Goal: Transaction & Acquisition: Purchase product/service

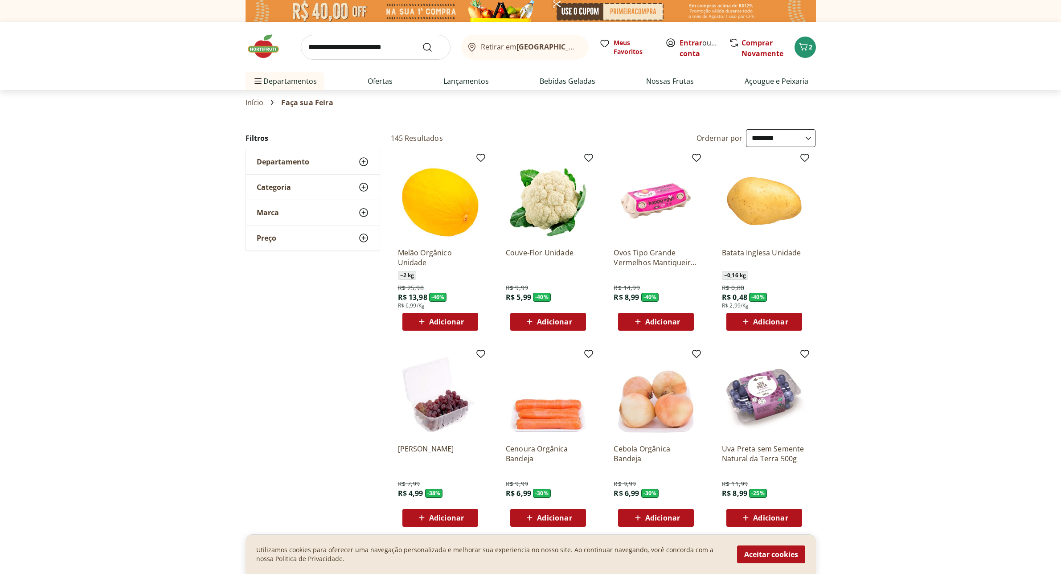
select select "**********"
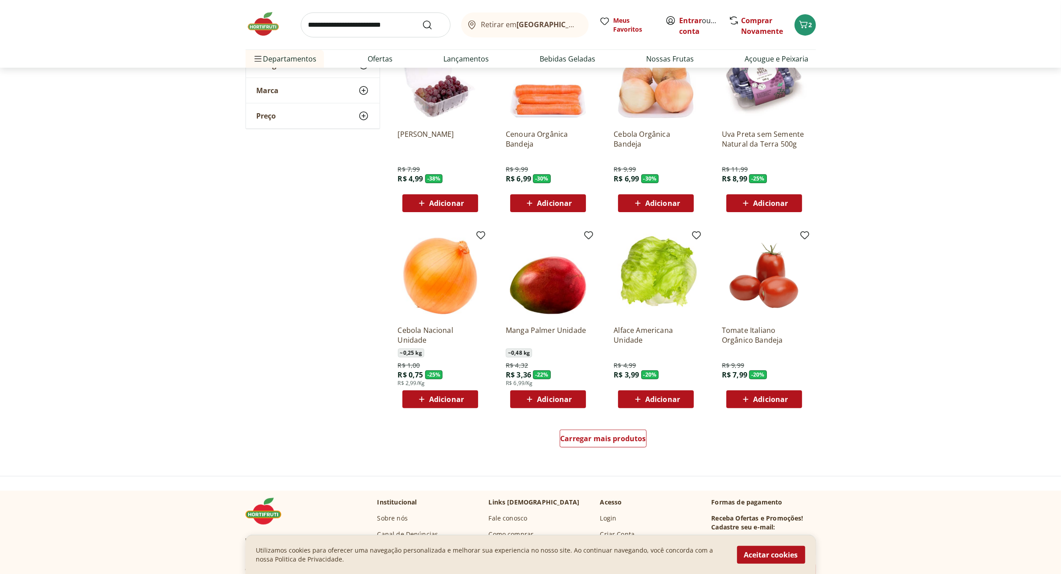
scroll to position [334, 0]
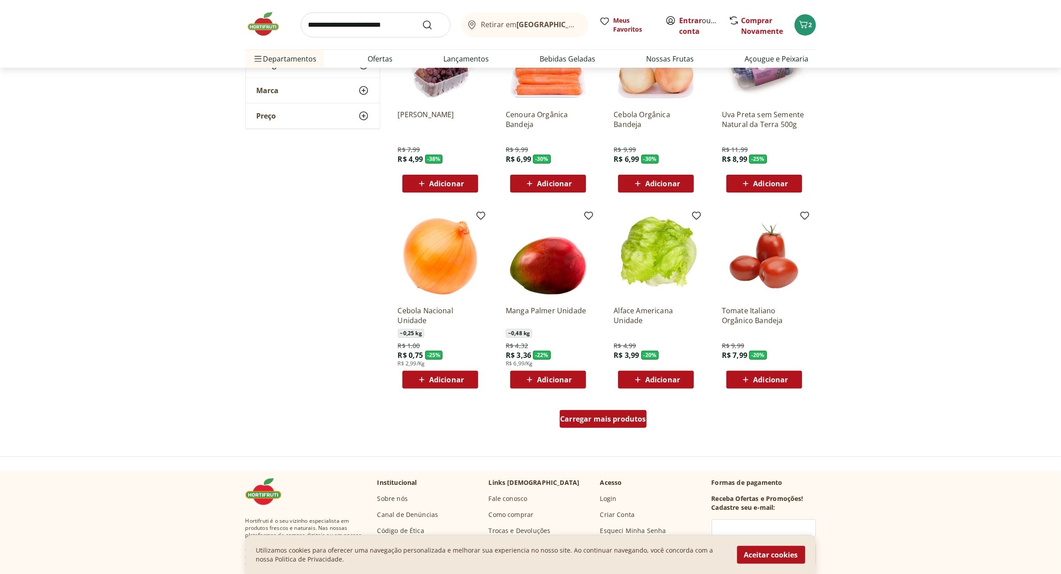
click at [624, 418] on span "Carregar mais produtos" at bounding box center [603, 418] width 86 height 7
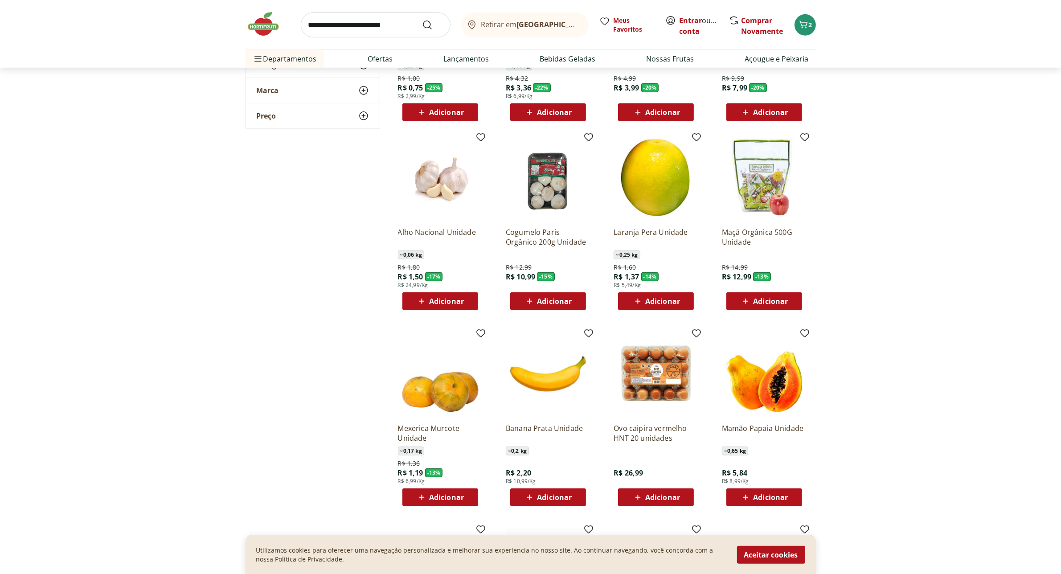
scroll to position [613, 0]
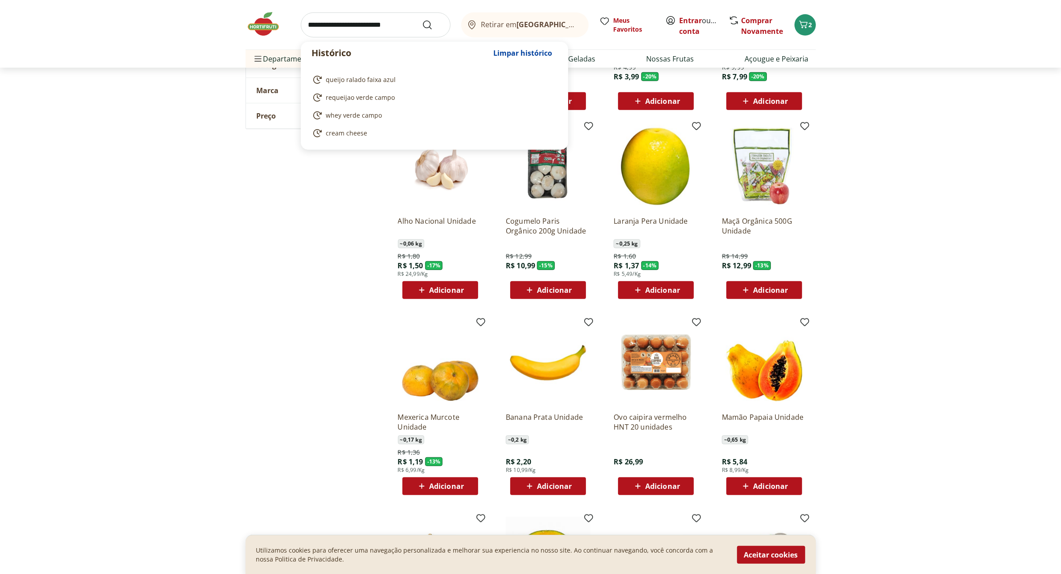
click at [366, 23] on input "search" at bounding box center [376, 24] width 150 height 25
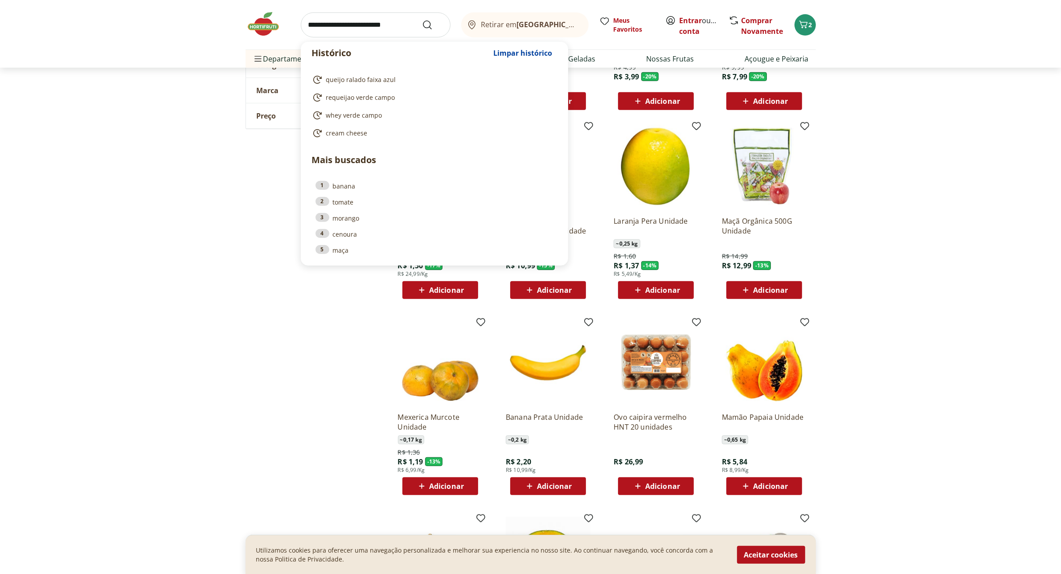
paste input "**********"
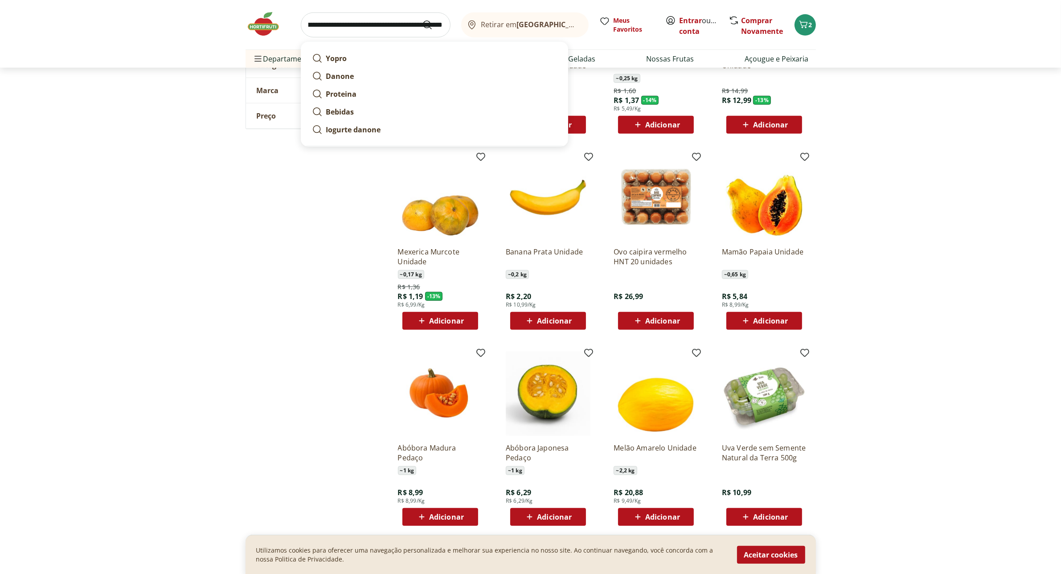
scroll to position [780, 0]
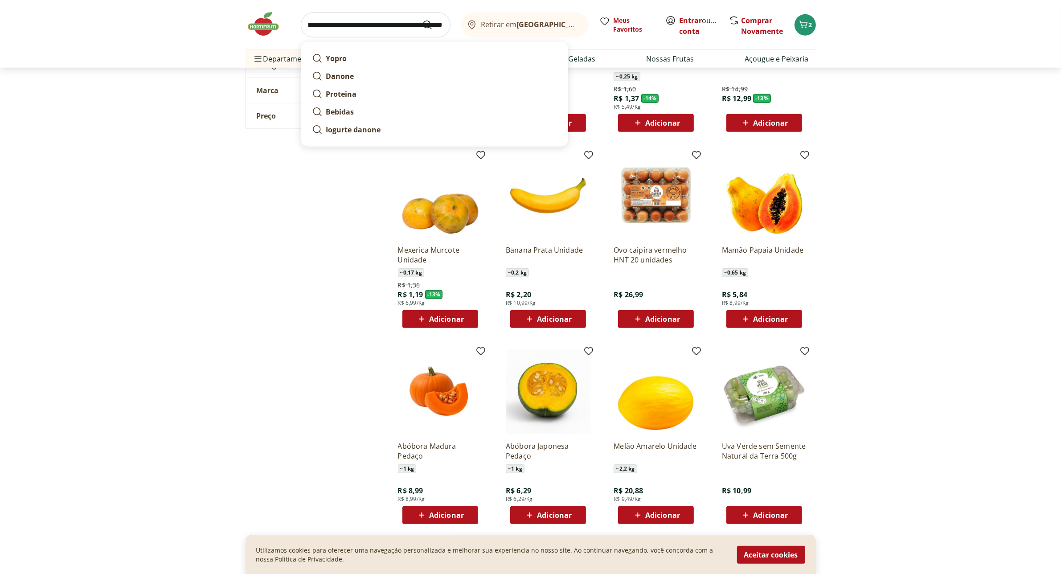
type input "**********"
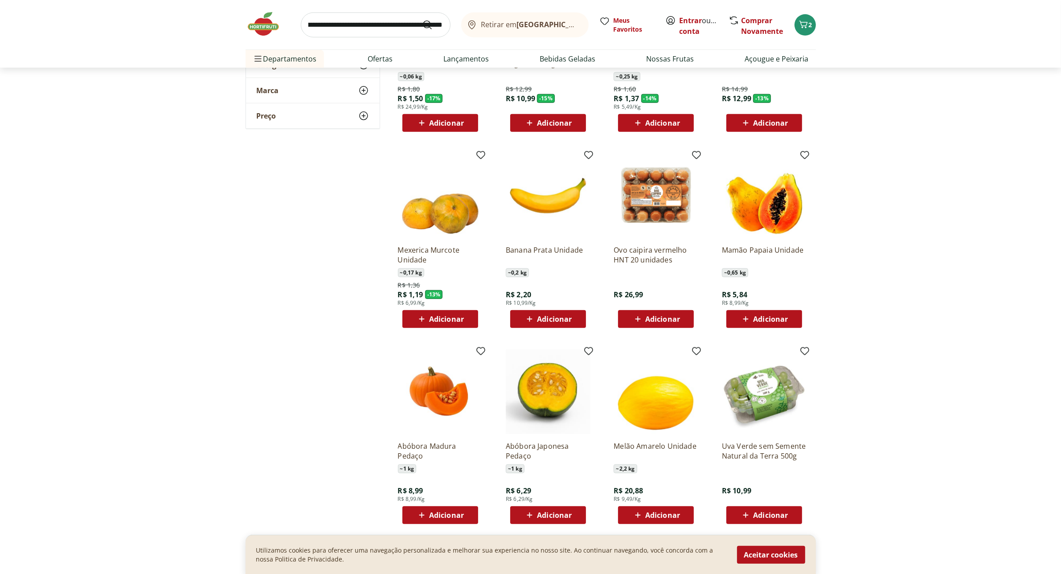
click at [428, 25] on icon "Submit Search" at bounding box center [427, 25] width 11 height 11
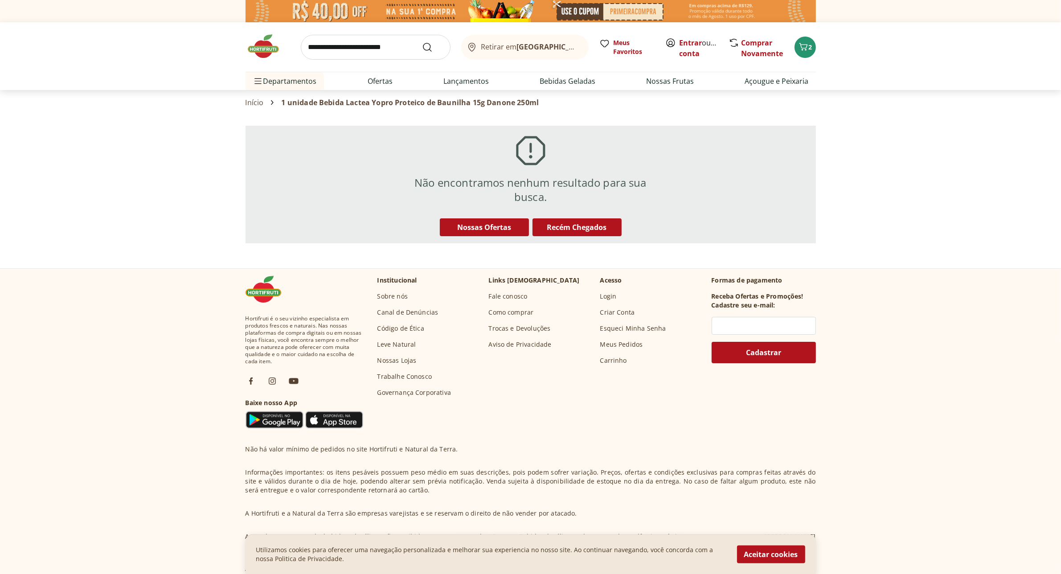
click at [351, 48] on input "search" at bounding box center [376, 47] width 150 height 25
type input "*****"
click button "Submit Search" at bounding box center [432, 47] width 21 height 11
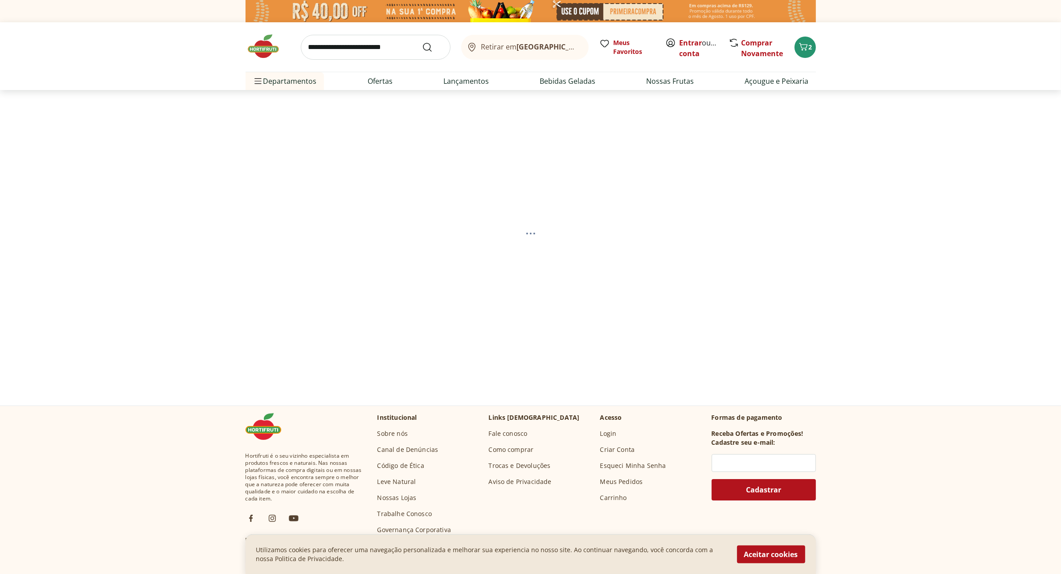
select select "**********"
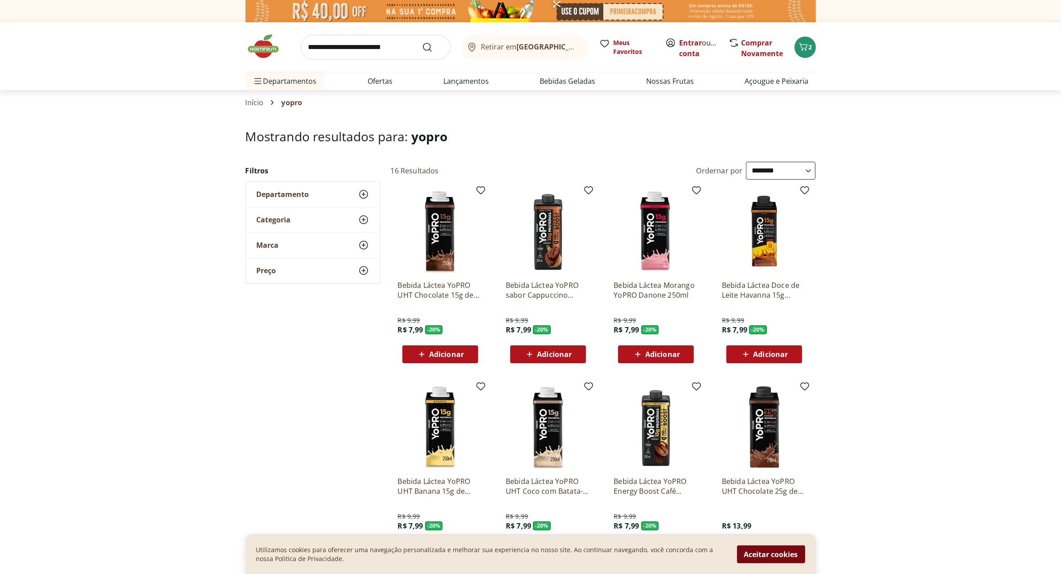
click at [777, 555] on button "Aceitar cookies" at bounding box center [771, 554] width 68 height 18
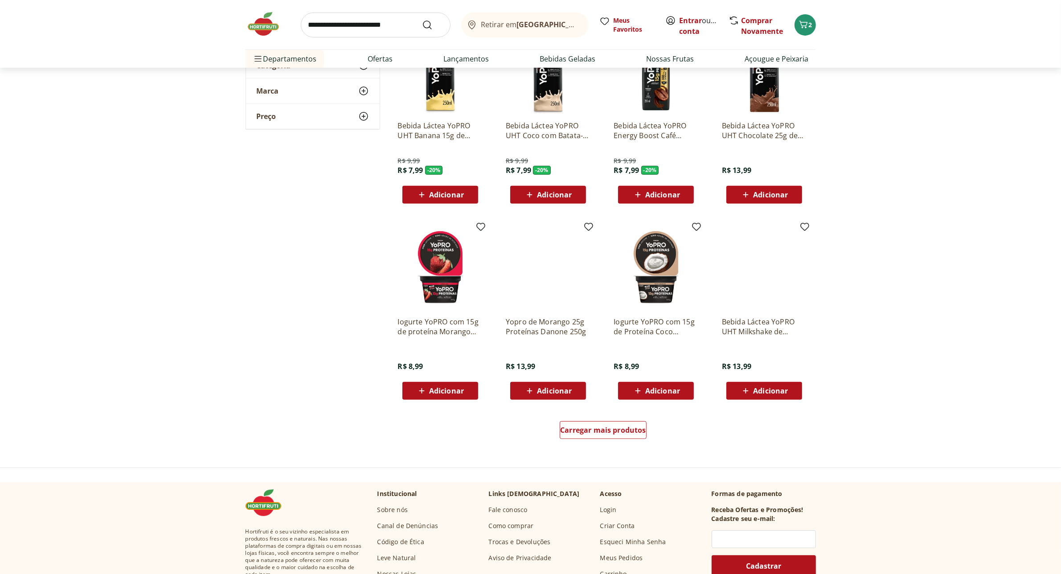
scroll to position [390, 0]
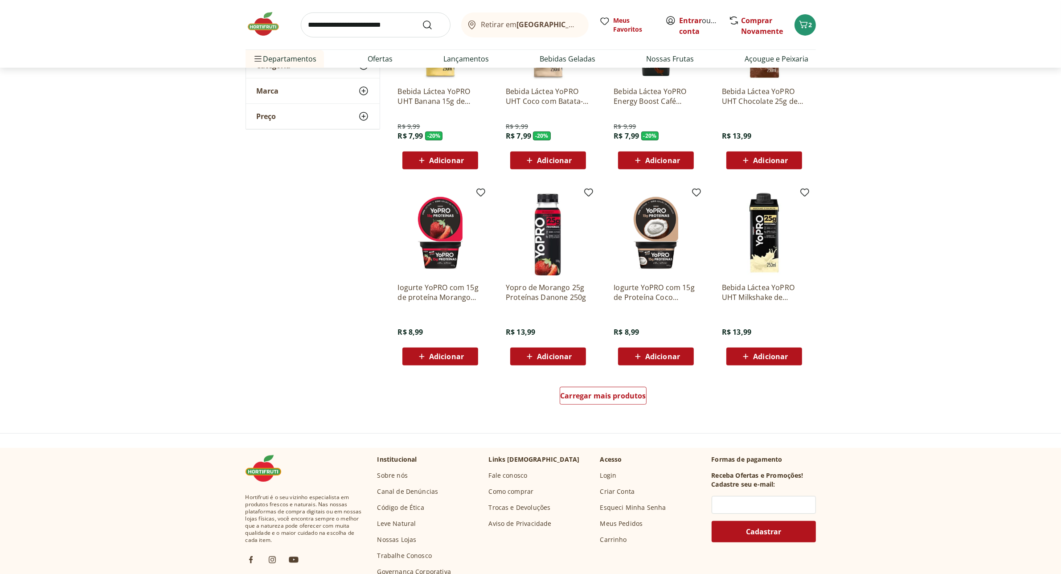
click at [555, 244] on img at bounding box center [548, 233] width 85 height 85
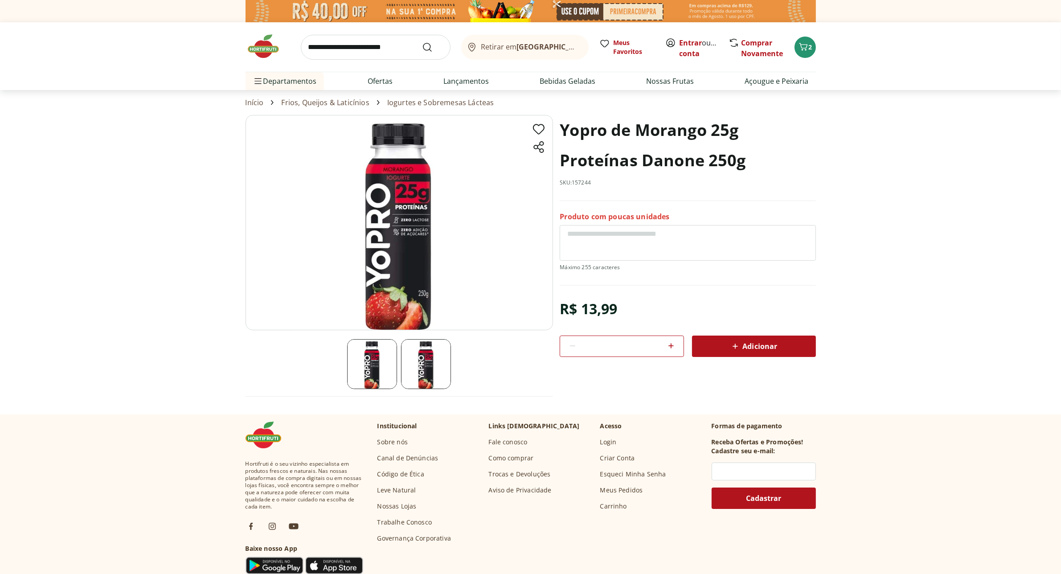
click at [411, 277] on img at bounding box center [399, 222] width 307 height 215
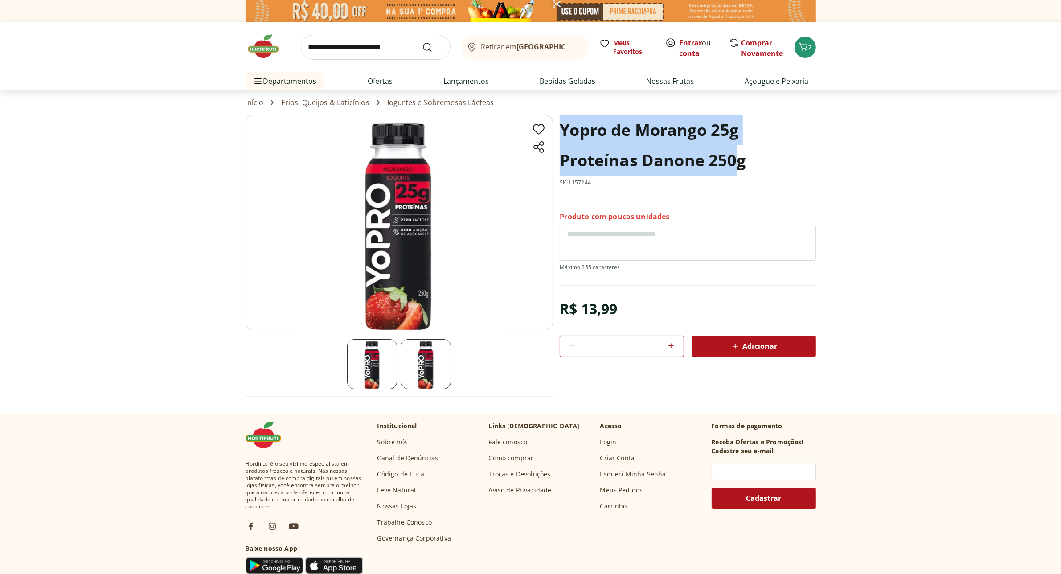
drag, startPoint x: 557, startPoint y: 130, endPoint x: 740, endPoint y: 170, distance: 187.4
click at [740, 170] on section "Yopro de Morango 25g Proteínas Danone 250g SKU: 157244 Produto com poucas unida…" at bounding box center [531, 264] width 570 height 299
copy h1 "Yopro de Morango 25g Proteínas Danone 250"
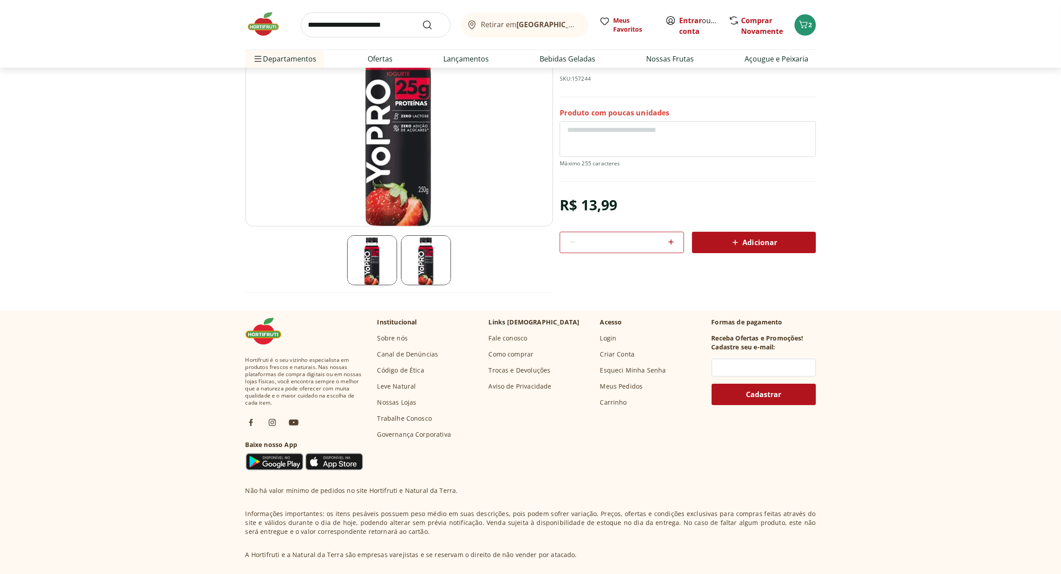
scroll to position [183, 0]
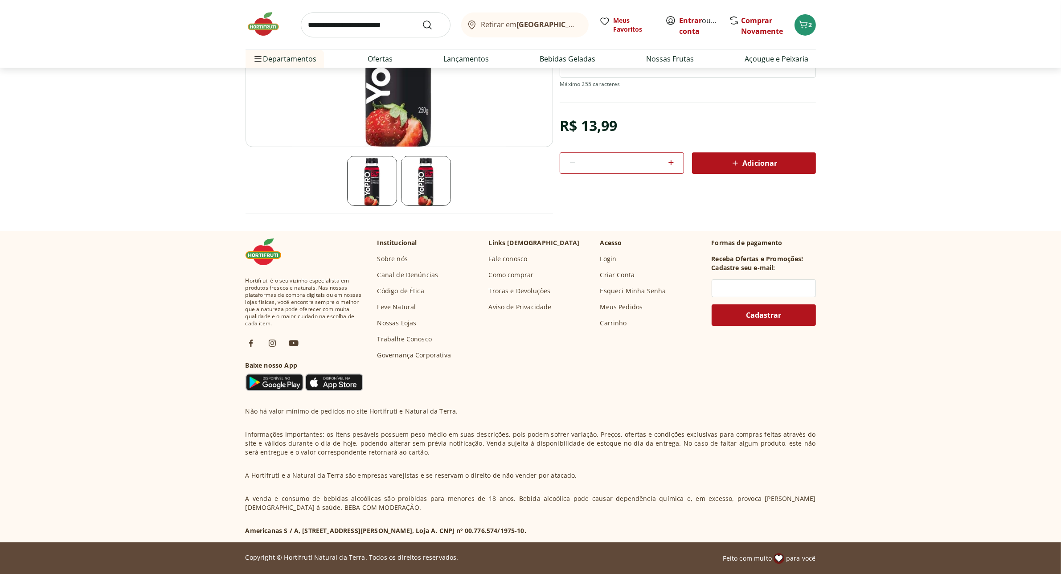
scroll to position [390, 0]
select select "**********"
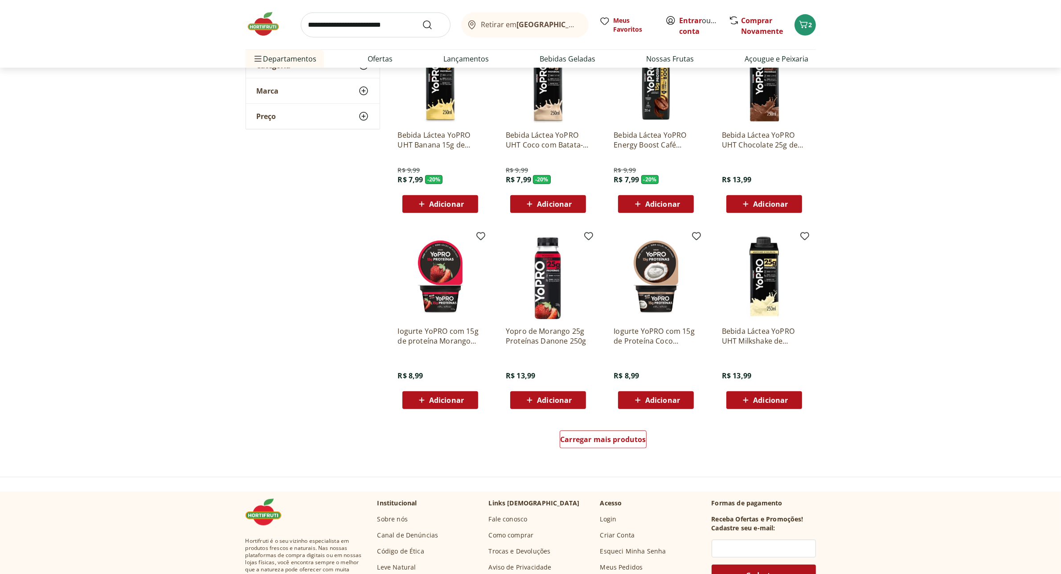
scroll to position [780, 0]
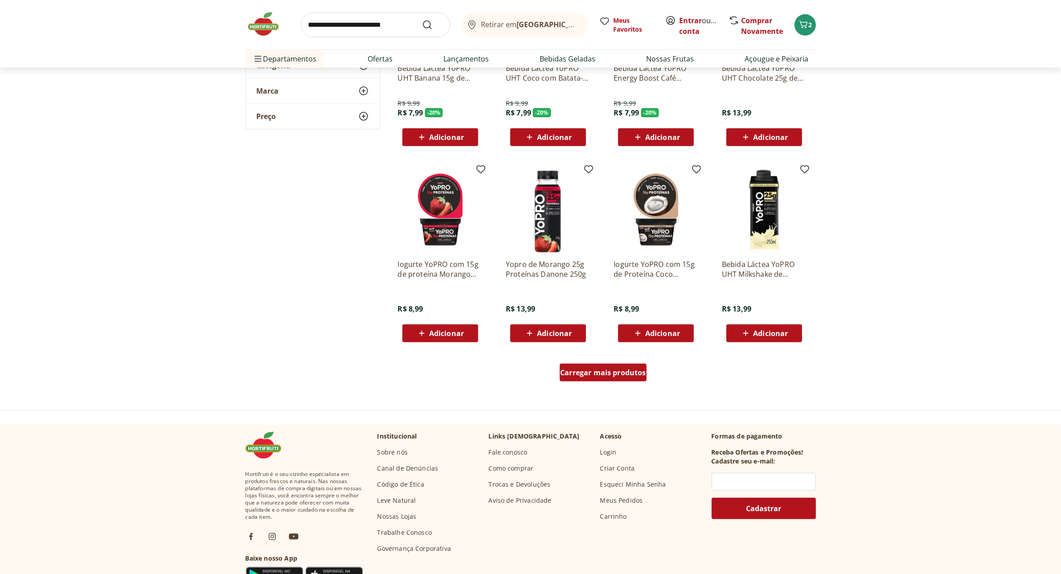
click at [625, 377] on div "Carregar mais produtos" at bounding box center [603, 373] width 87 height 18
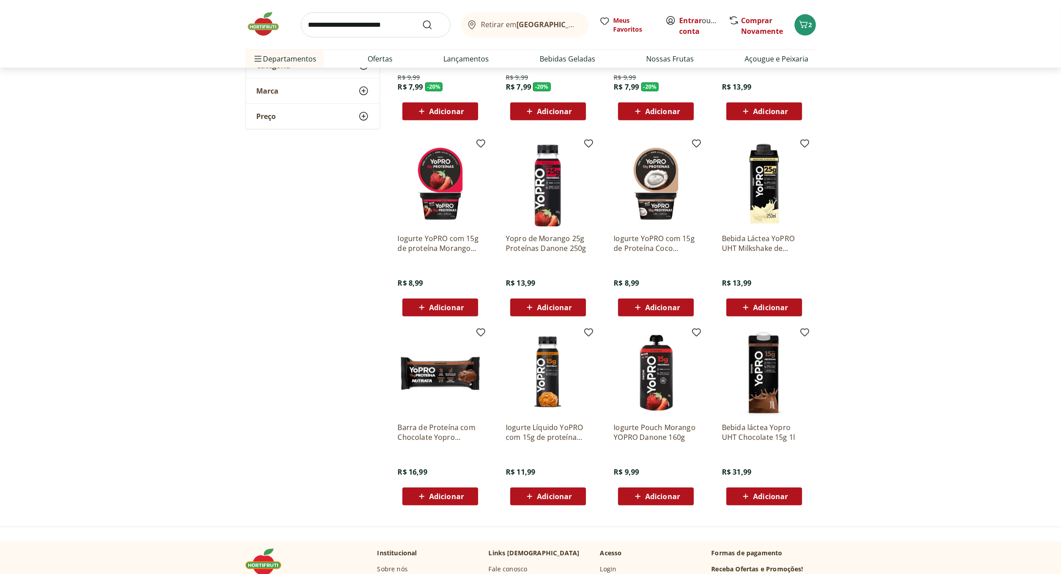
scroll to position [780, 0]
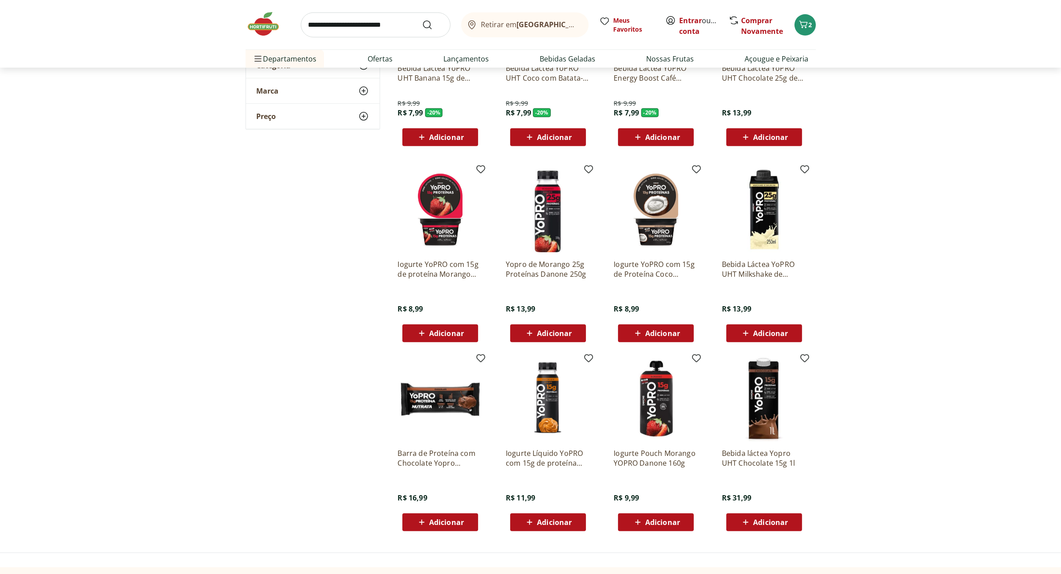
click at [663, 207] on img at bounding box center [656, 210] width 85 height 85
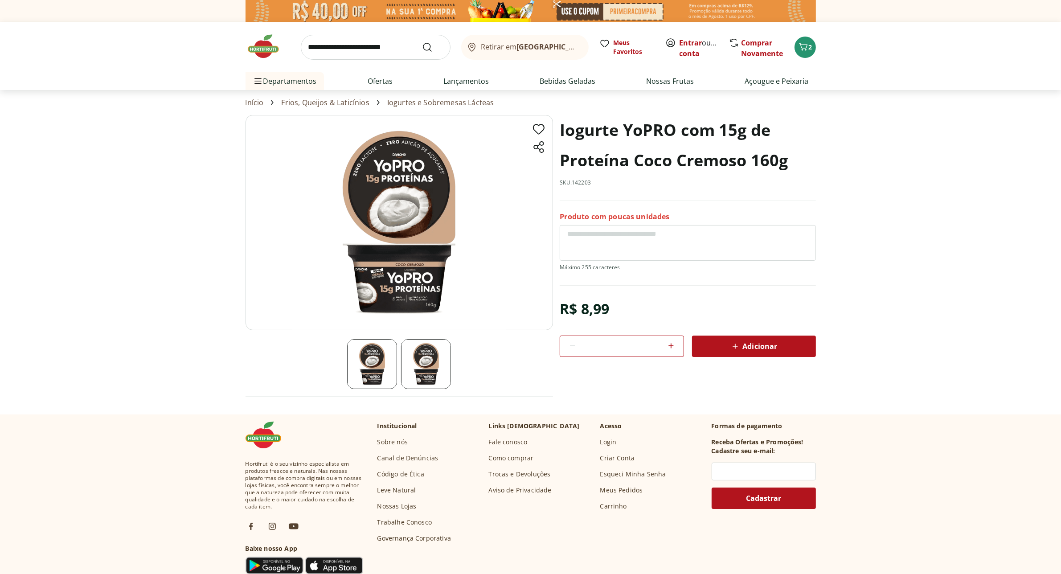
scroll to position [780, 0]
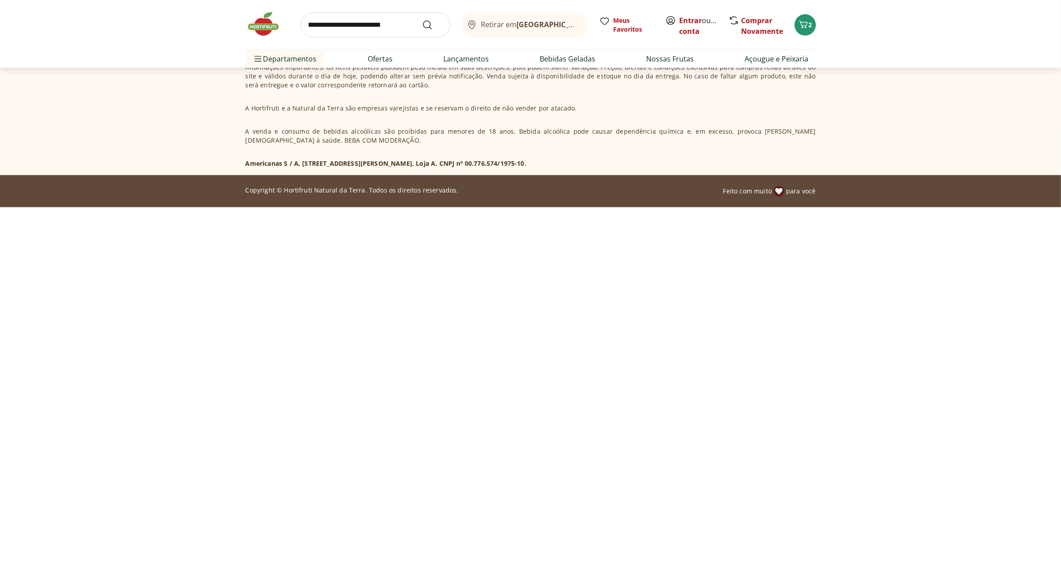
select select "**********"
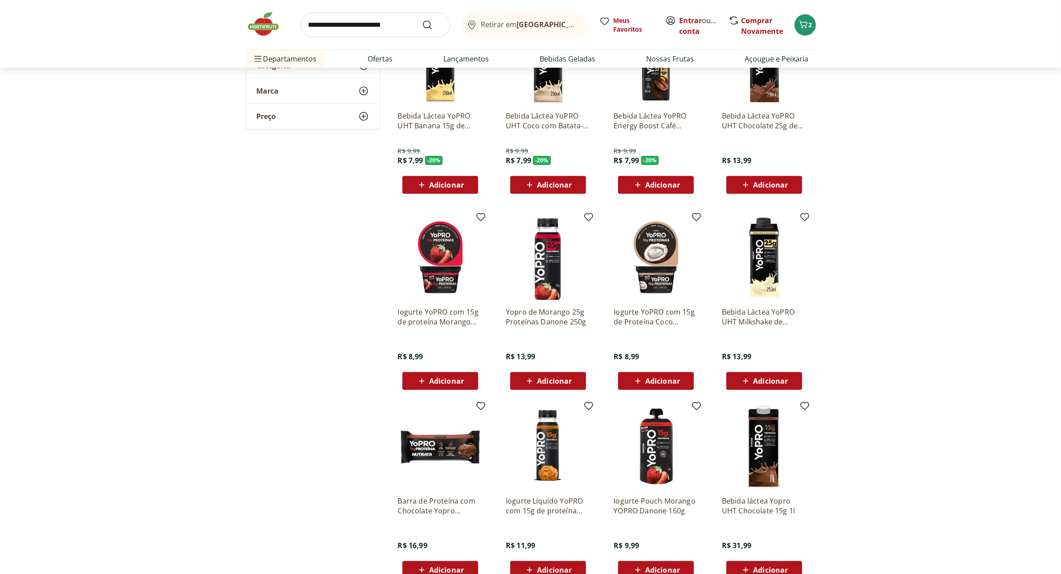
scroll to position [0, 0]
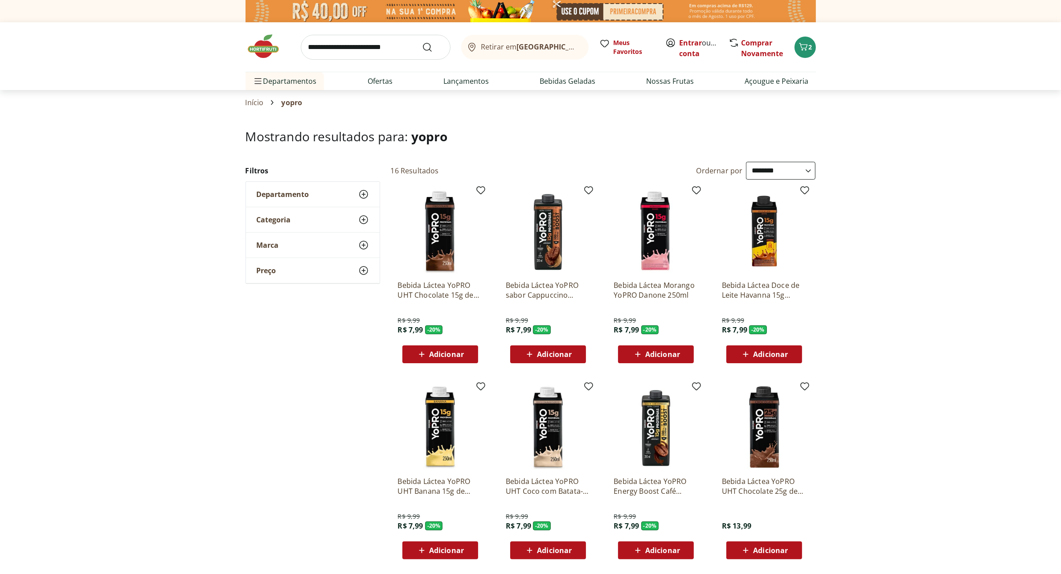
click at [263, 42] on img at bounding box center [268, 46] width 45 height 27
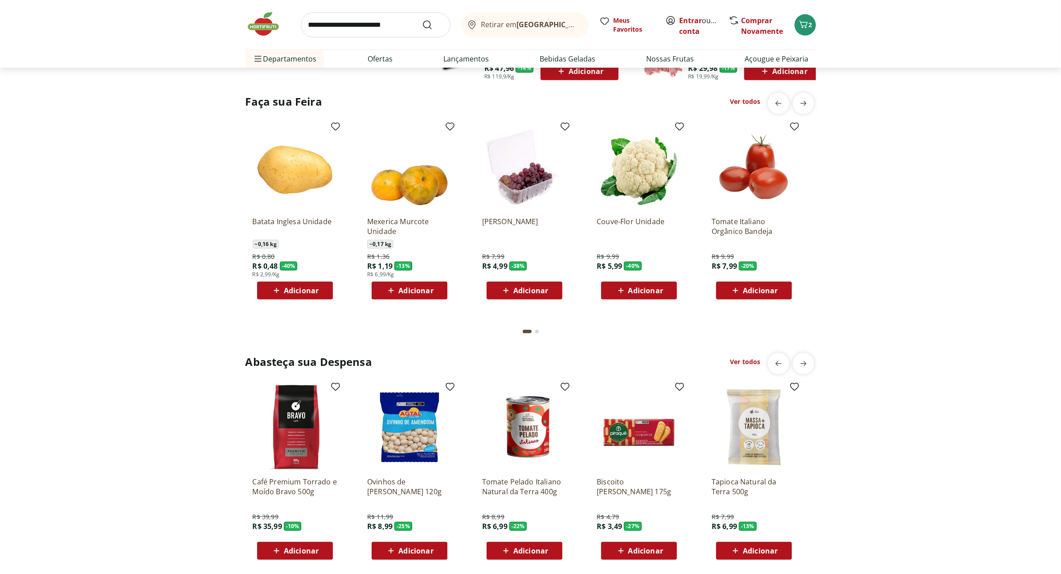
scroll to position [724, 0]
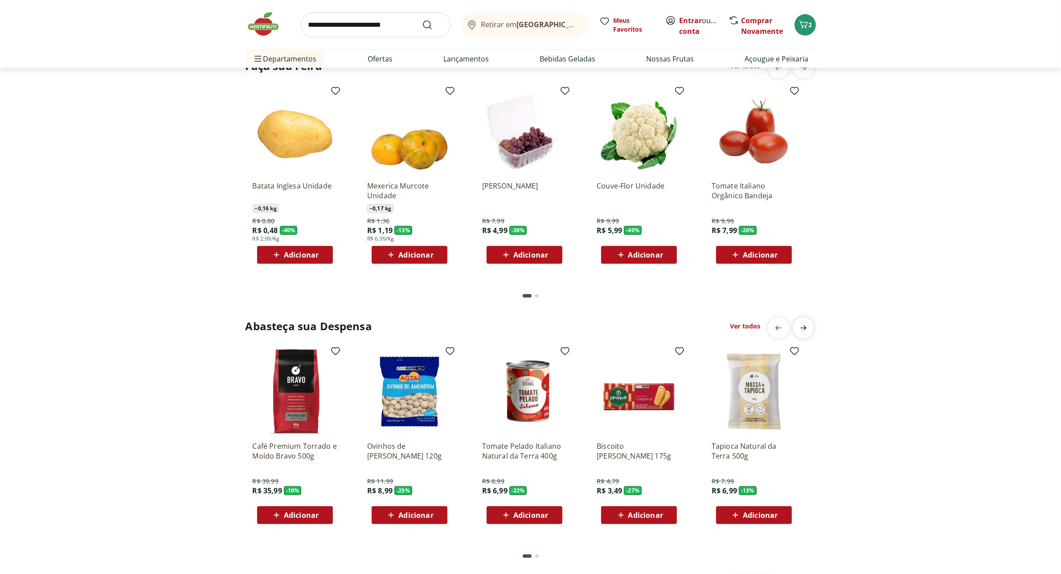
click at [796, 77] on span "next" at bounding box center [804, 68] width 18 height 18
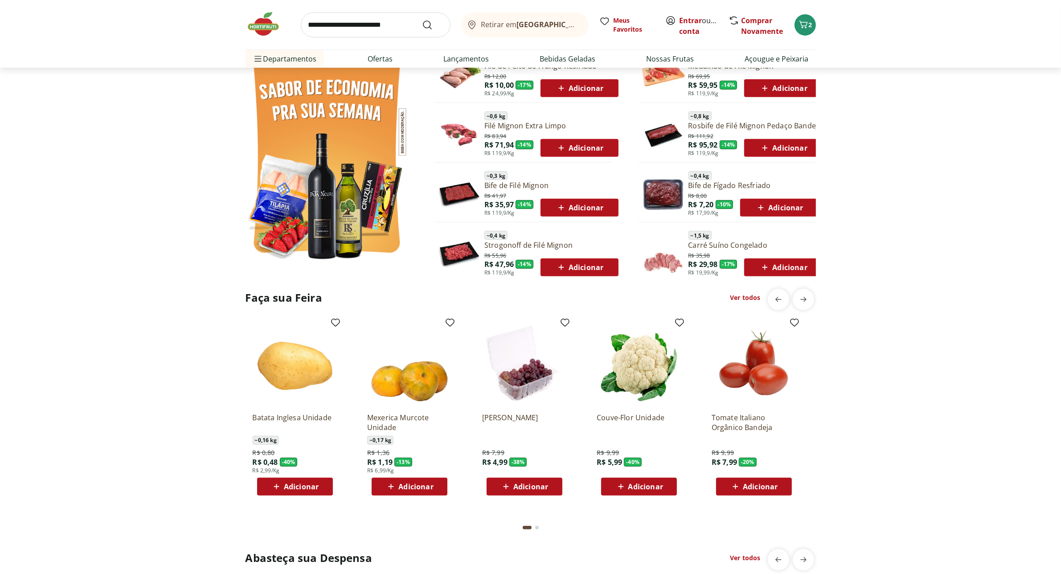
scroll to position [446, 0]
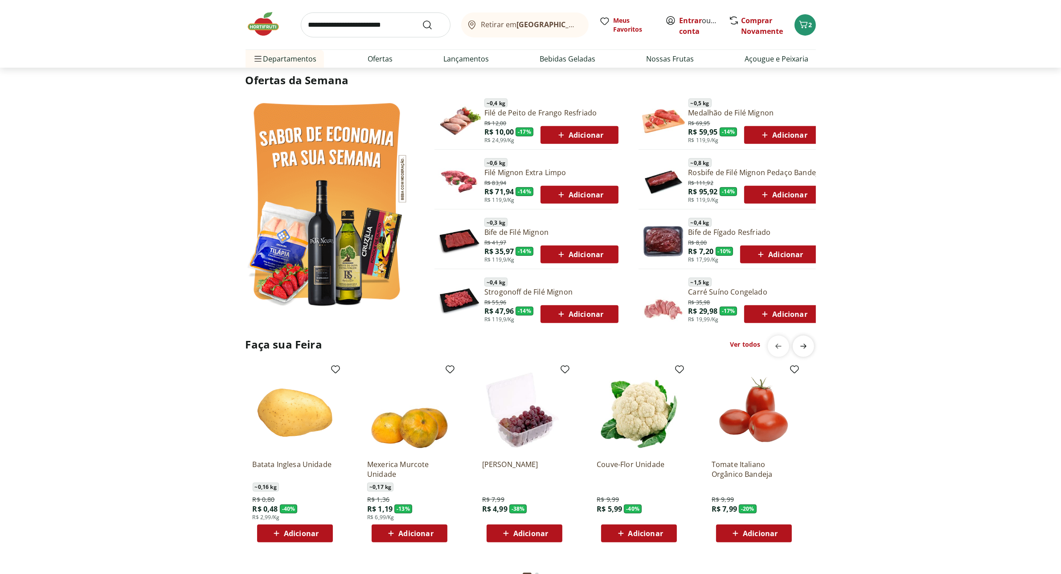
click at [795, 340] on span "next" at bounding box center [804, 346] width 18 height 18
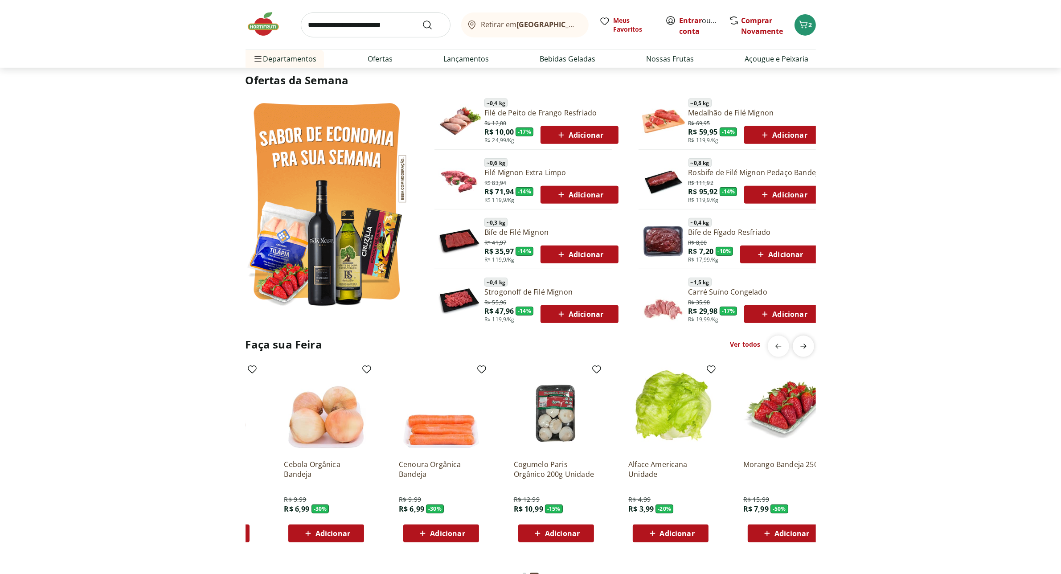
scroll to position [0, 574]
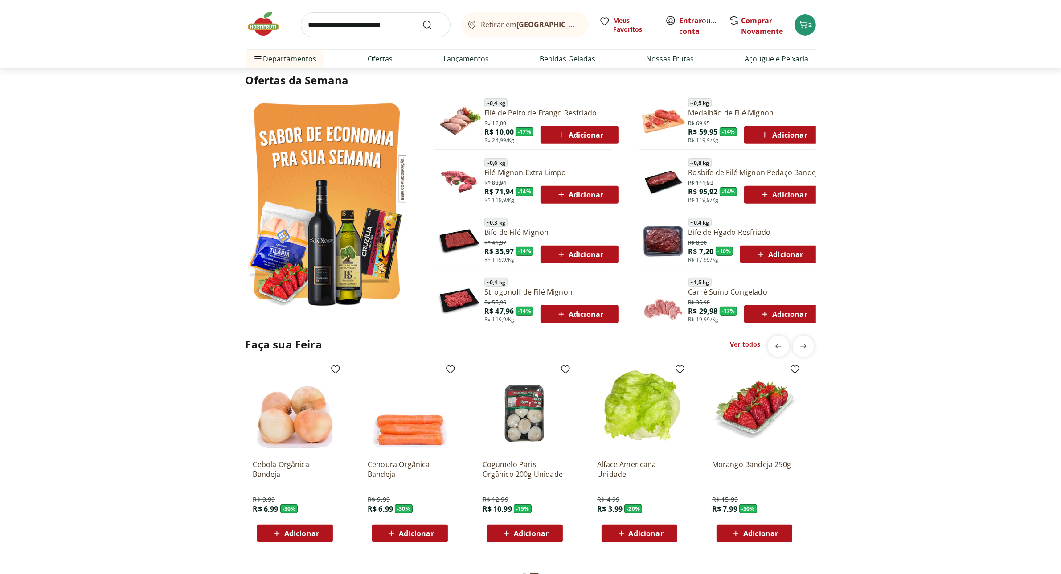
click at [749, 346] on link "Ver todos" at bounding box center [745, 344] width 30 height 9
select select "**********"
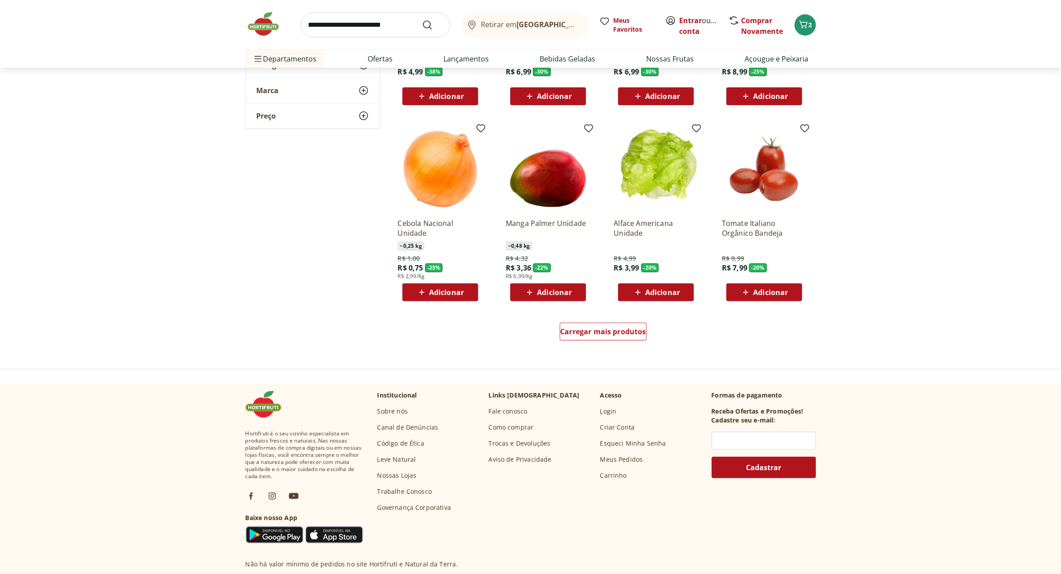
scroll to position [446, 0]
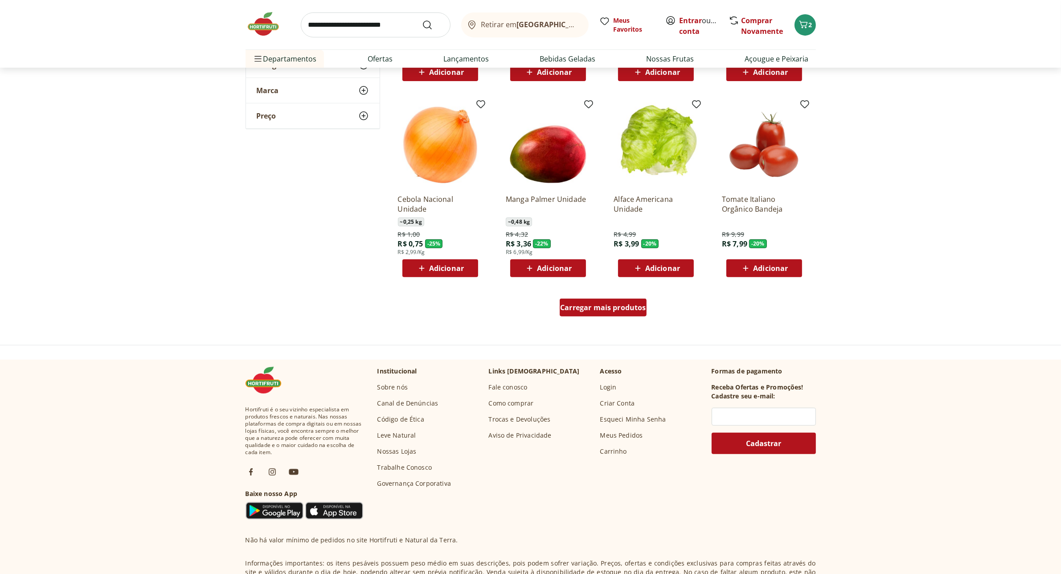
click at [601, 299] on div "Carregar mais produtos" at bounding box center [603, 308] width 87 height 18
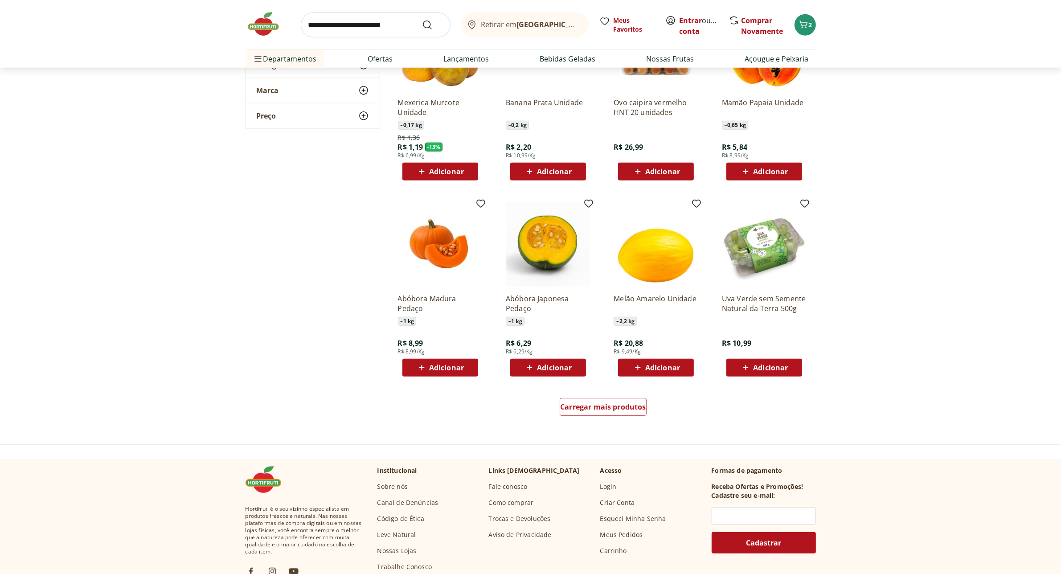
scroll to position [947, 0]
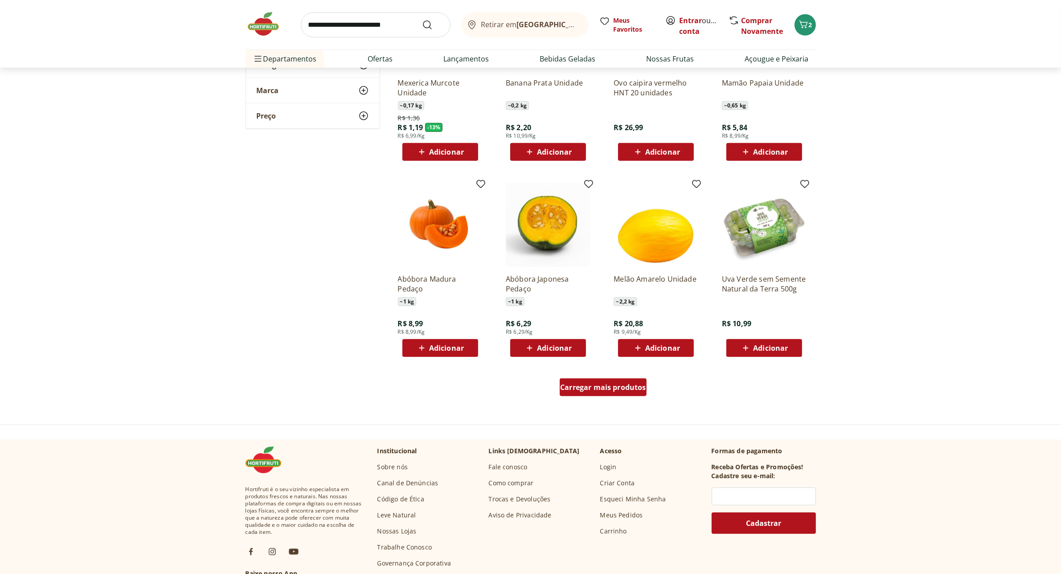
click at [629, 386] on span "Carregar mais produtos" at bounding box center [603, 387] width 86 height 7
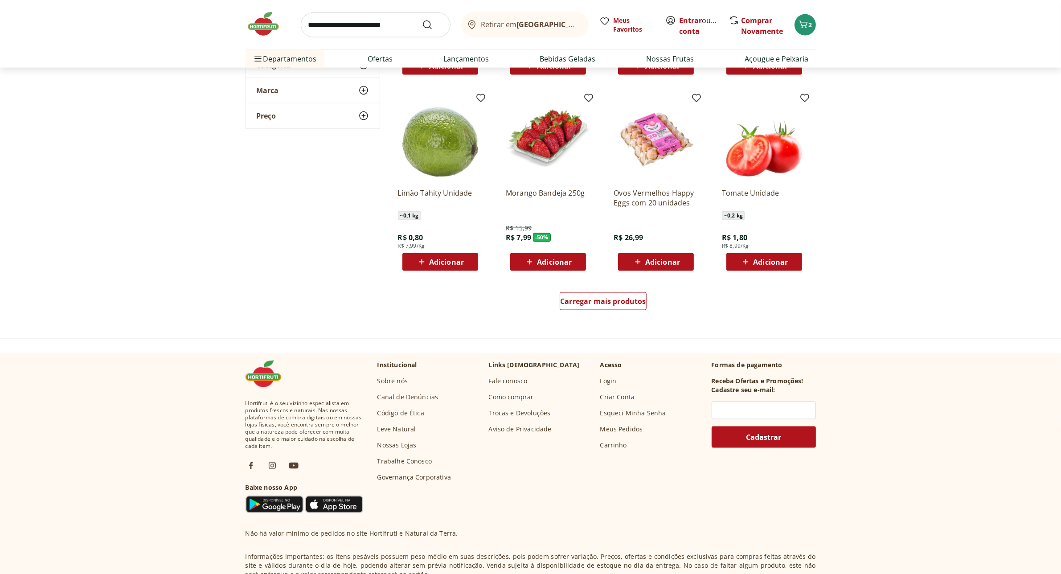
scroll to position [1615, 0]
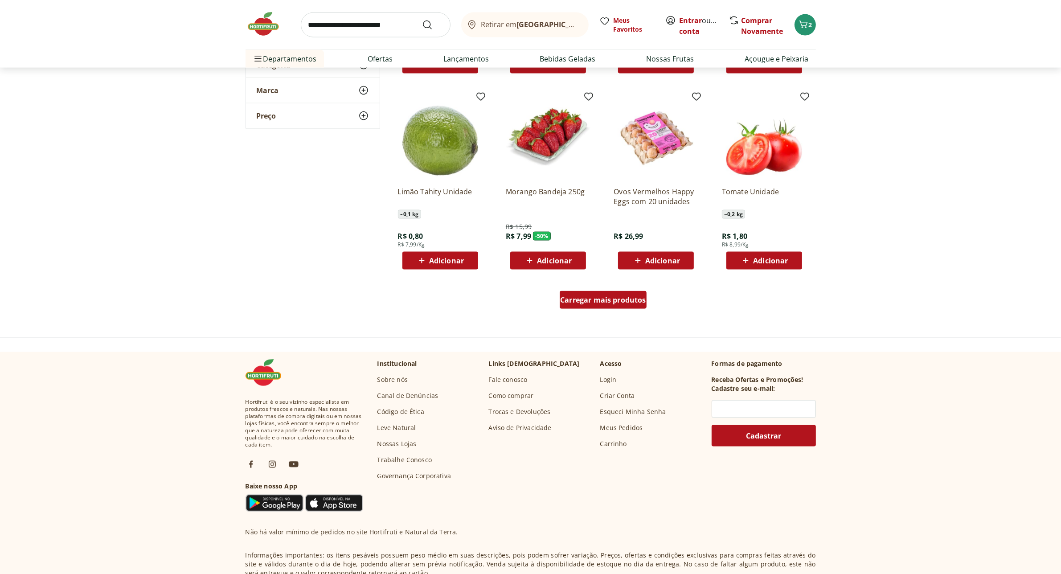
click at [629, 299] on span "Carregar mais produtos" at bounding box center [603, 299] width 86 height 7
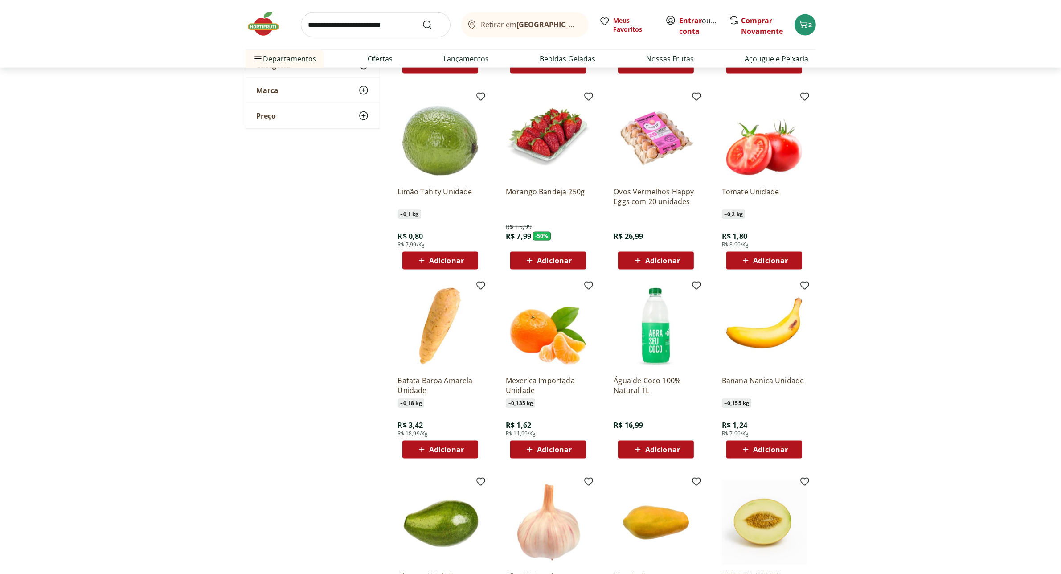
click at [558, 157] on img at bounding box center [548, 137] width 85 height 85
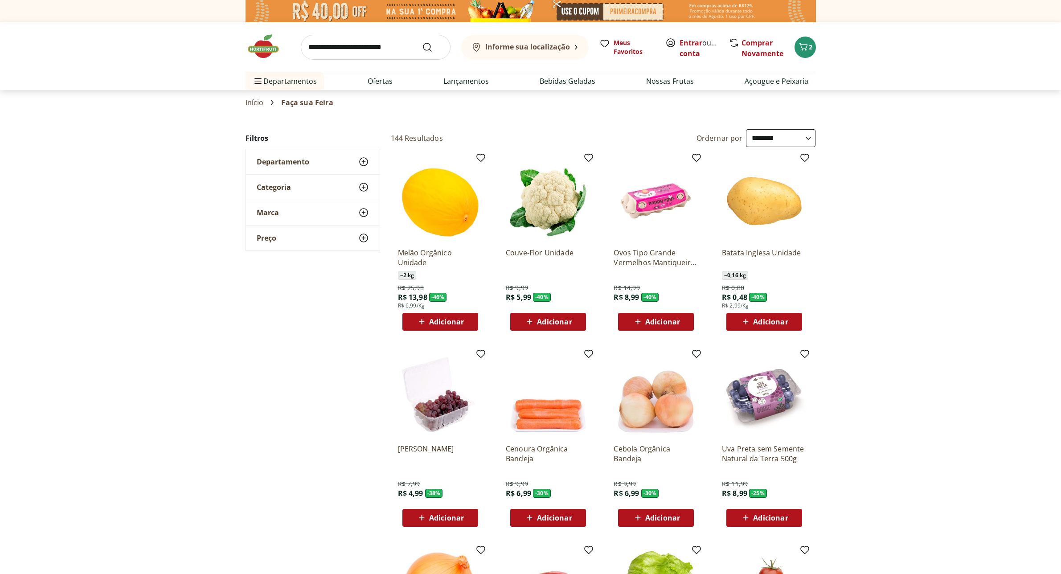
select select "**********"
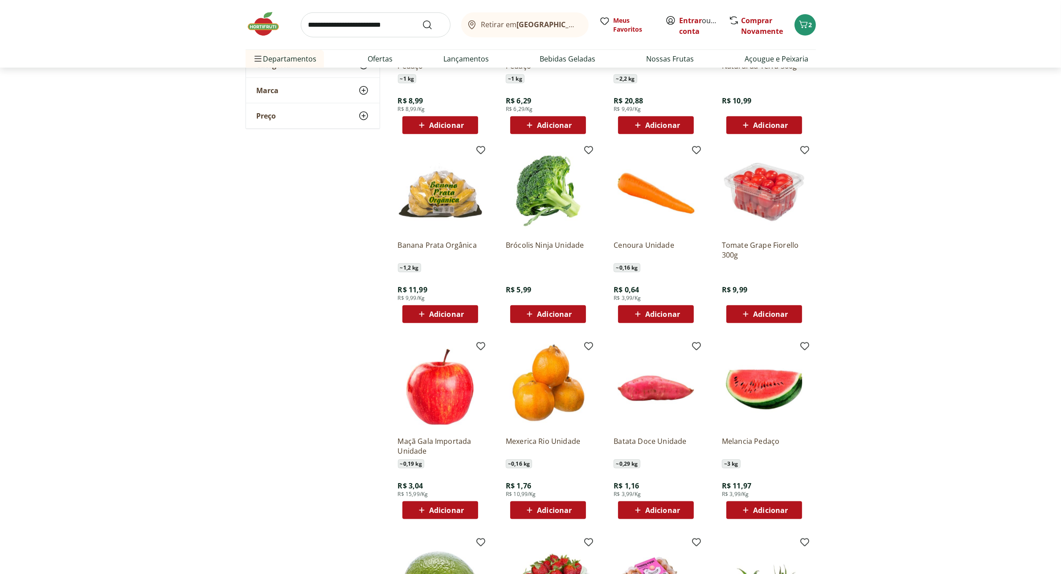
scroll to position [1560, 0]
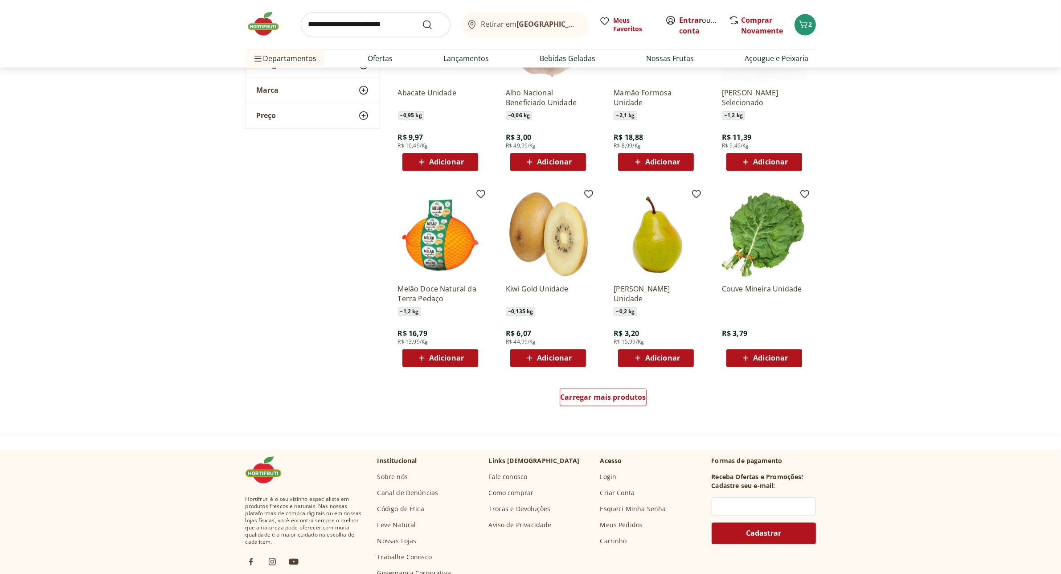
scroll to position [2173, 0]
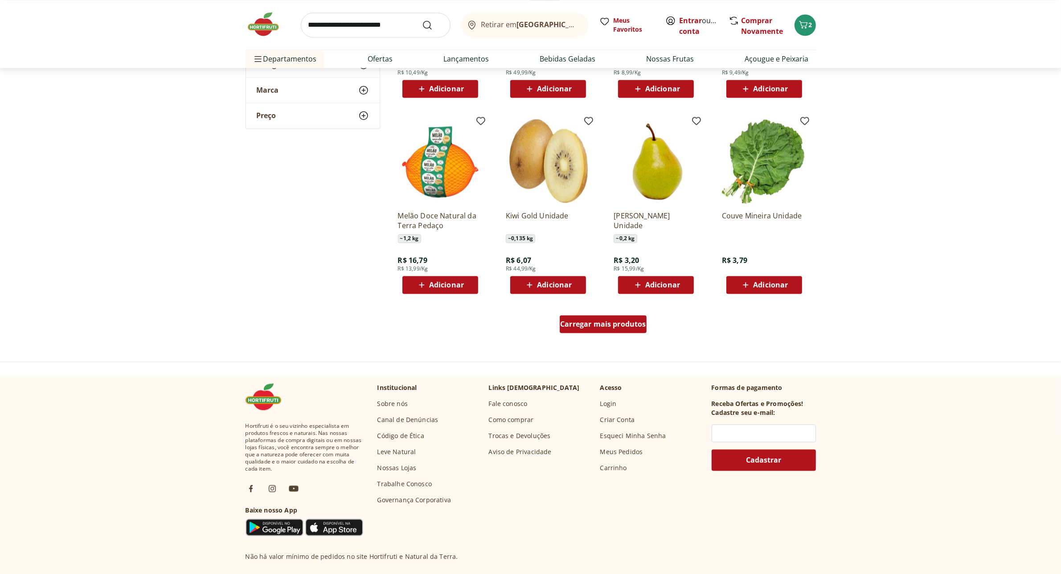
click at [607, 325] on span "Carregar mais produtos" at bounding box center [603, 323] width 86 height 7
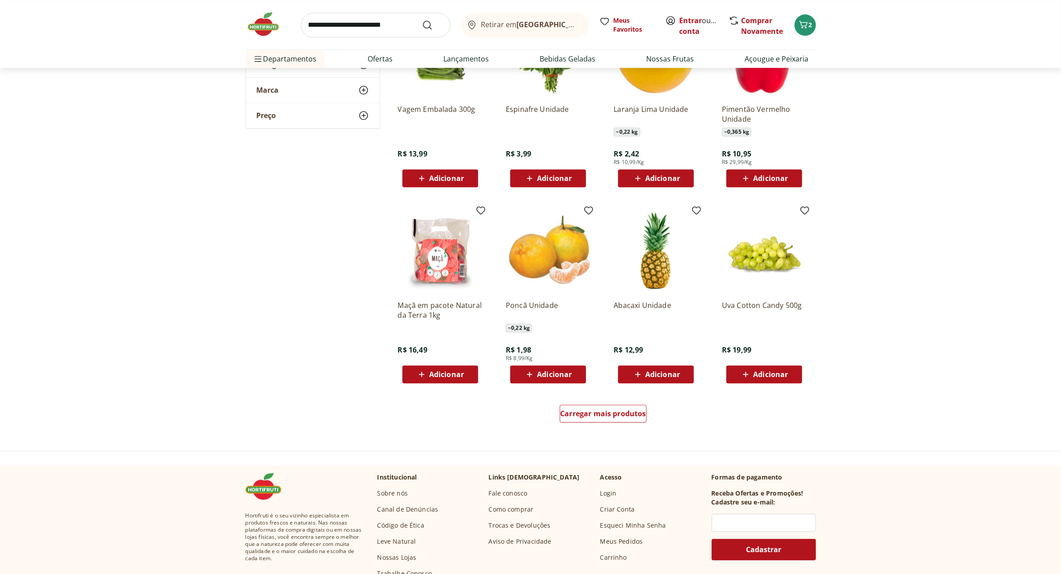
scroll to position [2674, 0]
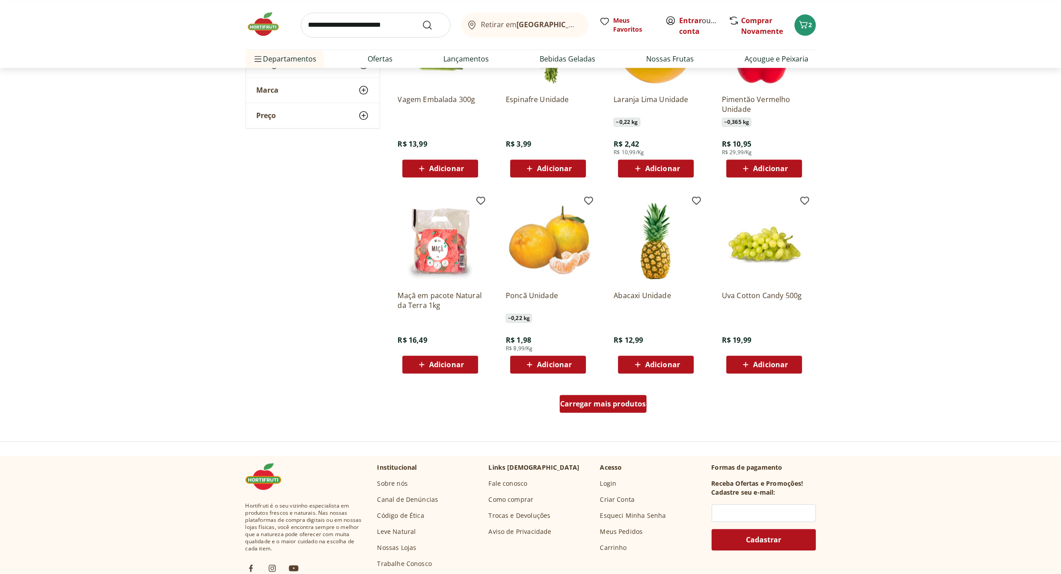
click at [585, 402] on span "Carregar mais produtos" at bounding box center [603, 403] width 86 height 7
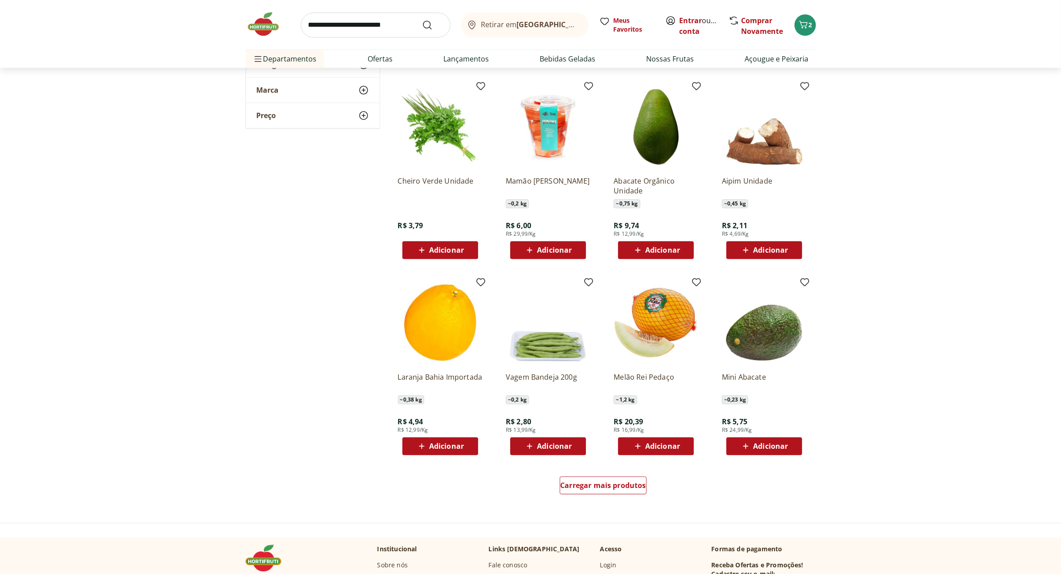
scroll to position [3175, 0]
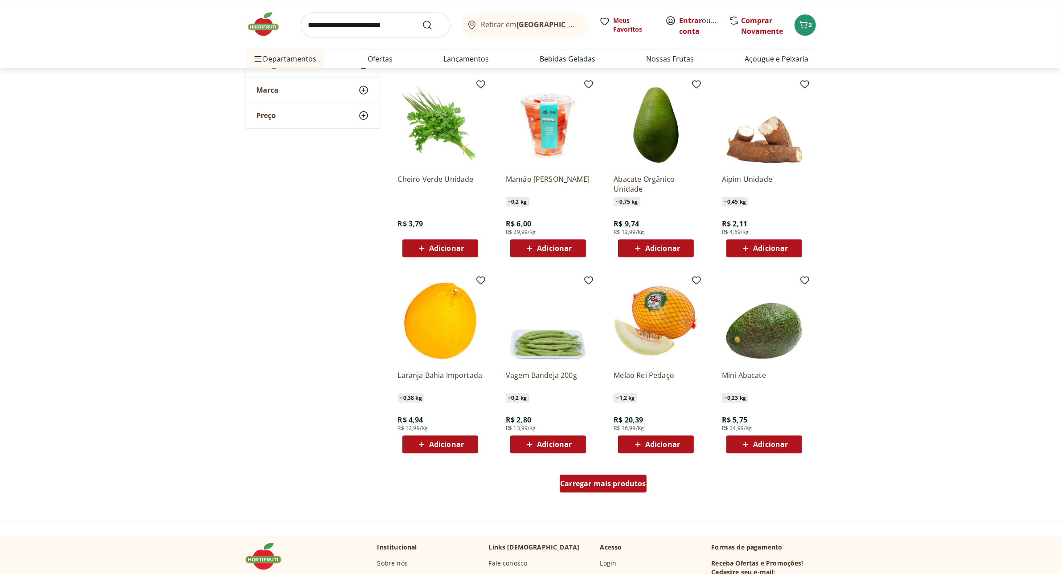
click at [585, 480] on span "Carregar mais produtos" at bounding box center [603, 483] width 86 height 7
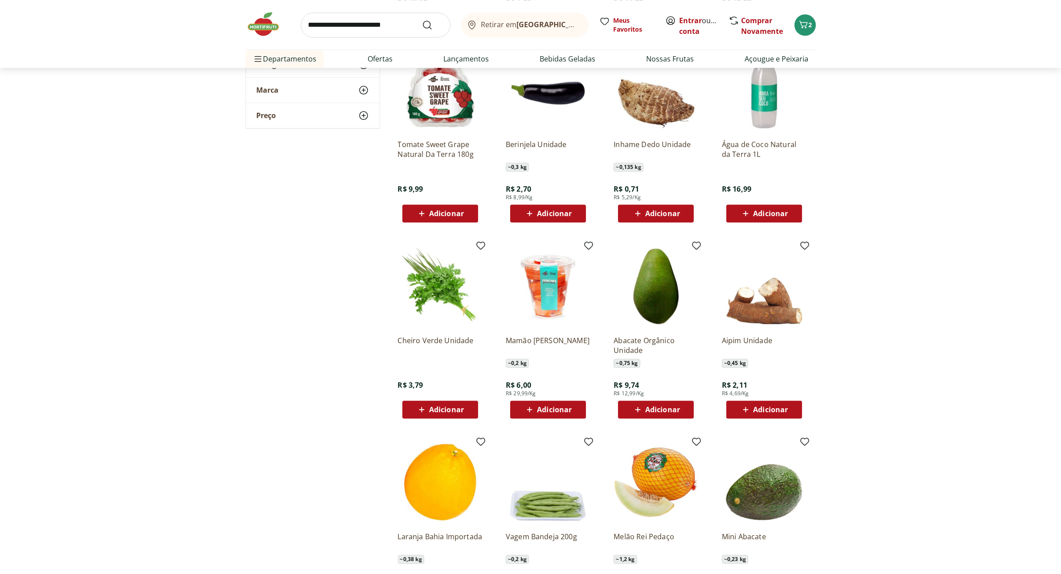
scroll to position [3008, 0]
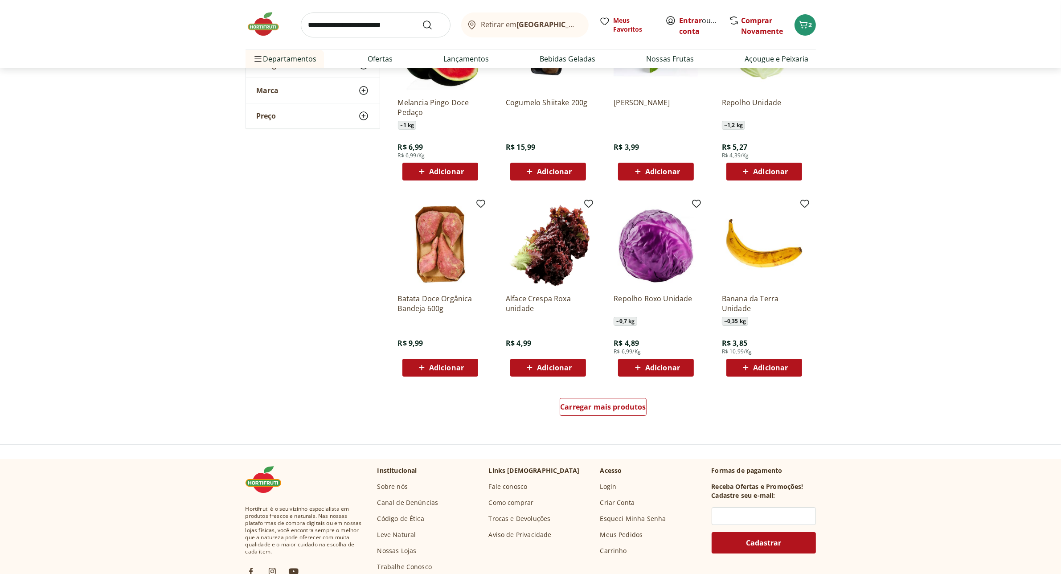
scroll to position [3844, 0]
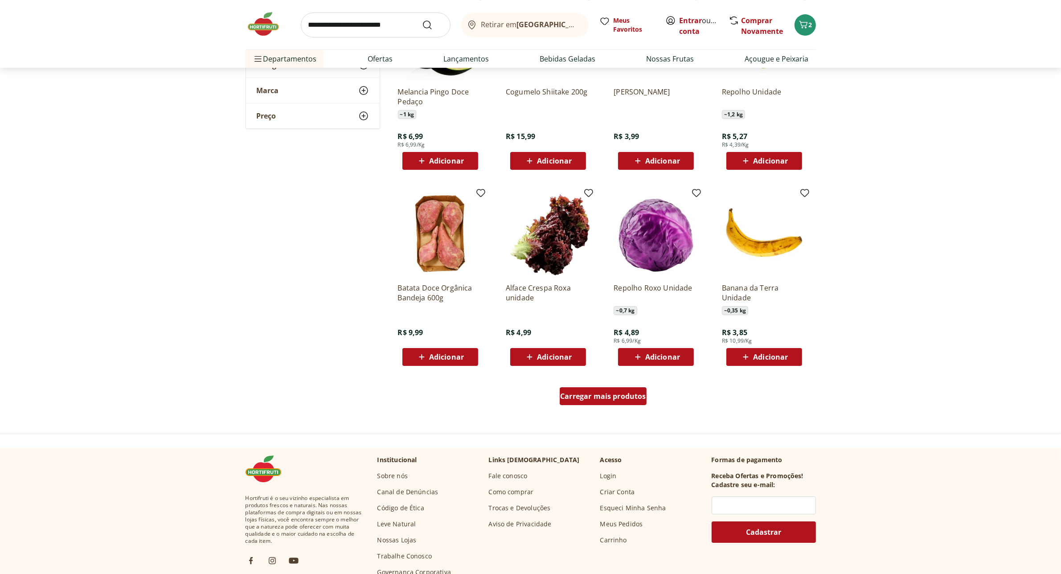
click at [611, 389] on div "Carregar mais produtos" at bounding box center [603, 396] width 87 height 18
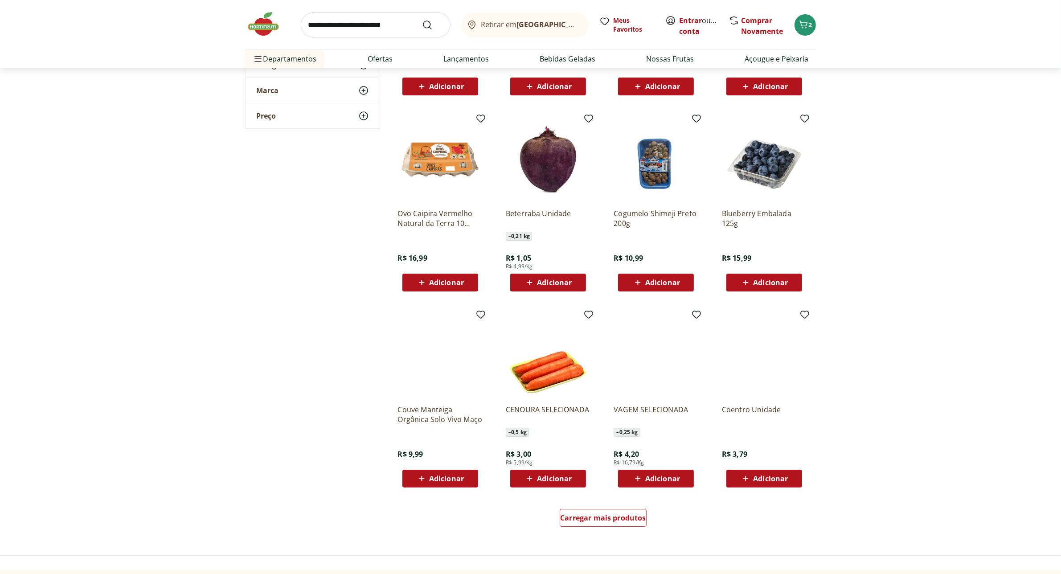
scroll to position [4345, 0]
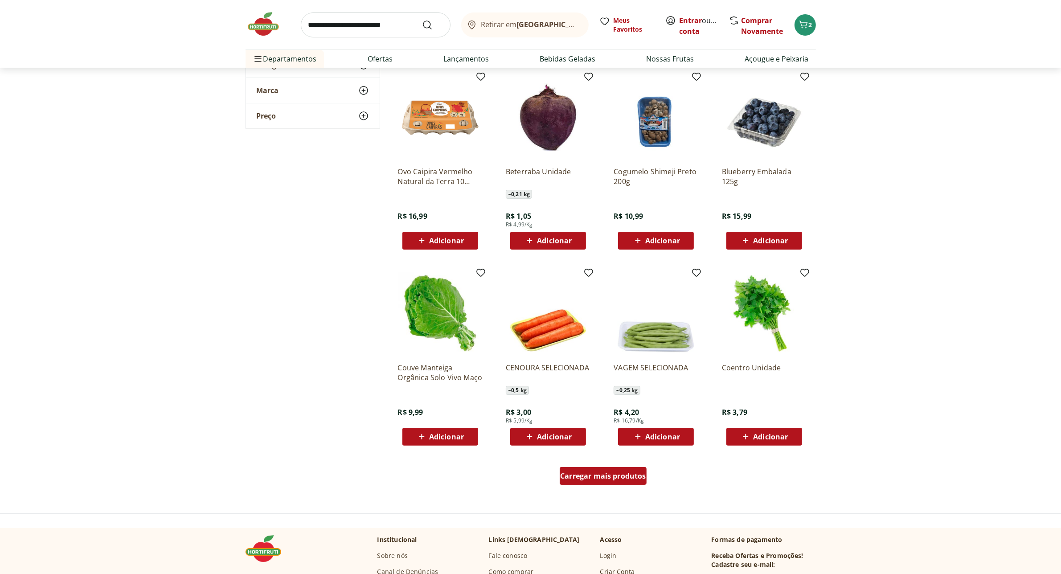
click at [598, 474] on span "Carregar mais produtos" at bounding box center [603, 475] width 86 height 7
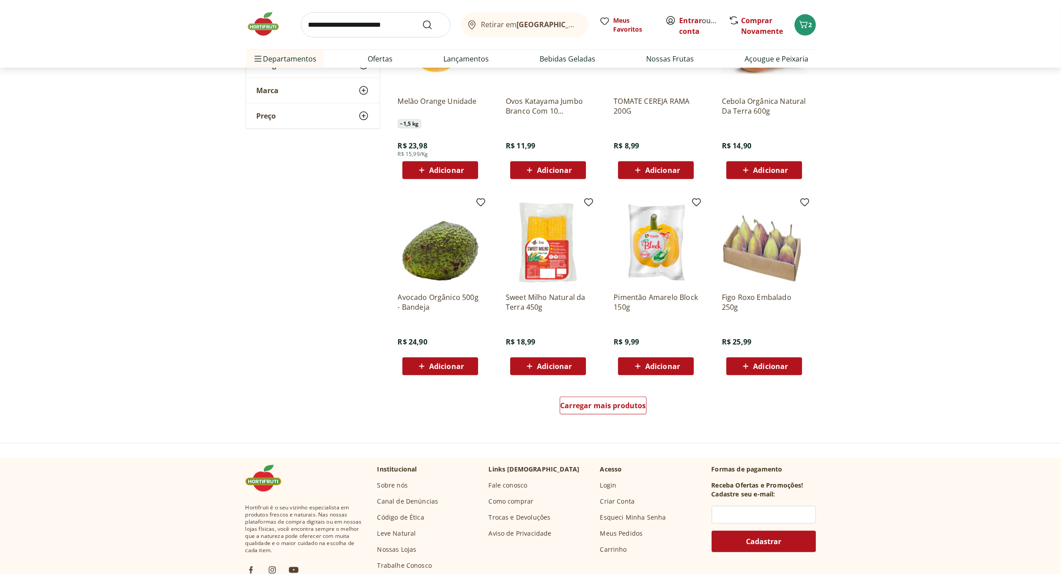
scroll to position [5014, 0]
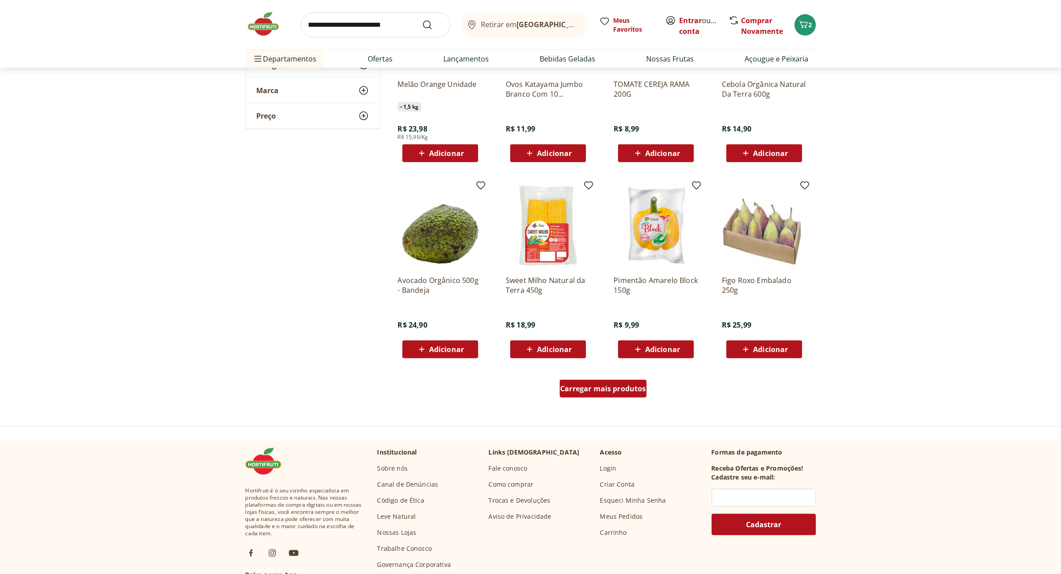
click at [631, 388] on span "Carregar mais produtos" at bounding box center [603, 388] width 86 height 7
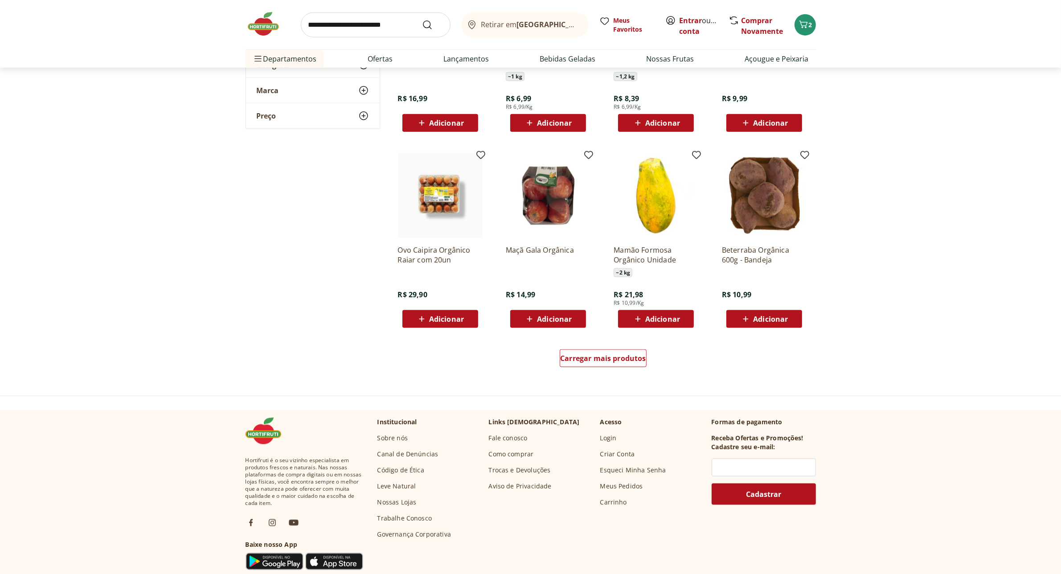
scroll to position [5626, 0]
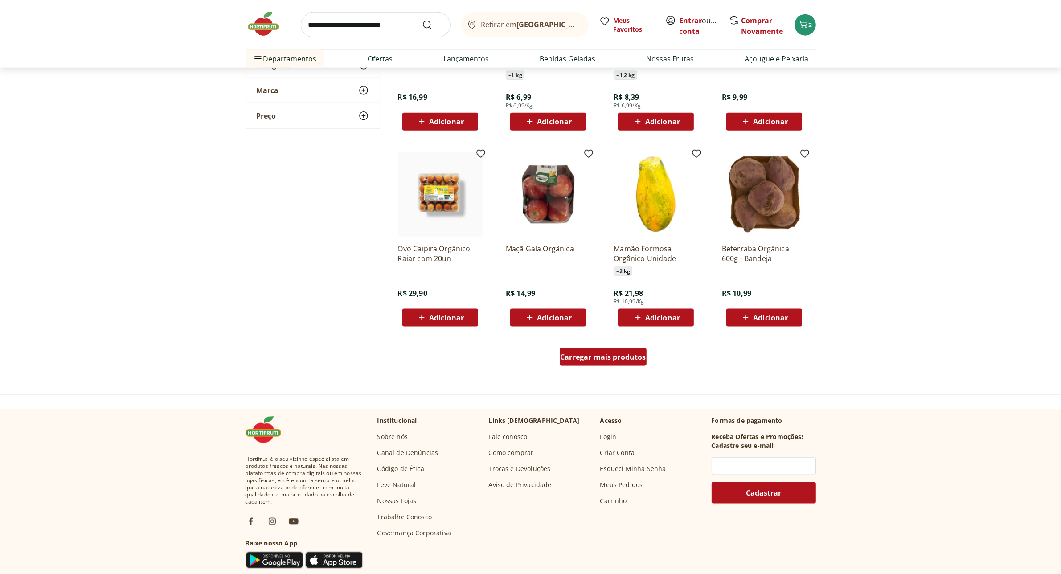
drag, startPoint x: 640, startPoint y: 344, endPoint x: 640, endPoint y: 357, distance: 12.5
click at [640, 344] on div "Carregar mais produtos" at bounding box center [603, 358] width 432 height 43
click at [640, 358] on span "Carregar mais produtos" at bounding box center [603, 356] width 86 height 7
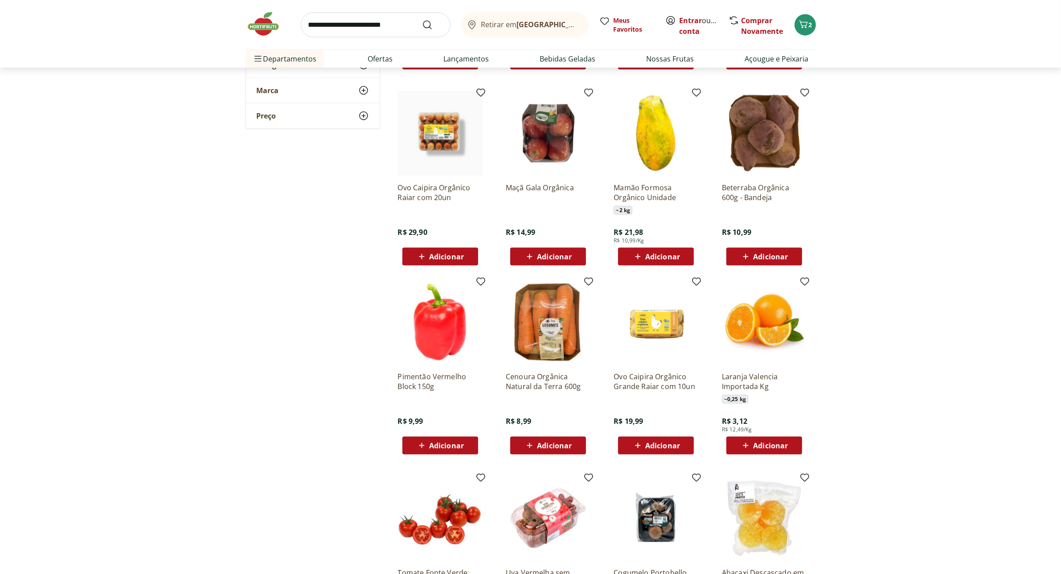
scroll to position [5849, 0]
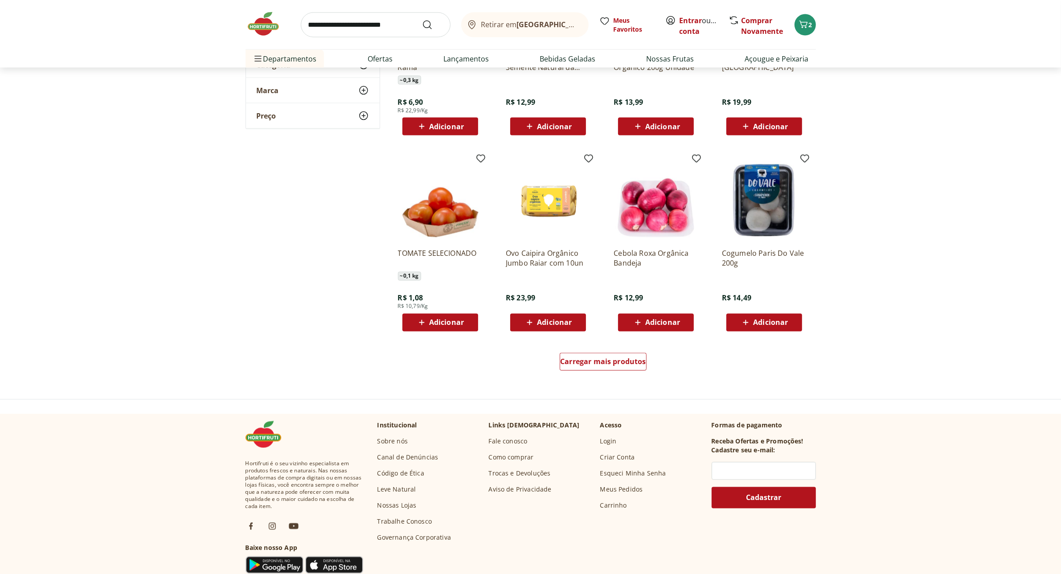
scroll to position [6239, 0]
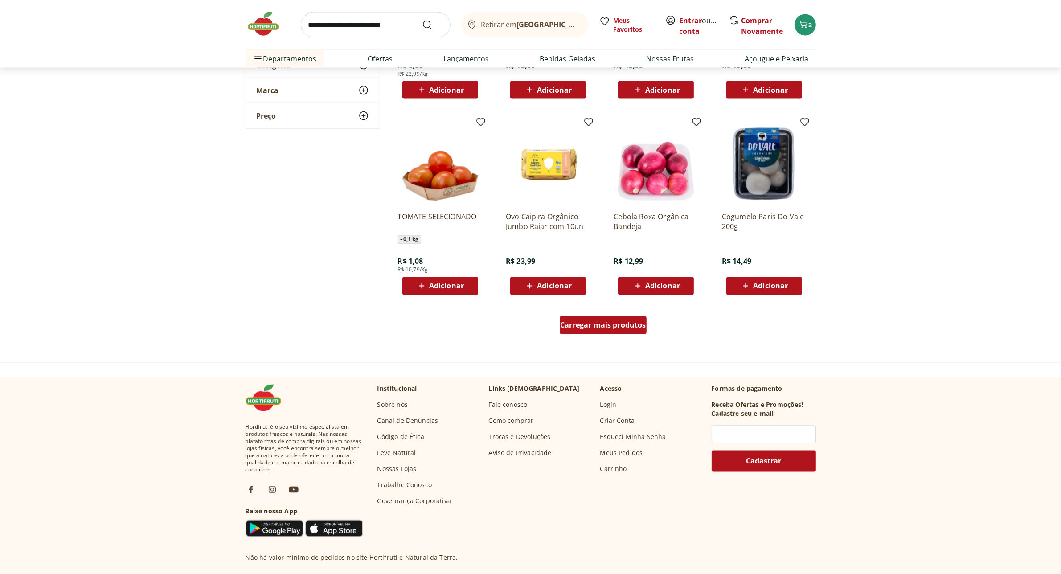
click at [596, 325] on span "Carregar mais produtos" at bounding box center [603, 325] width 86 height 7
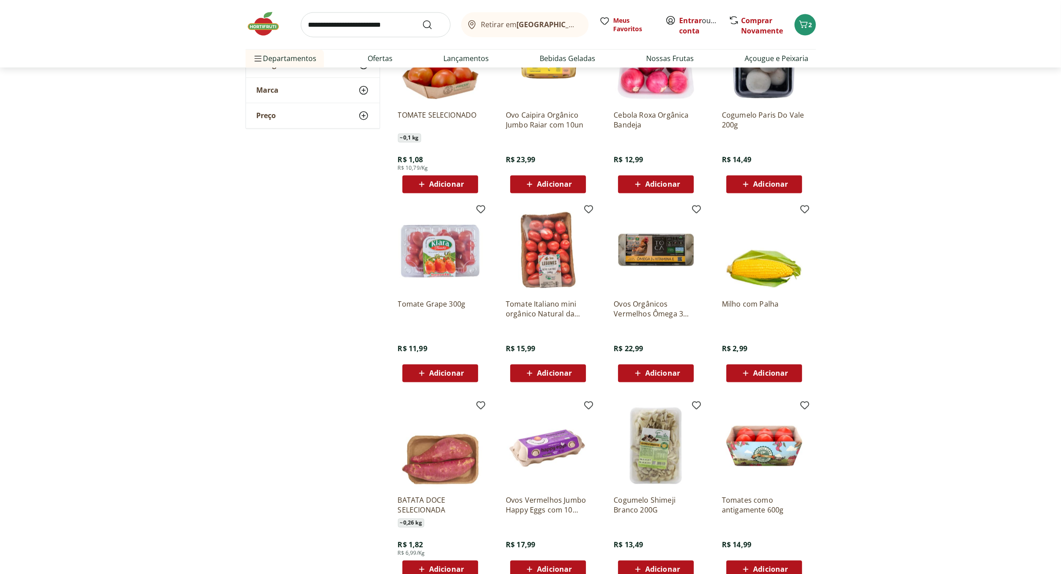
scroll to position [6295, 0]
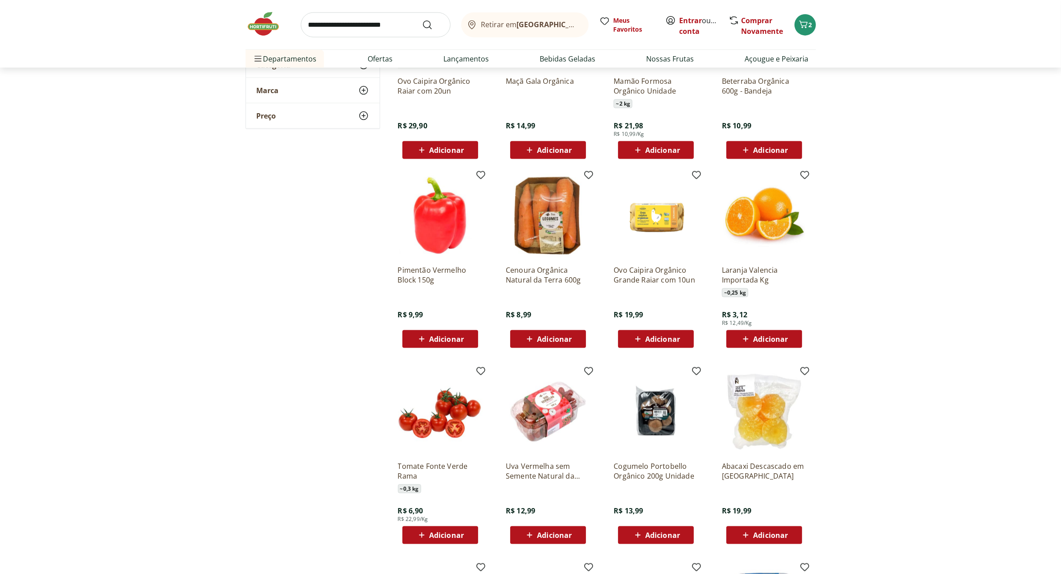
scroll to position [5793, 0]
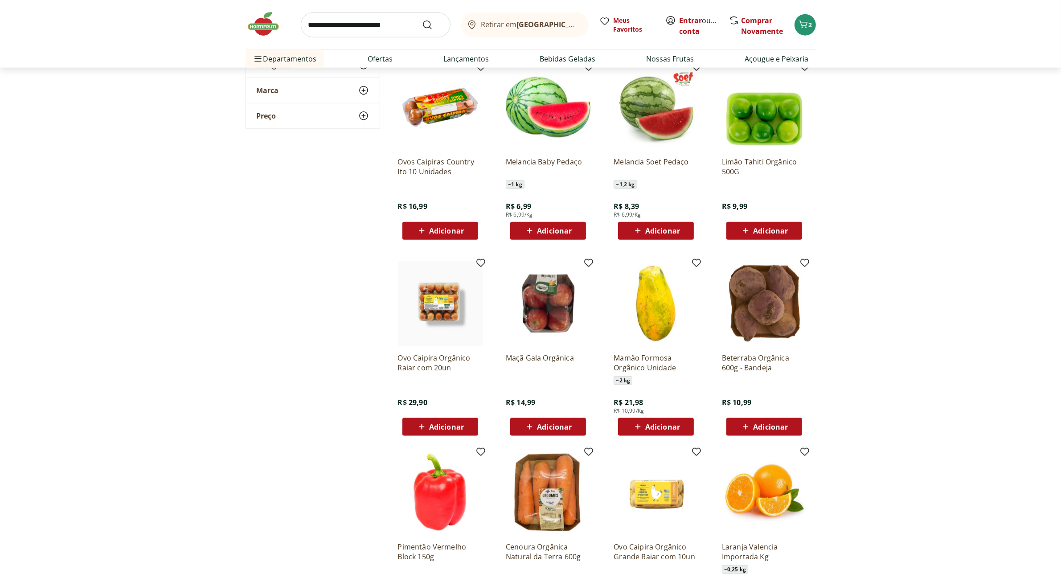
scroll to position [5515, 0]
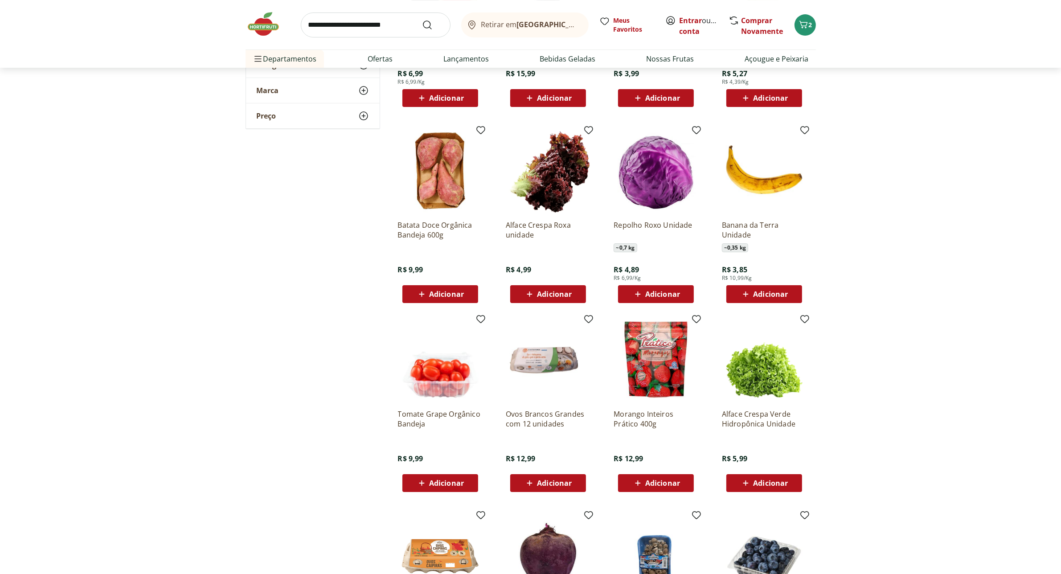
scroll to position [3791, 0]
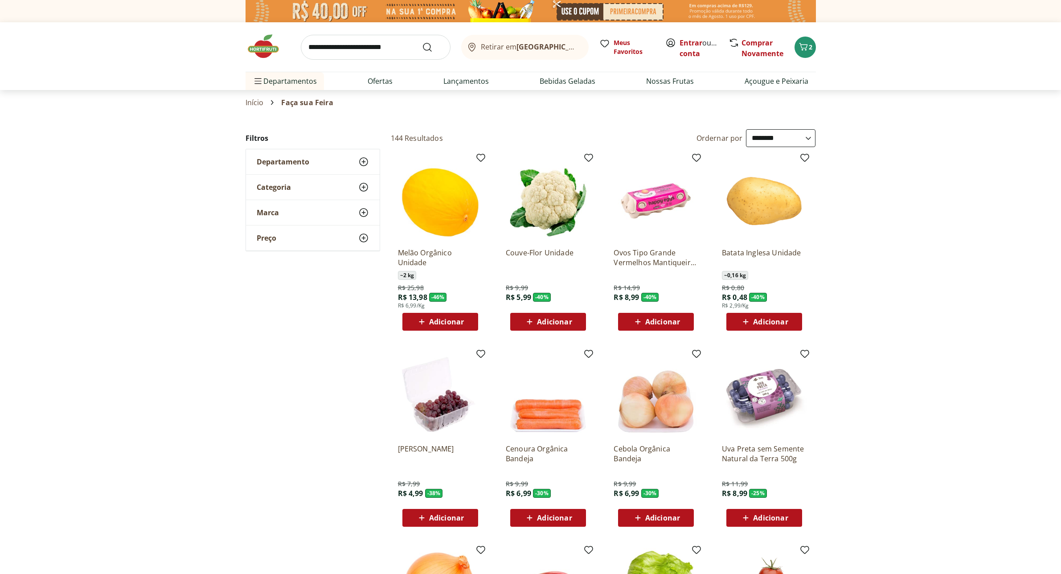
select select "**********"
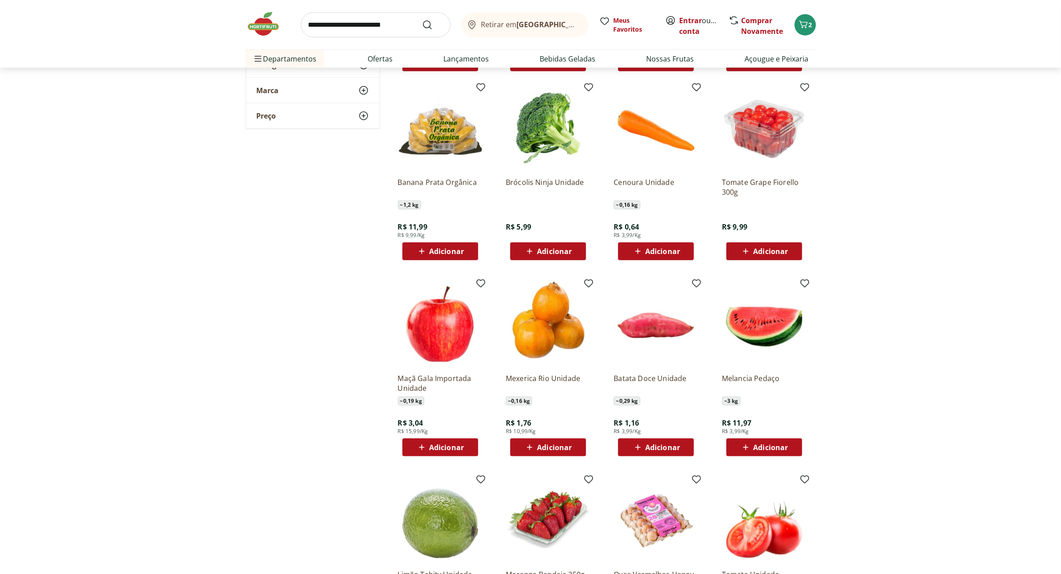
scroll to position [1226, 0]
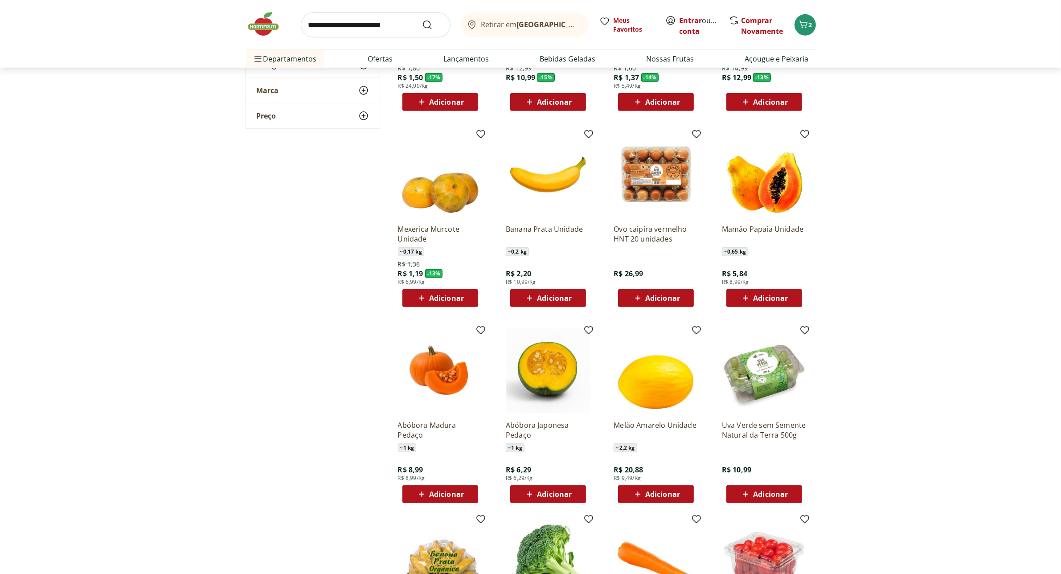
scroll to position [780, 0]
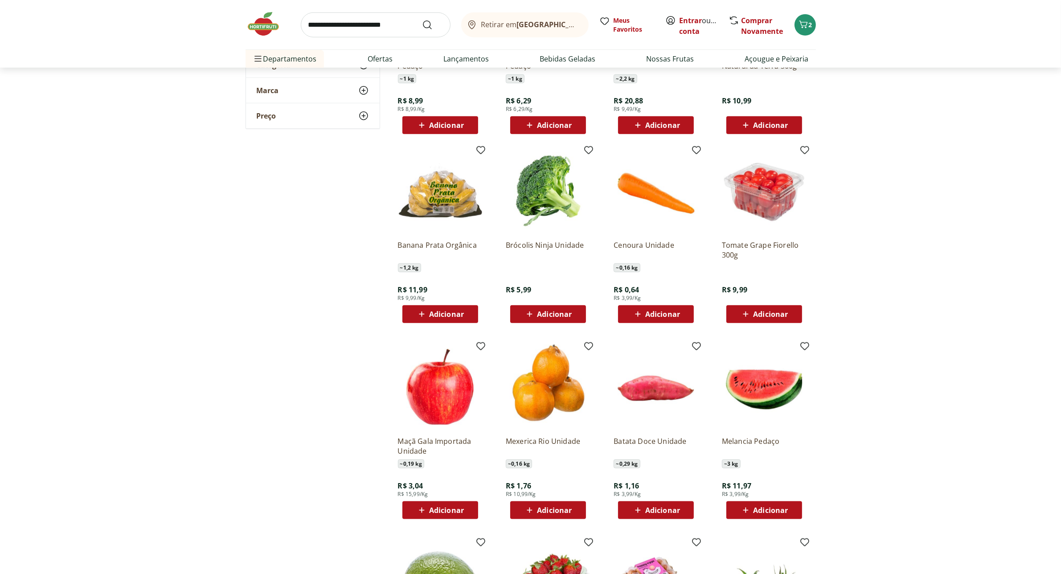
scroll to position [1226, 0]
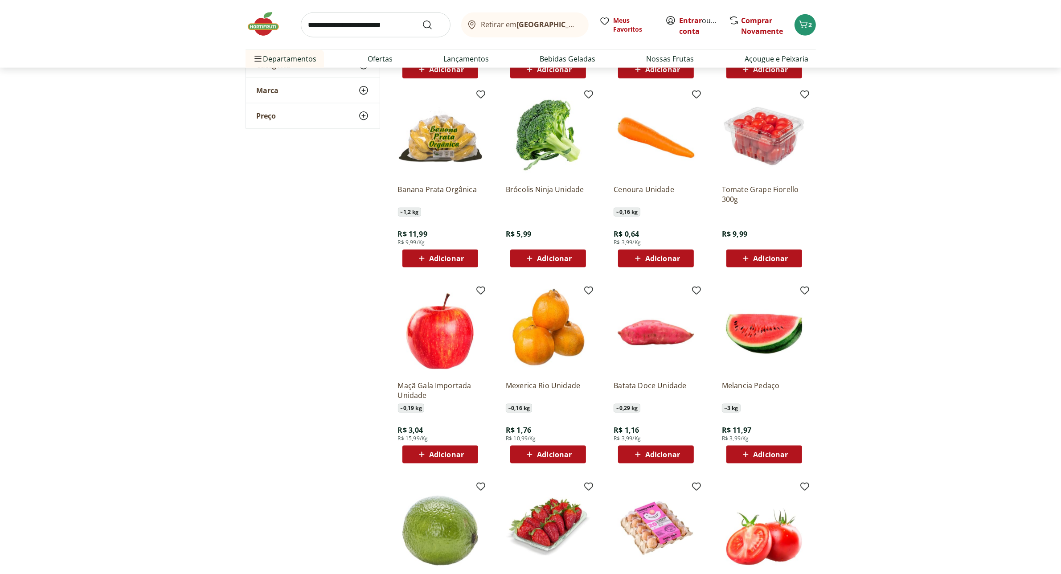
click at [365, 29] on input "search" at bounding box center [376, 24] width 150 height 25
type input "******"
click at [422, 20] on button "Submit Search" at bounding box center [432, 25] width 21 height 11
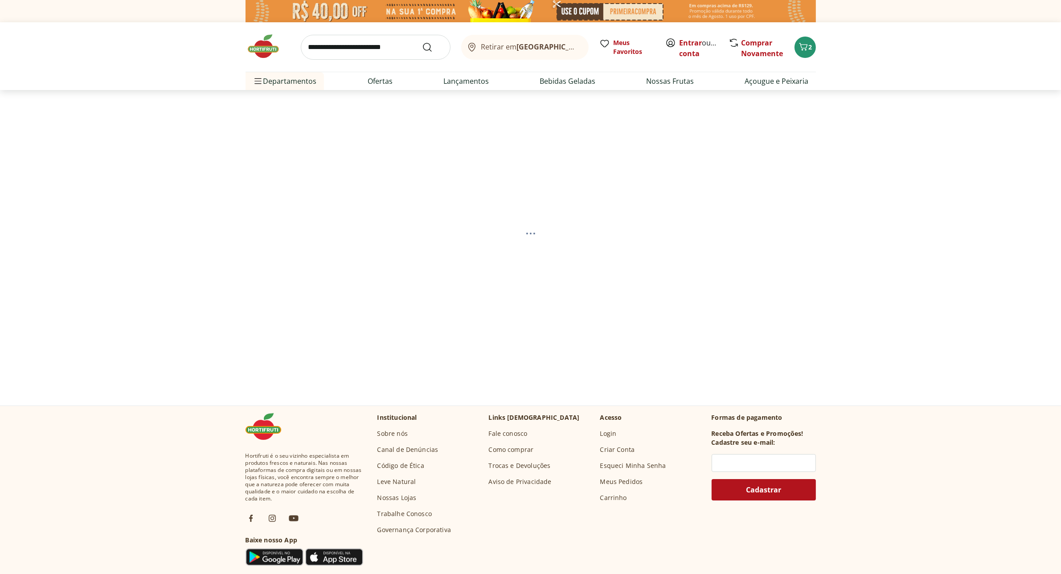
select select "**********"
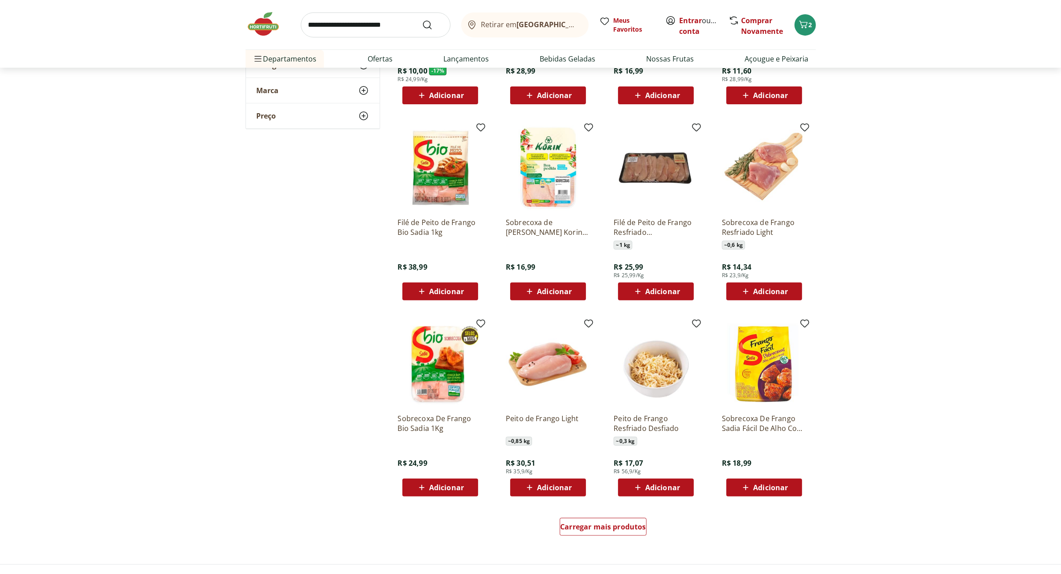
scroll to position [334, 0]
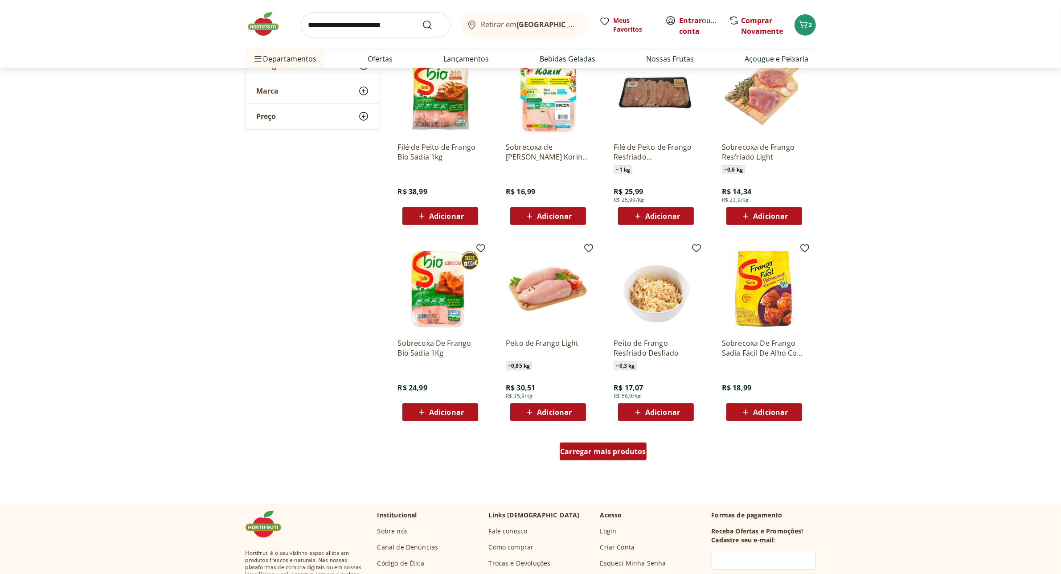
click at [631, 451] on span "Carregar mais produtos" at bounding box center [603, 451] width 86 height 7
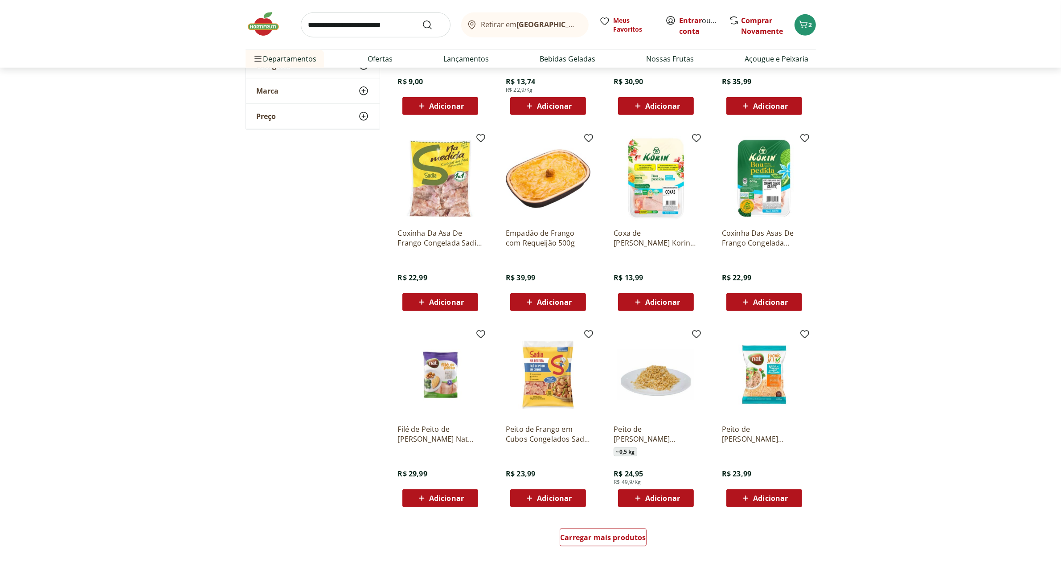
scroll to position [836, 0]
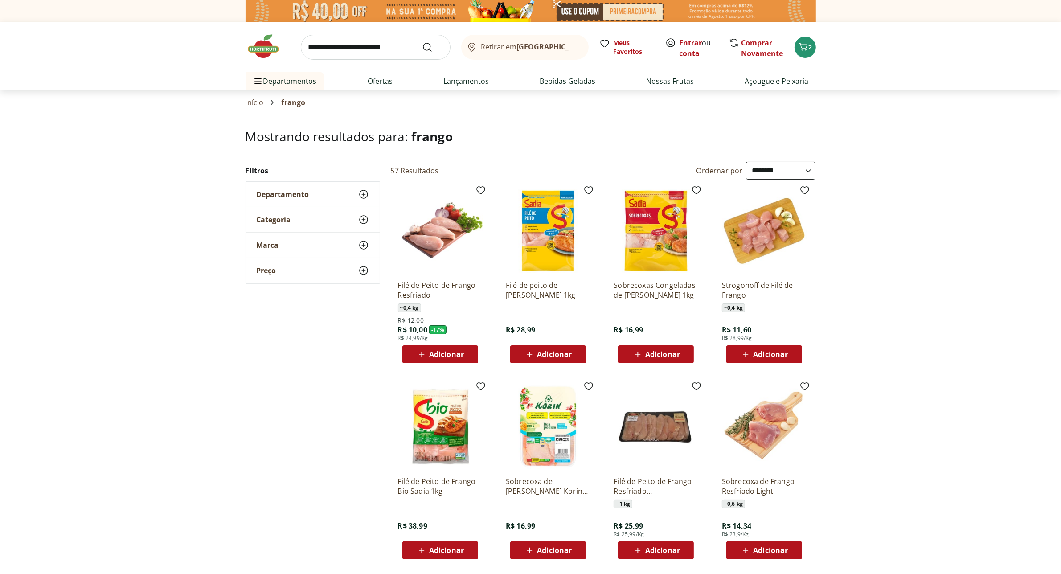
click at [264, 48] on img at bounding box center [268, 46] width 45 height 27
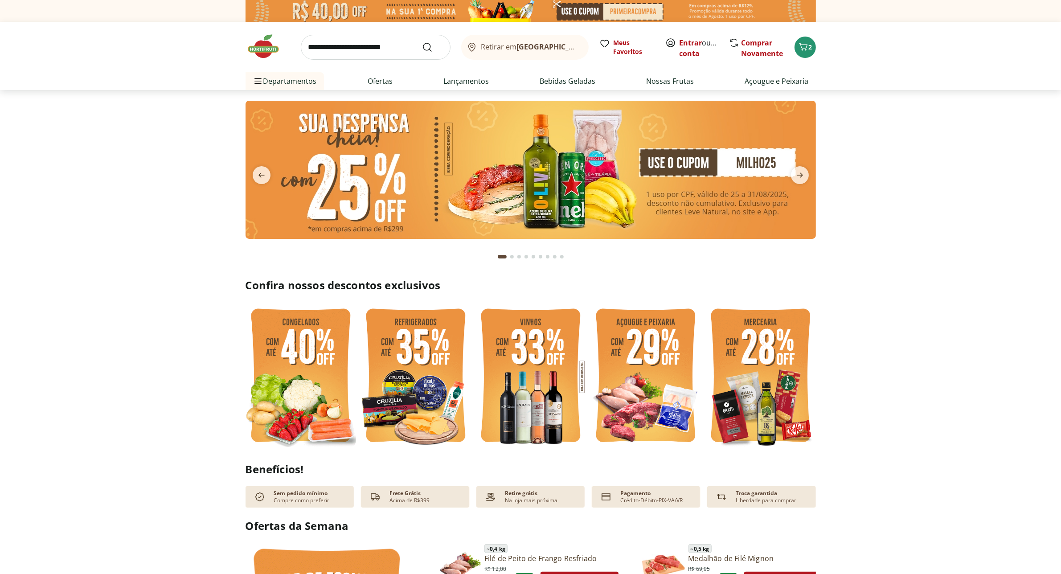
click at [537, 184] on img at bounding box center [531, 170] width 570 height 138
click at [576, 170] on img at bounding box center [531, 170] width 570 height 138
click at [393, 46] on input "search" at bounding box center [376, 47] width 150 height 25
type input "******"
click button "Submit Search" at bounding box center [432, 47] width 21 height 11
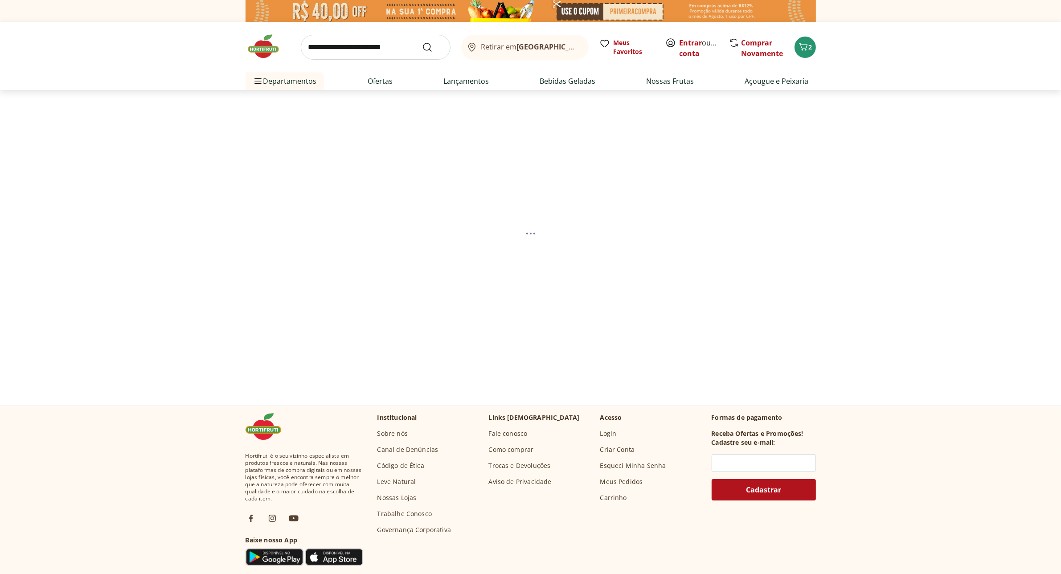
select select "**********"
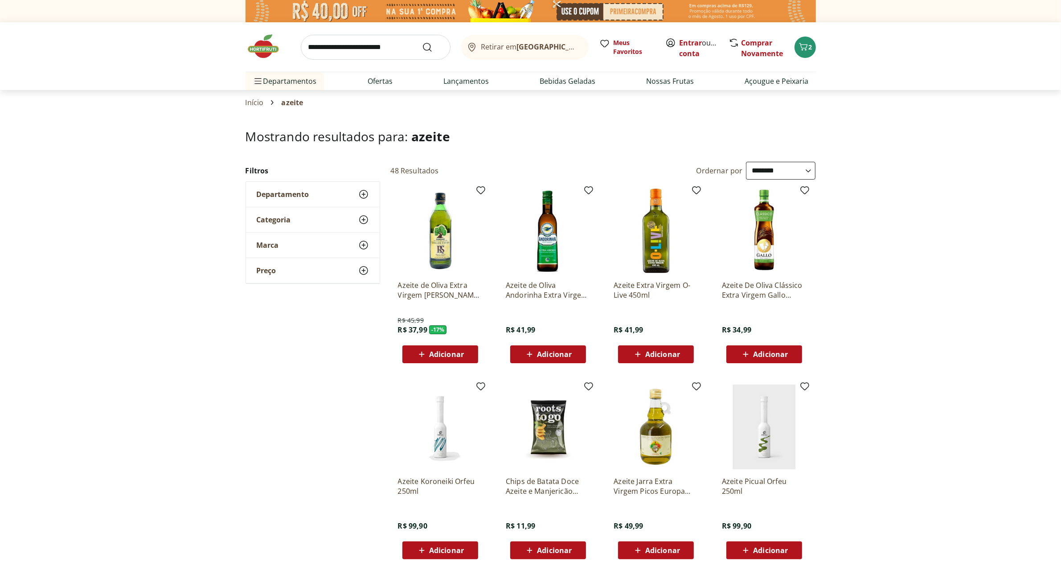
click at [772, 266] on img at bounding box center [764, 231] width 85 height 85
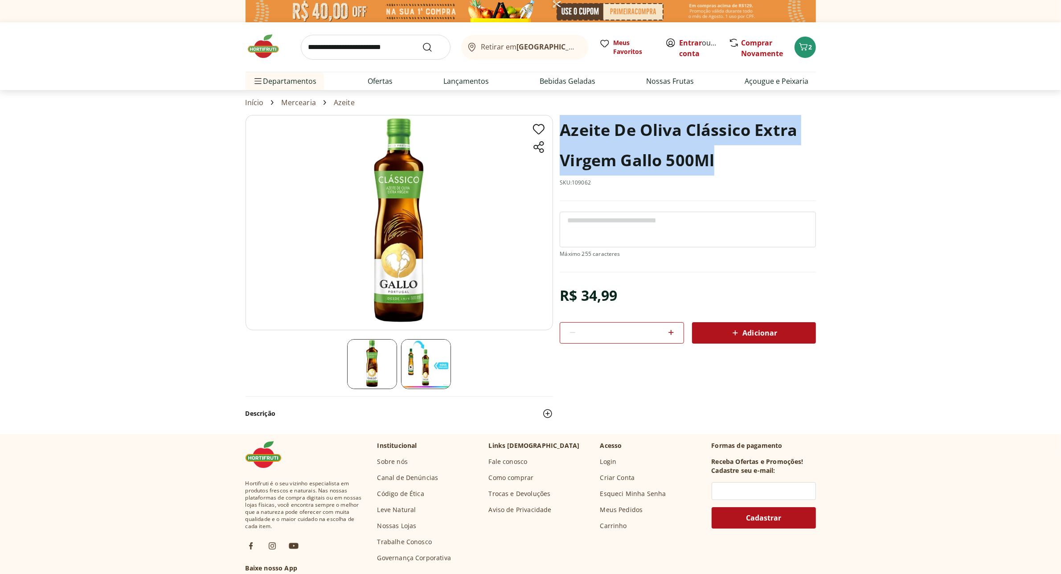
drag, startPoint x: 565, startPoint y: 128, endPoint x: 725, endPoint y: 155, distance: 161.8
click at [725, 155] on h1 "Azeite De Oliva Clássico Extra Virgem Gallo 500Ml" at bounding box center [688, 145] width 256 height 61
copy h1 "Azeite De Oliva Clássico Extra Virgem Gallo 500Ml"
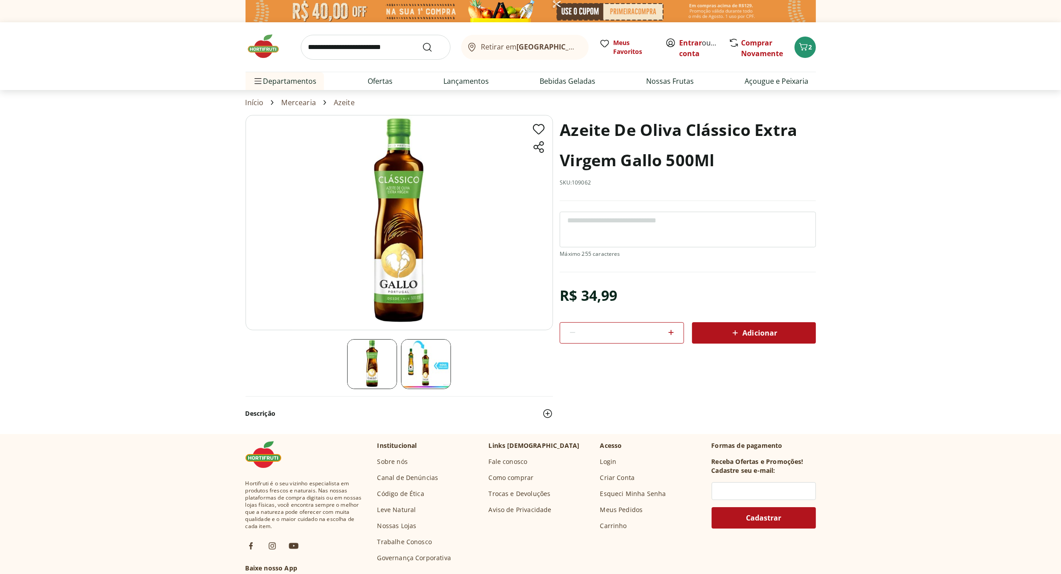
click at [265, 50] on img at bounding box center [268, 46] width 45 height 27
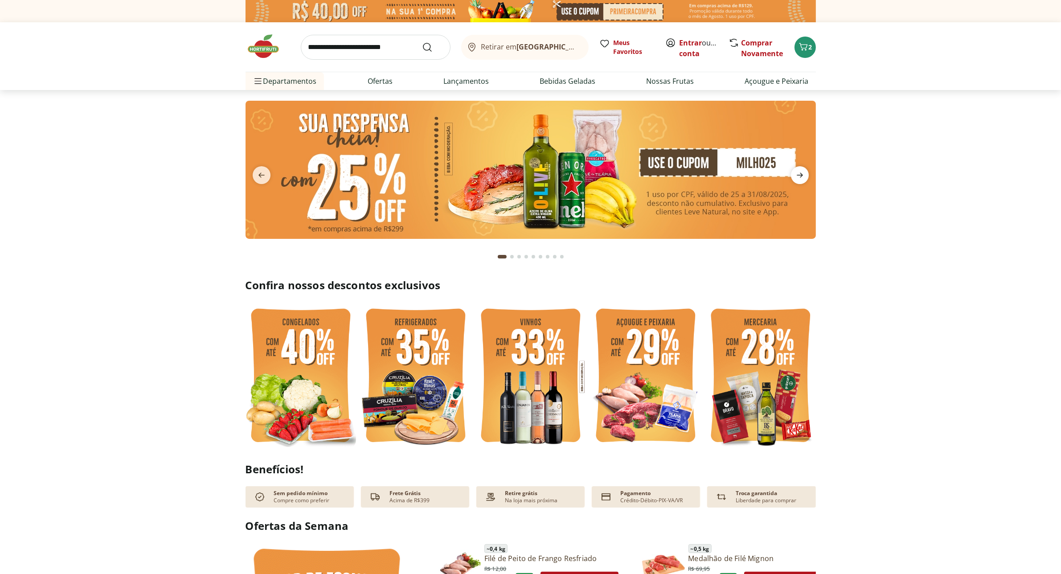
click at [804, 176] on icon "next" at bounding box center [800, 175] width 11 height 11
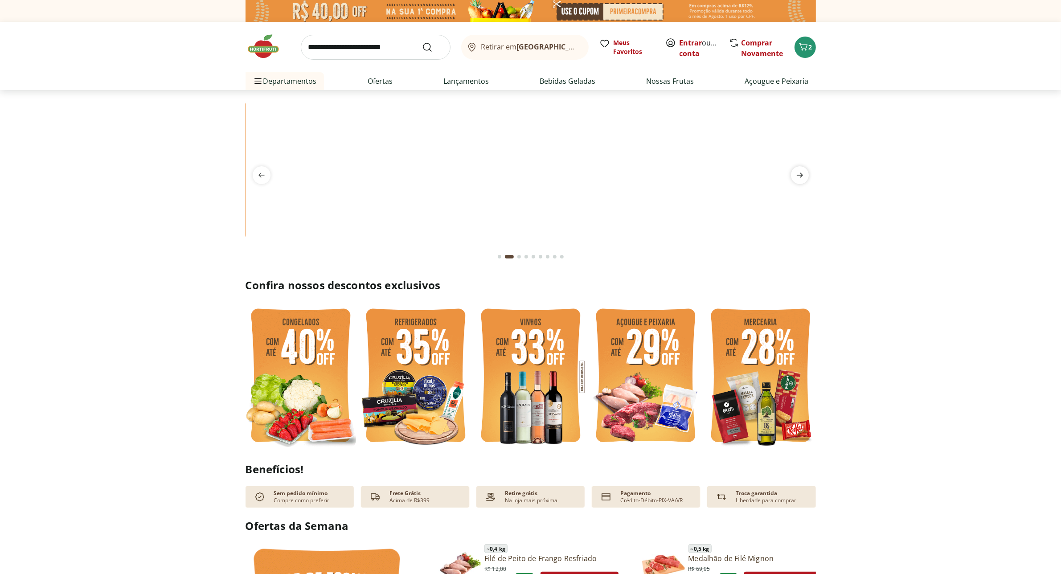
click at [804, 176] on icon "next" at bounding box center [800, 175] width 11 height 11
click at [804, 172] on icon "next" at bounding box center [800, 175] width 11 height 11
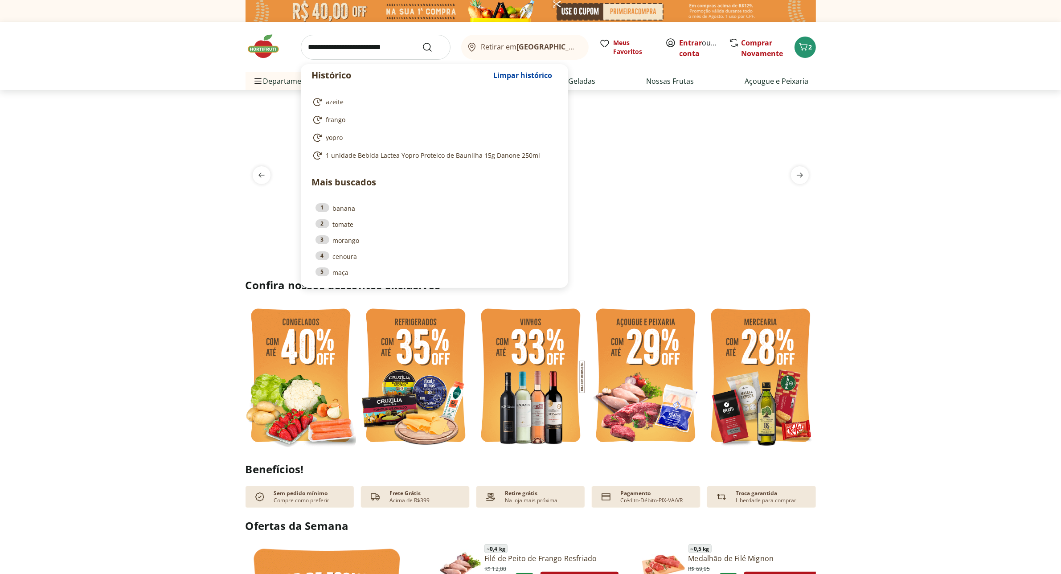
click at [340, 45] on input "search" at bounding box center [376, 47] width 150 height 25
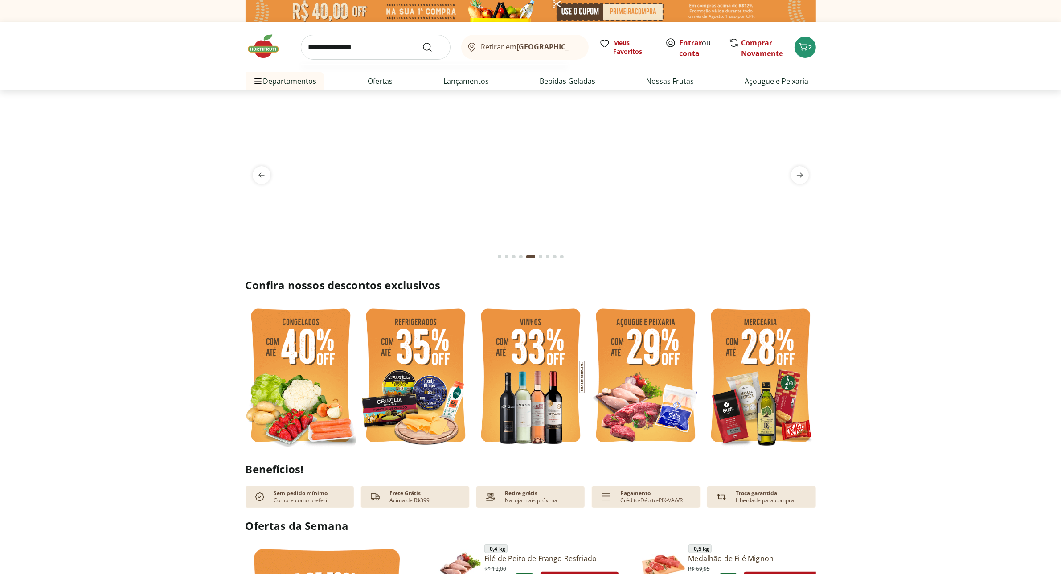
type input "**********"
click button "Submit Search" at bounding box center [432, 47] width 21 height 11
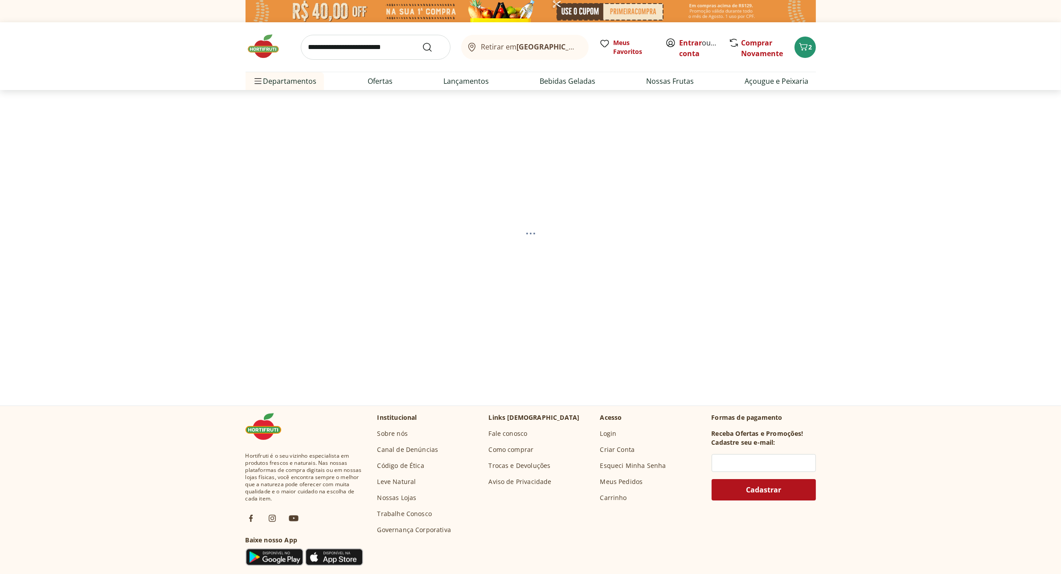
select select "**********"
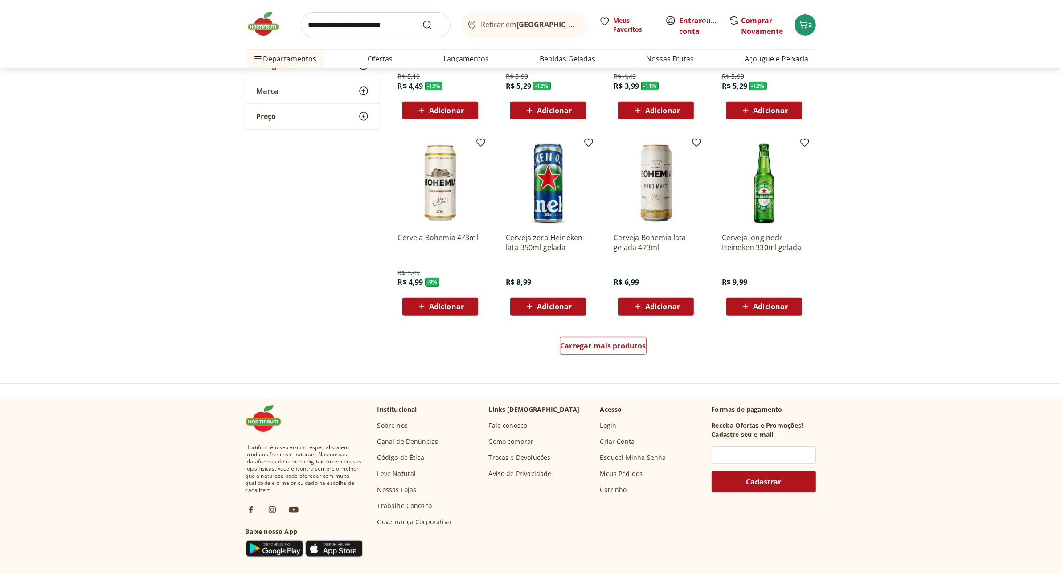
scroll to position [446, 0]
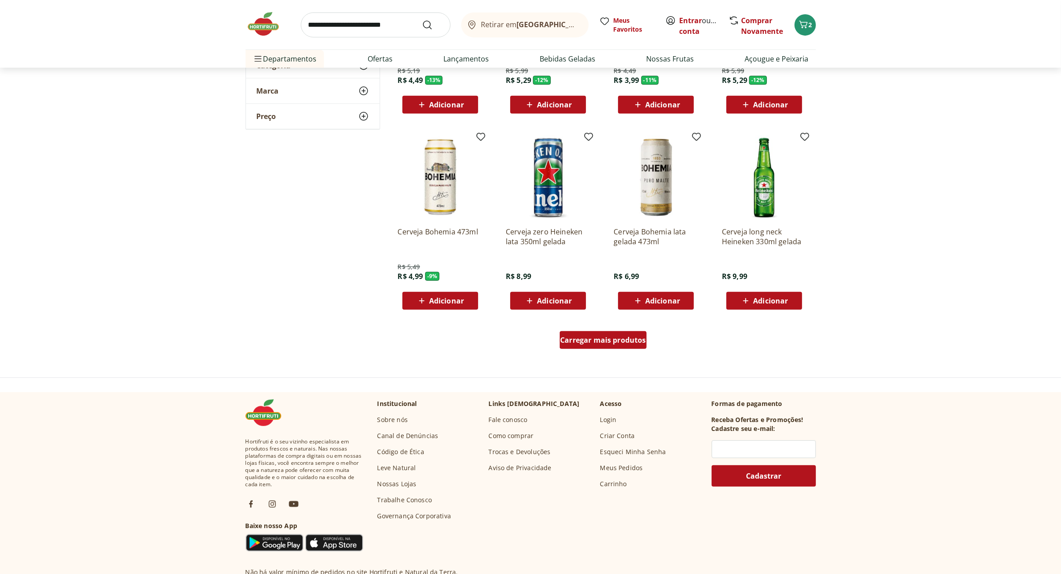
click at [621, 340] on span "Carregar mais produtos" at bounding box center [603, 339] width 86 height 7
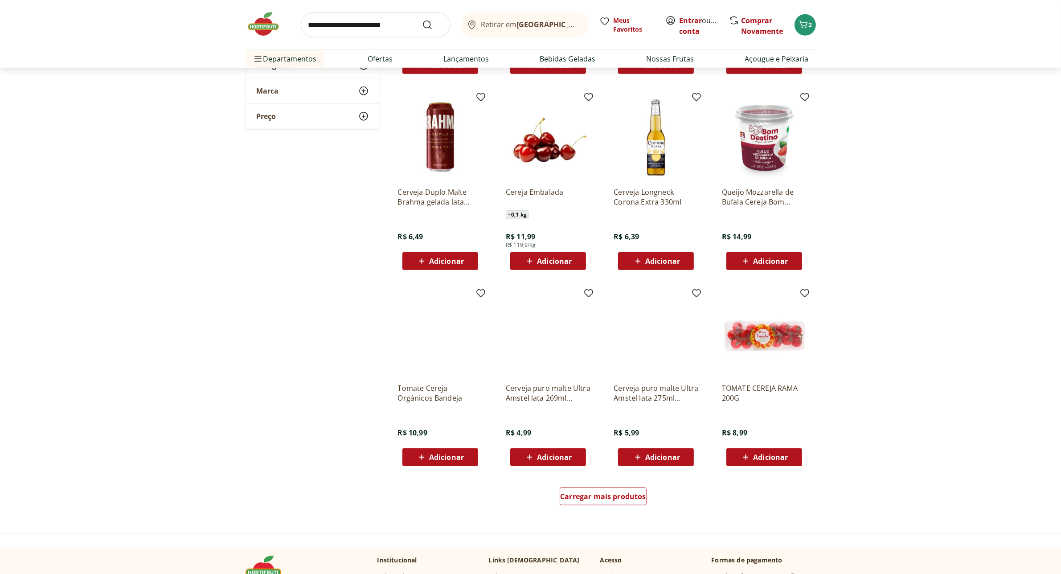
scroll to position [891, 0]
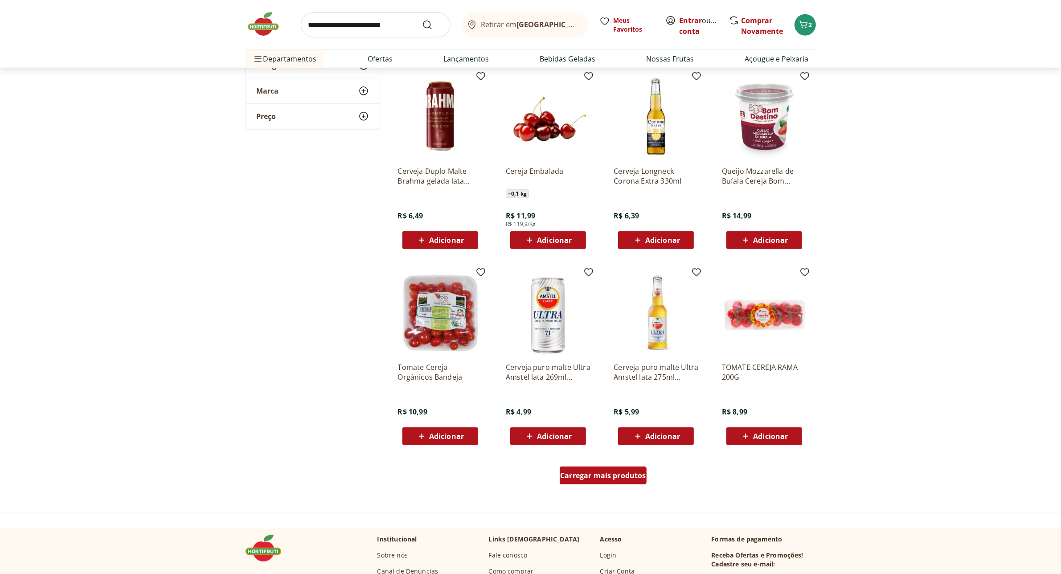
click at [631, 473] on span "Carregar mais produtos" at bounding box center [603, 475] width 86 height 7
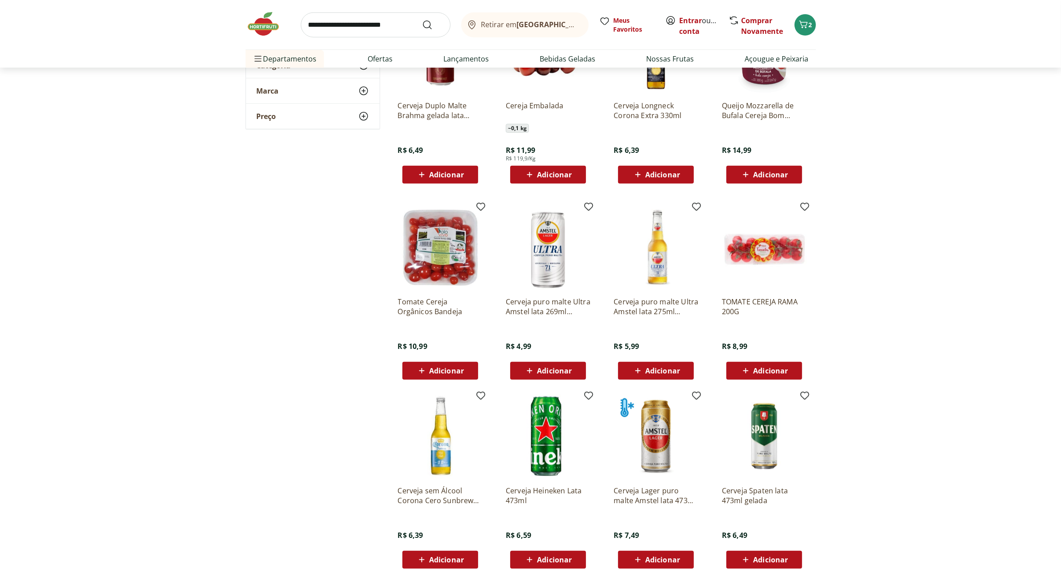
scroll to position [1170, 0]
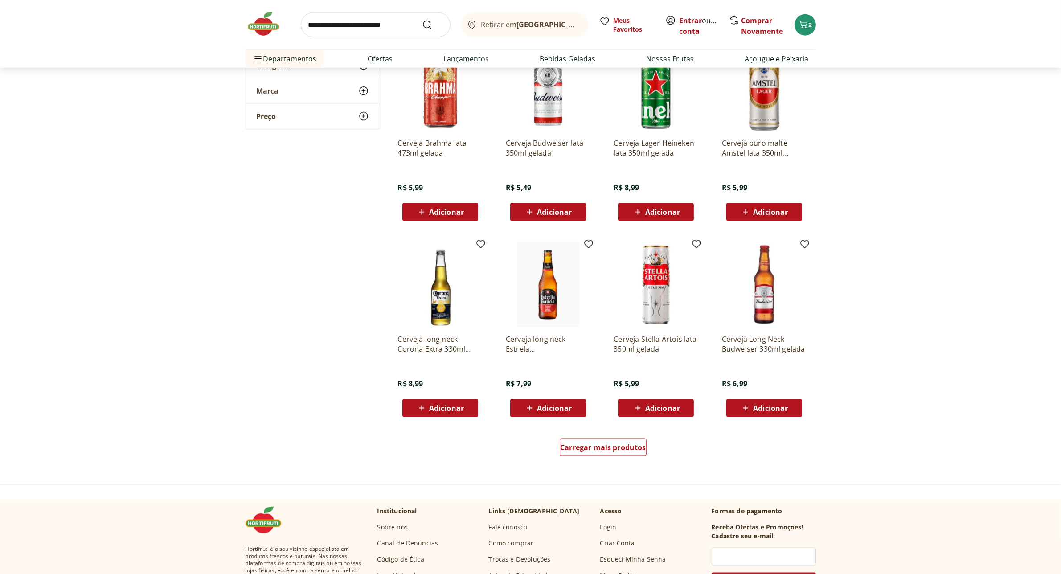
scroll to position [1504, 0]
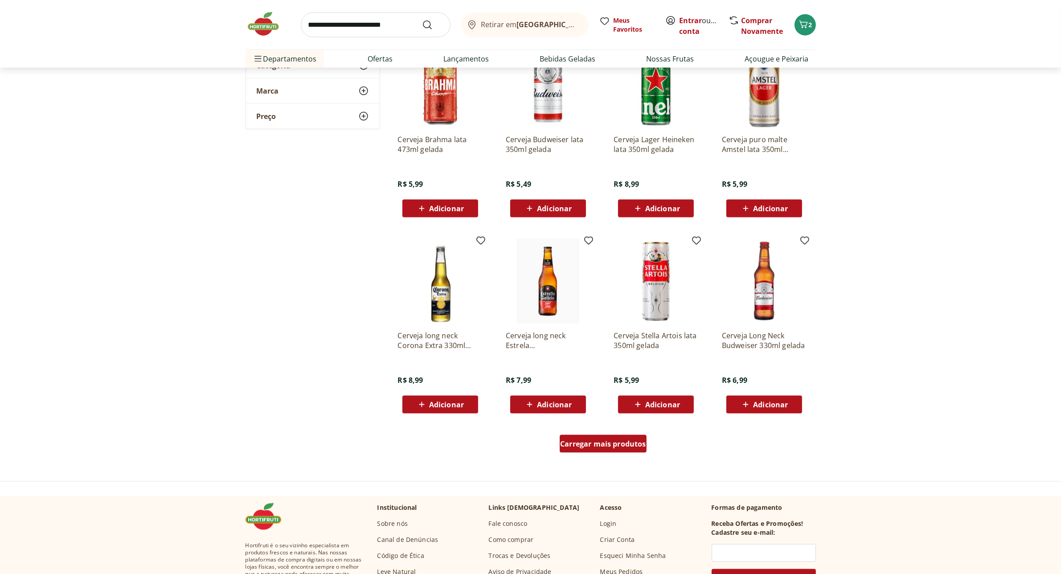
click at [629, 441] on span "Carregar mais produtos" at bounding box center [603, 443] width 86 height 7
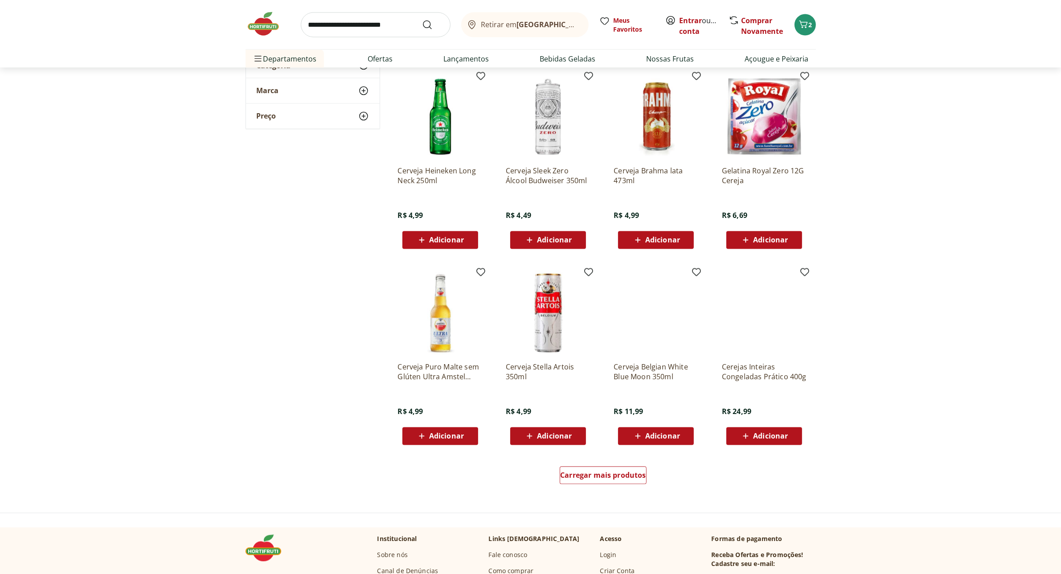
scroll to position [2061, 0]
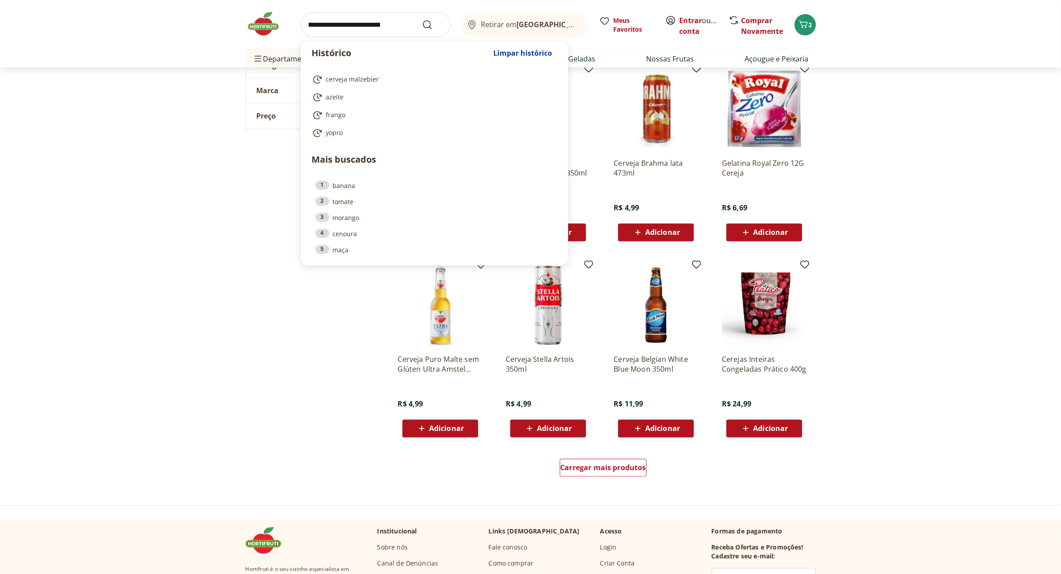
click at [375, 28] on input "search" at bounding box center [376, 24] width 150 height 25
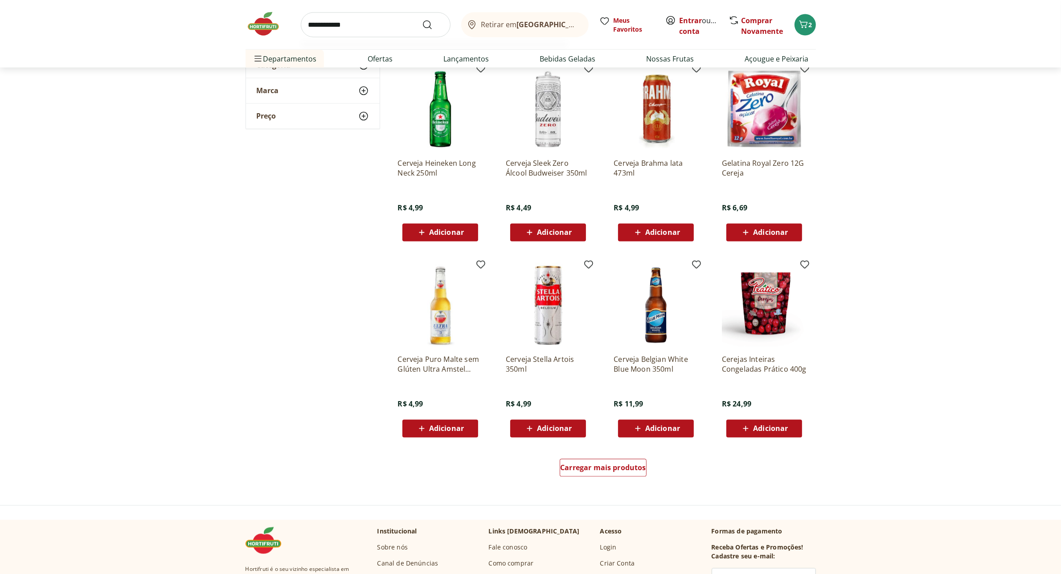
type input "**********"
click button "Submit Search" at bounding box center [432, 25] width 21 height 11
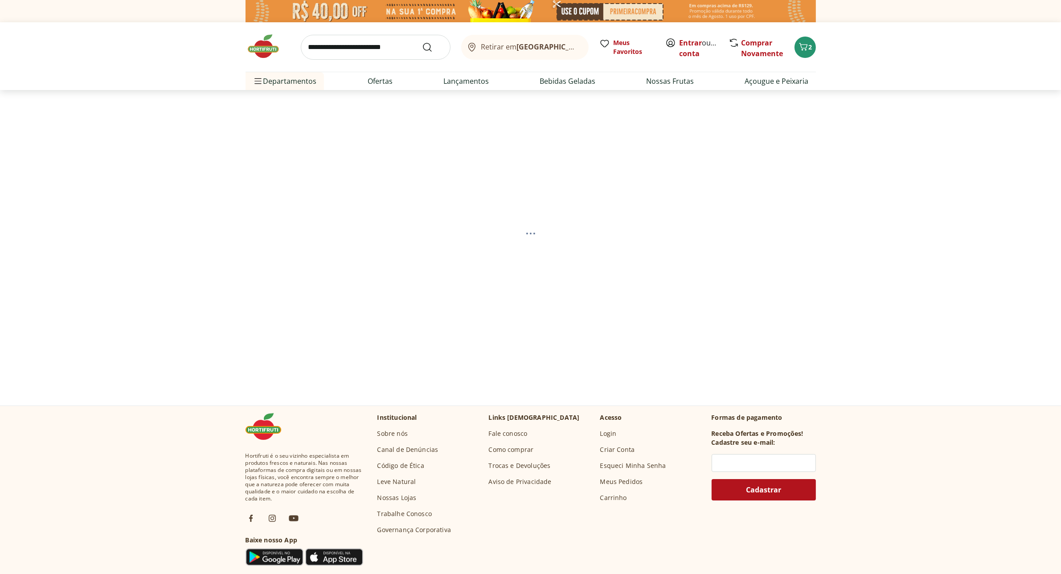
select select "**********"
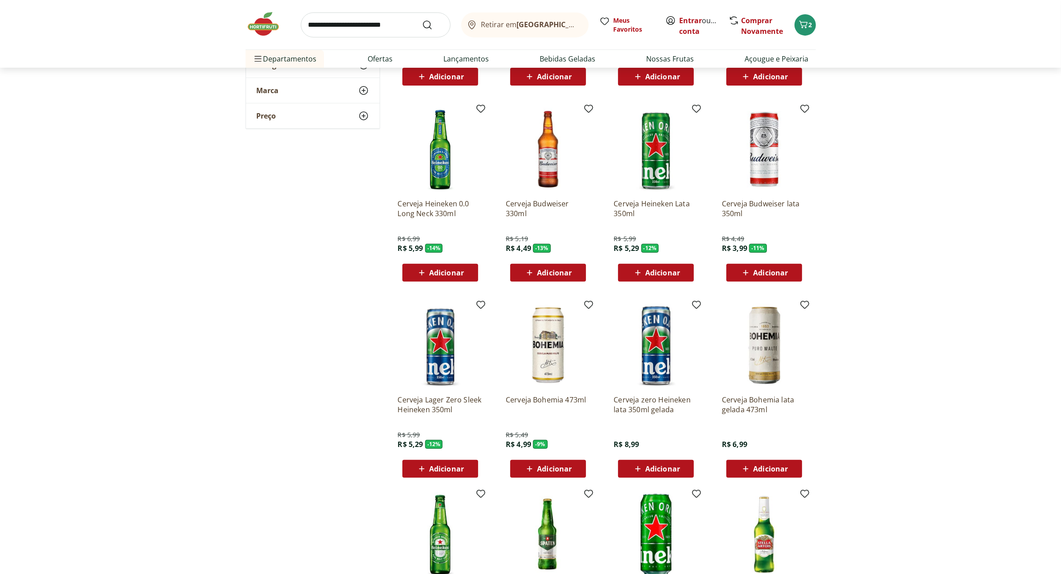
scroll to position [279, 0]
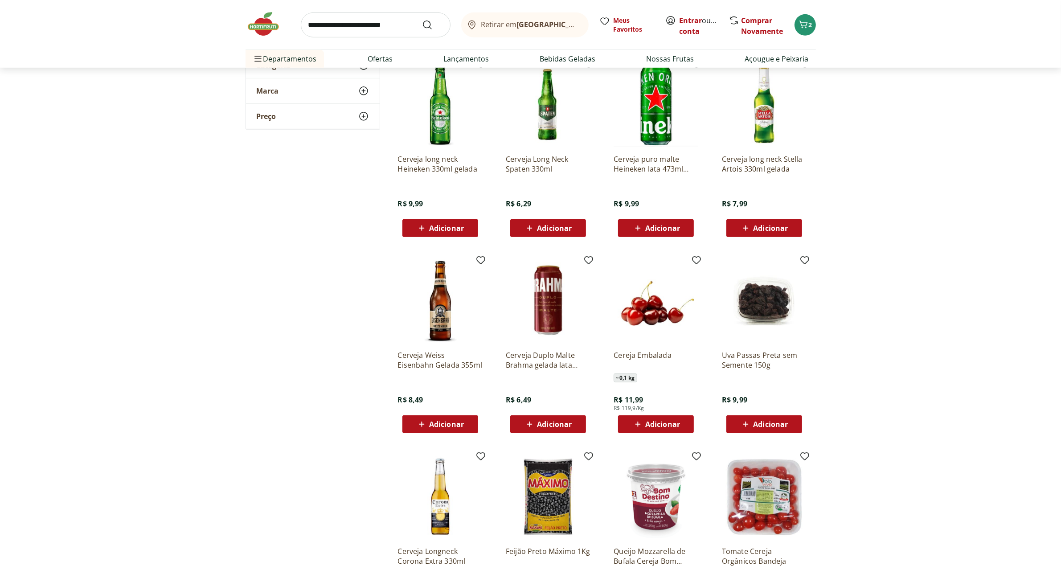
scroll to position [724, 0]
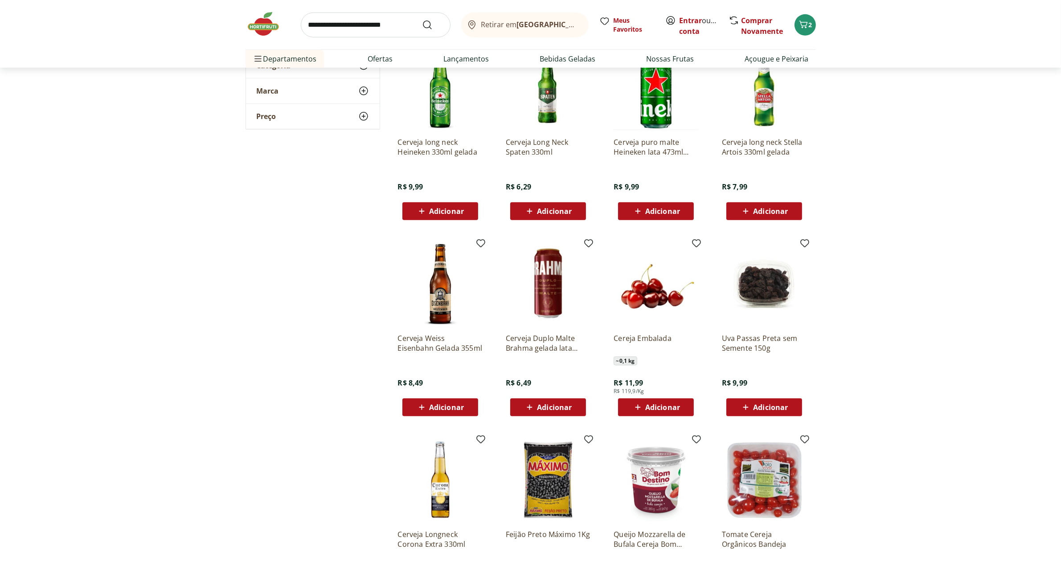
click at [556, 287] on img at bounding box center [548, 284] width 85 height 85
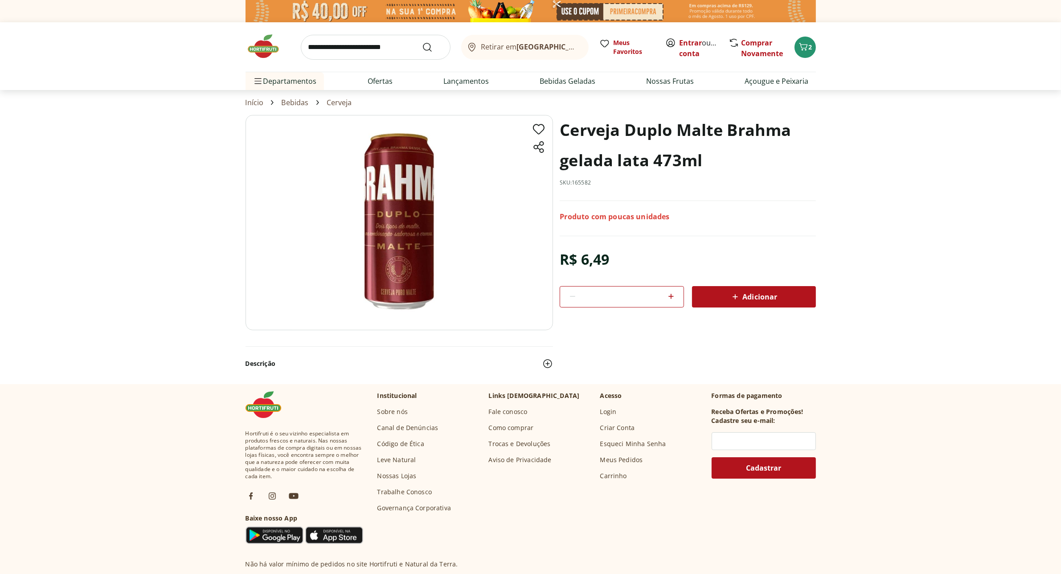
click at [396, 258] on img at bounding box center [399, 222] width 307 height 215
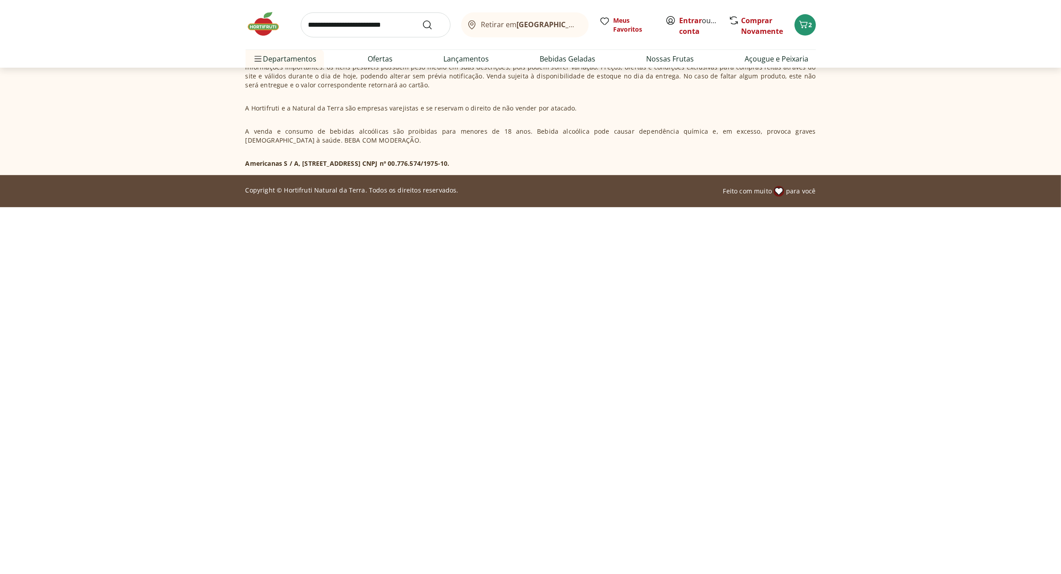
select select "**********"
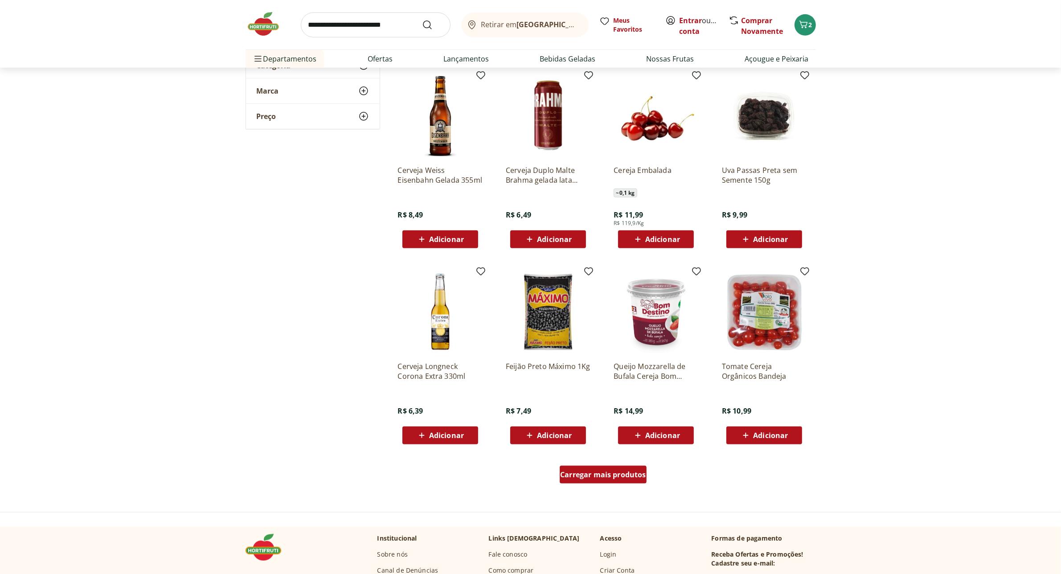
click at [624, 471] on span "Carregar mais produtos" at bounding box center [603, 474] width 86 height 7
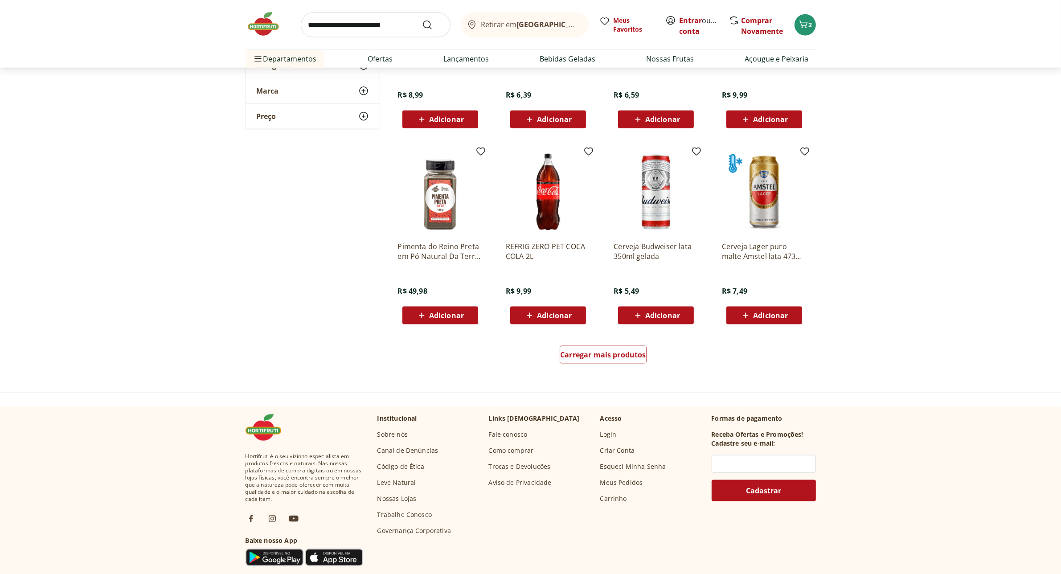
scroll to position [1448, 0]
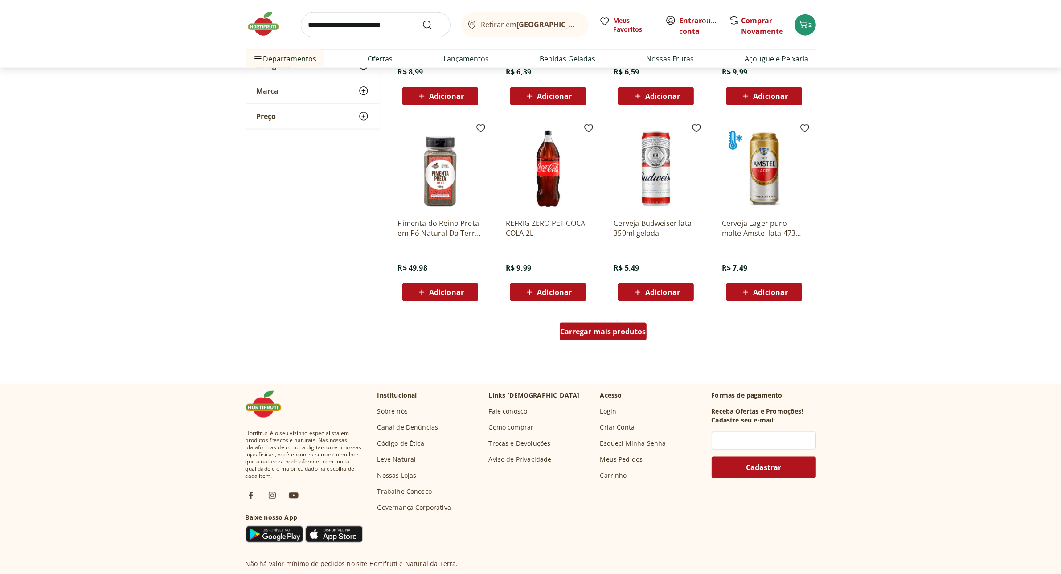
click at [631, 332] on span "Carregar mais produtos" at bounding box center [603, 331] width 86 height 7
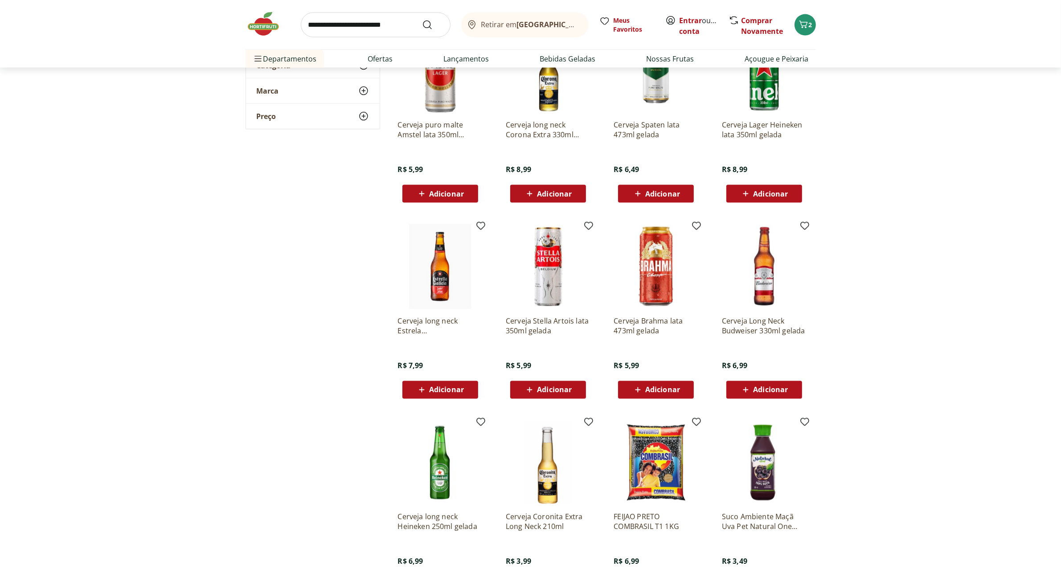
scroll to position [1894, 0]
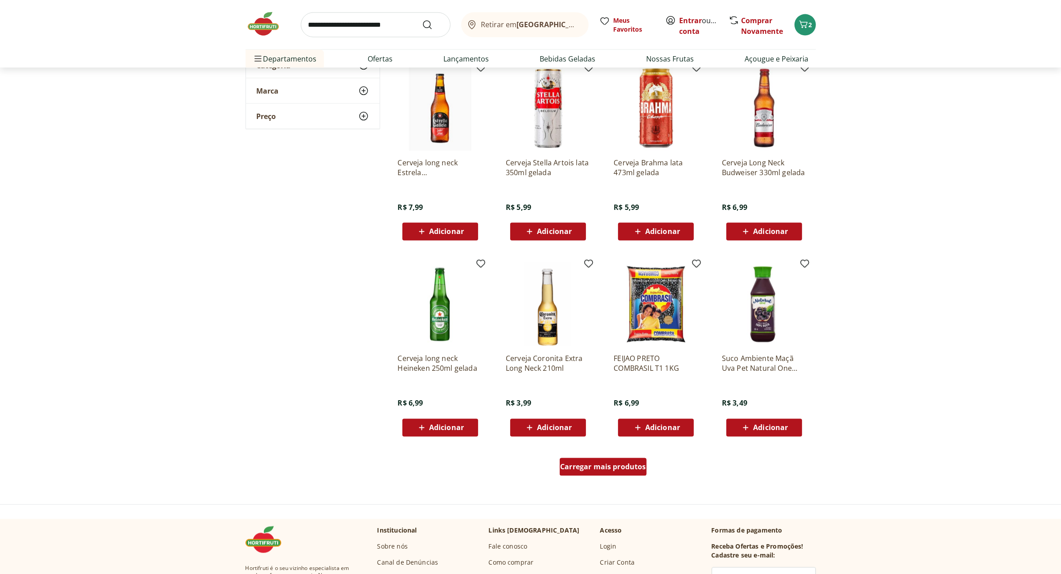
click at [620, 470] on span "Carregar mais produtos" at bounding box center [603, 466] width 86 height 7
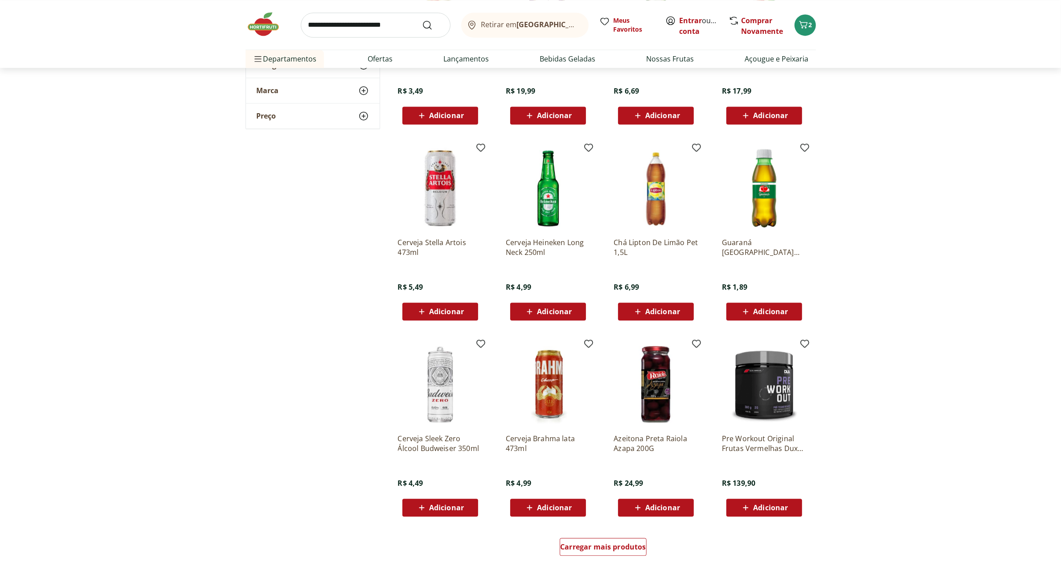
scroll to position [2117, 0]
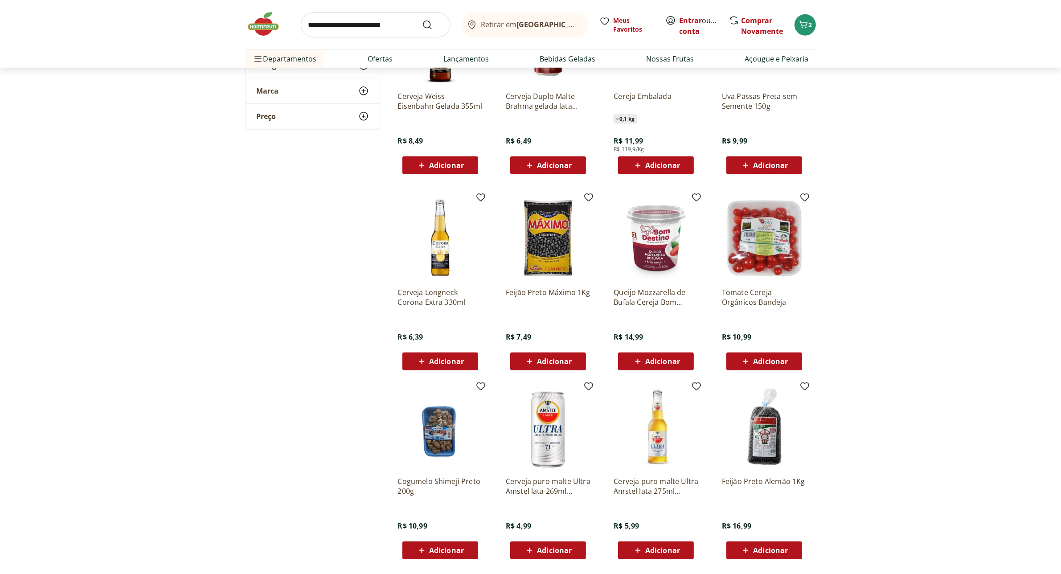
scroll to position [769, 0]
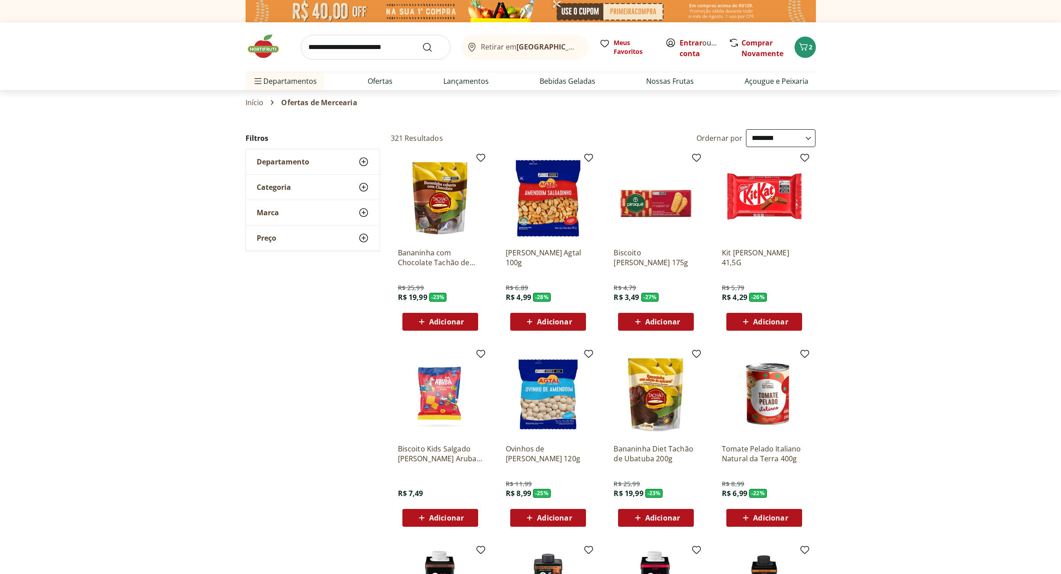
select select "**********"
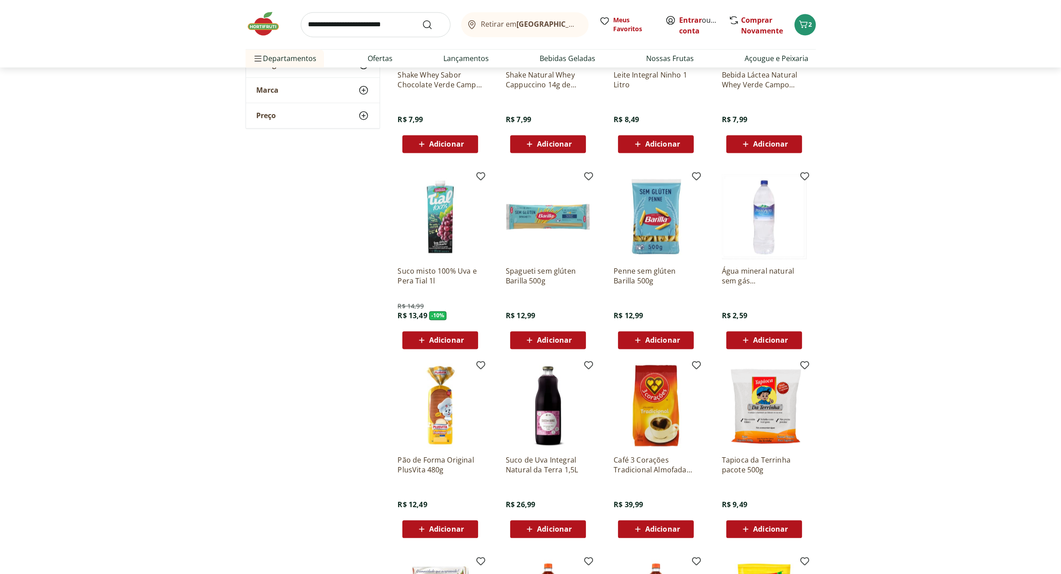
scroll to position [2316, 0]
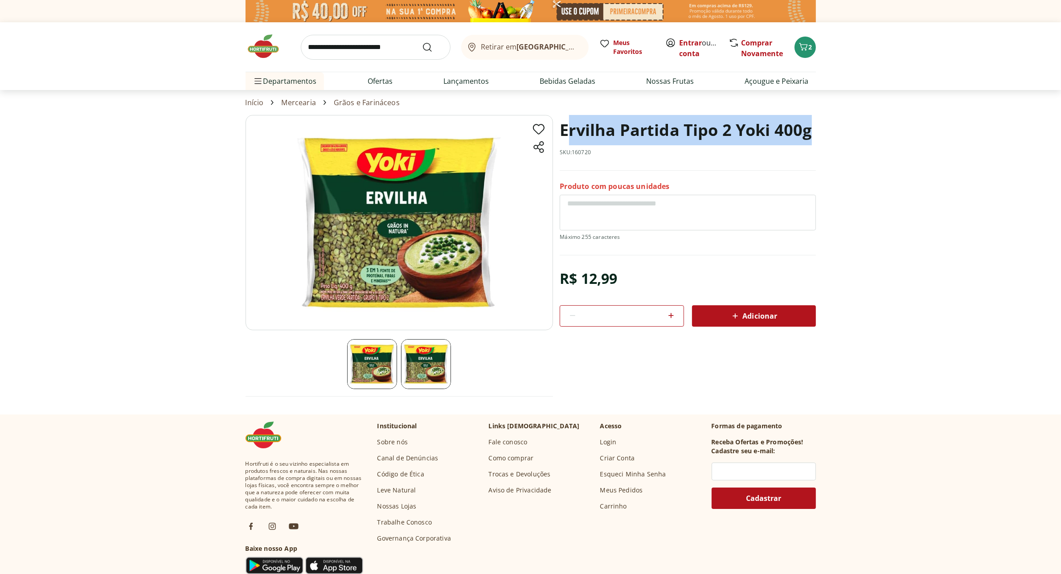
drag, startPoint x: 565, startPoint y: 131, endPoint x: 818, endPoint y: 121, distance: 253.7
click at [824, 123] on section "Ervilha Partida Tipo 2 Yoki 400g SKU: 160720 Produto com poucas unidades R$ 12,…" at bounding box center [530, 264] width 1061 height 299
drag, startPoint x: 558, startPoint y: 131, endPoint x: 819, endPoint y: 124, distance: 260.3
click at [819, 124] on section "Ervilha Partida Tipo 2 Yoki 400g SKU: 160720 Produto com poucas unidades R$ 12,…" at bounding box center [530, 264] width 1061 height 299
copy h1 "Ervilha Partida Tipo 2 Yoki 400g"
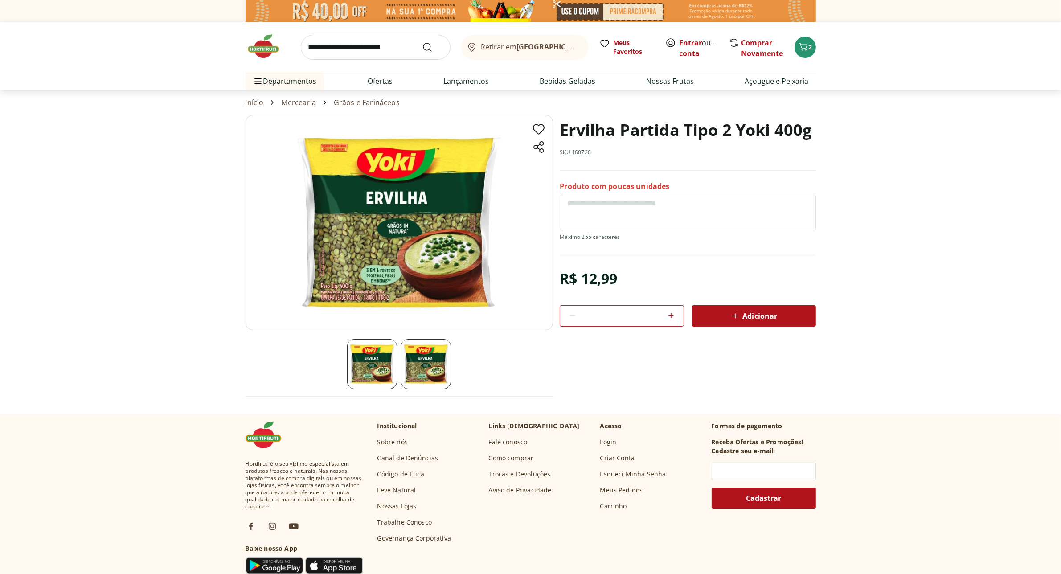
click at [259, 48] on img at bounding box center [268, 46] width 45 height 27
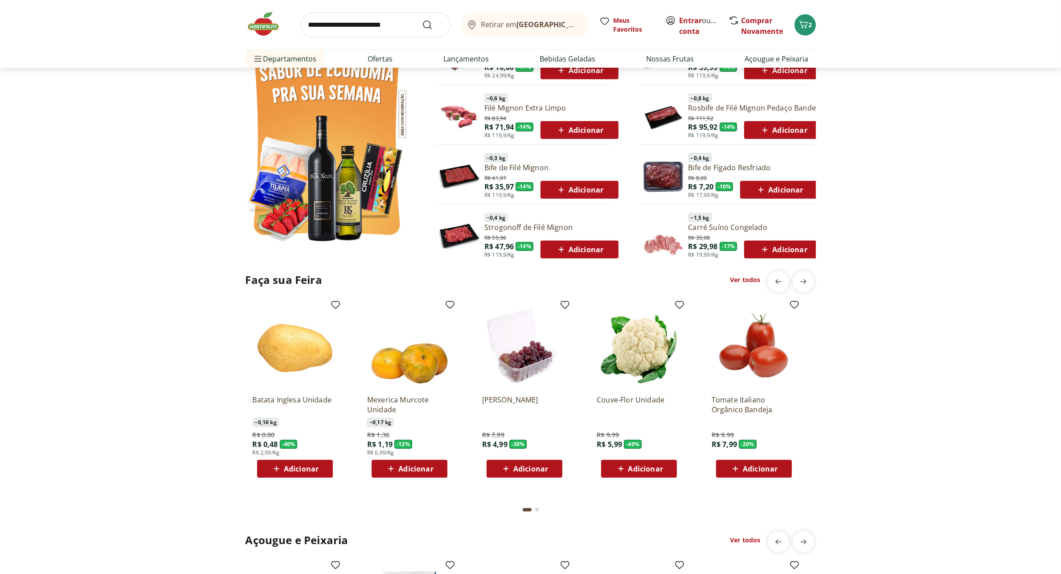
scroll to position [390, 0]
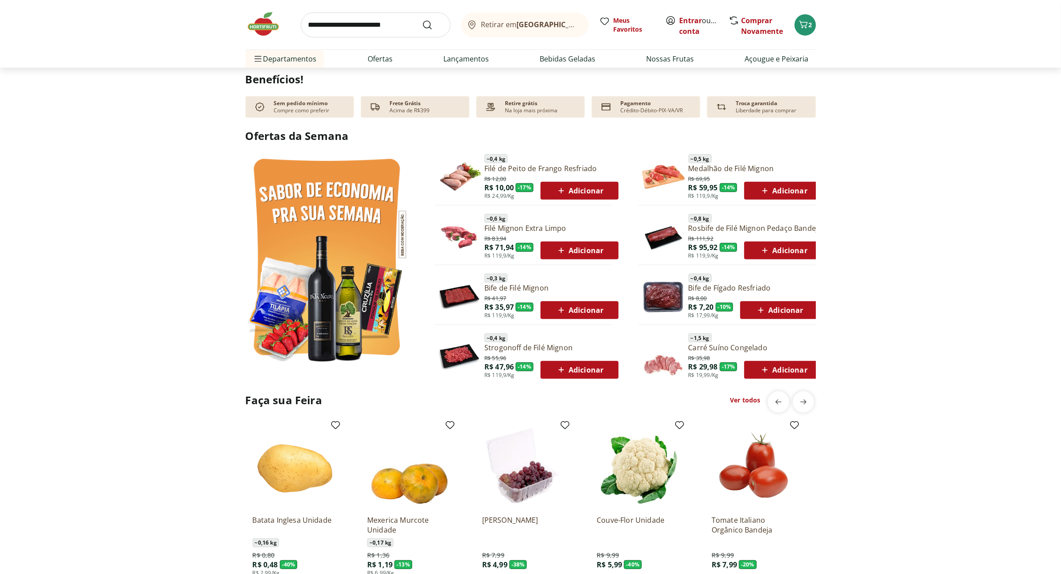
click at [345, 240] on img at bounding box center [327, 259] width 163 height 217
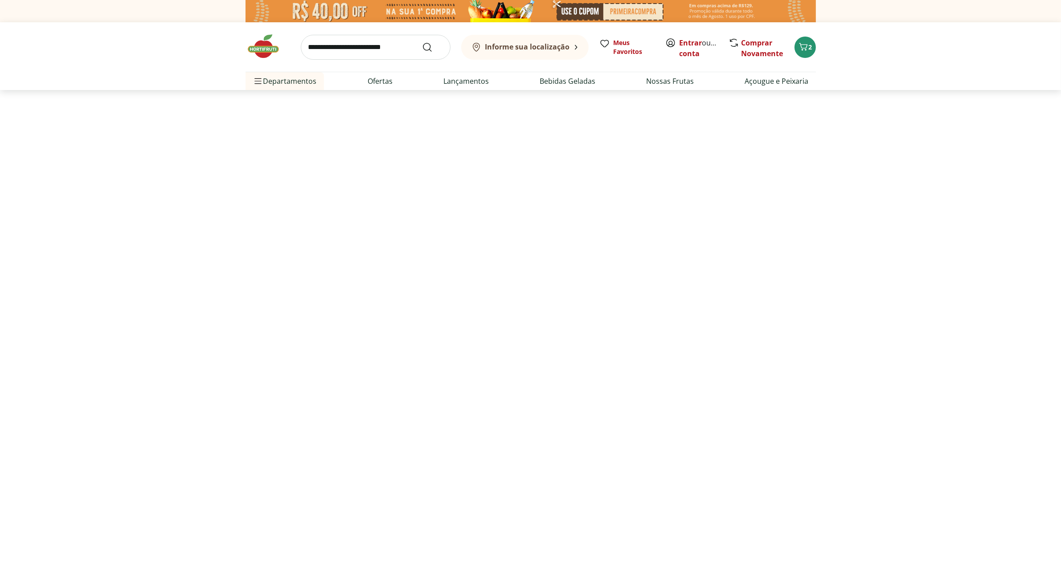
select select "**********"
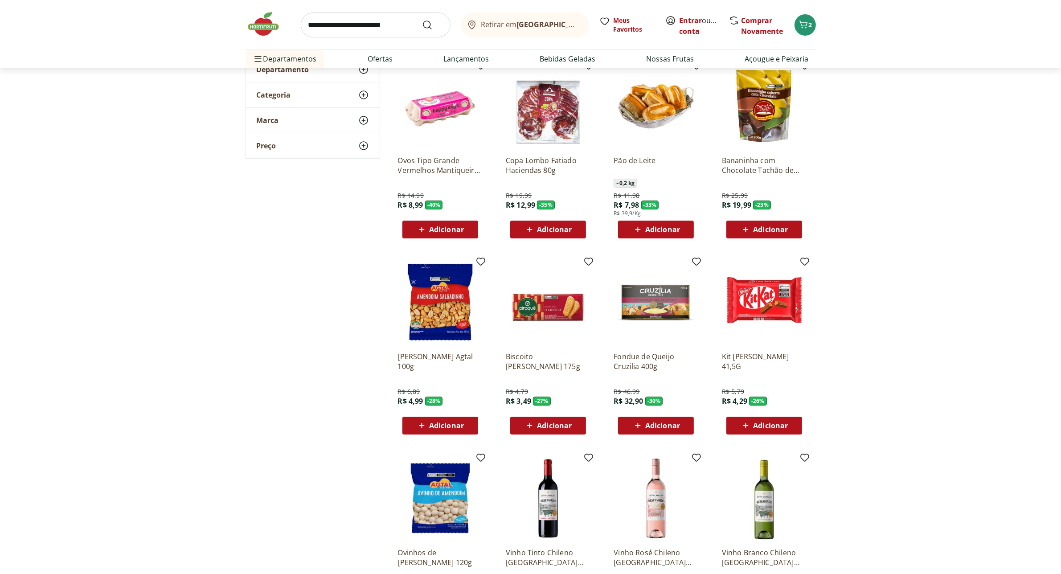
scroll to position [279, 0]
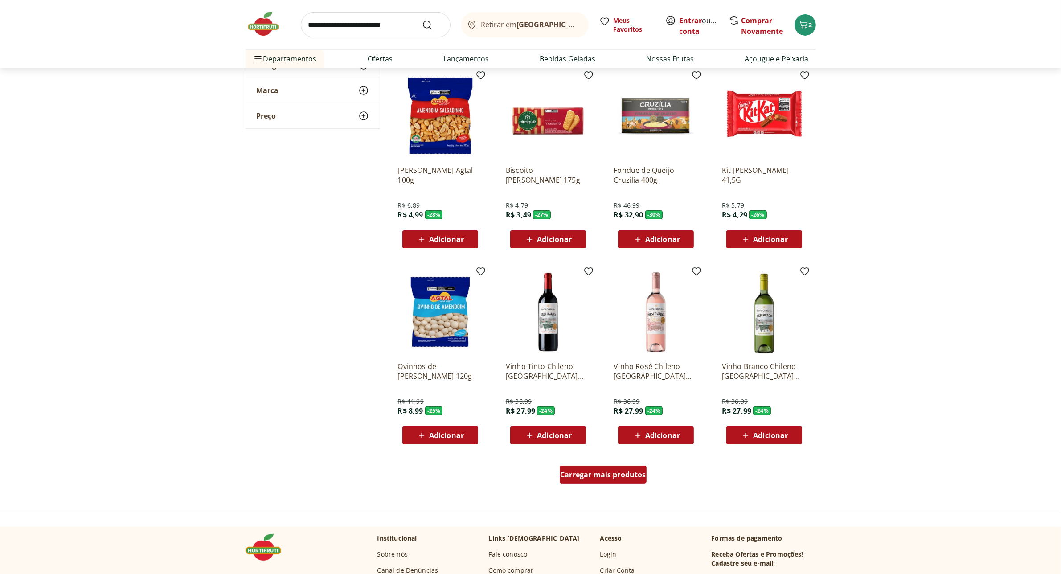
click at [622, 478] on span "Carregar mais produtos" at bounding box center [603, 474] width 86 height 7
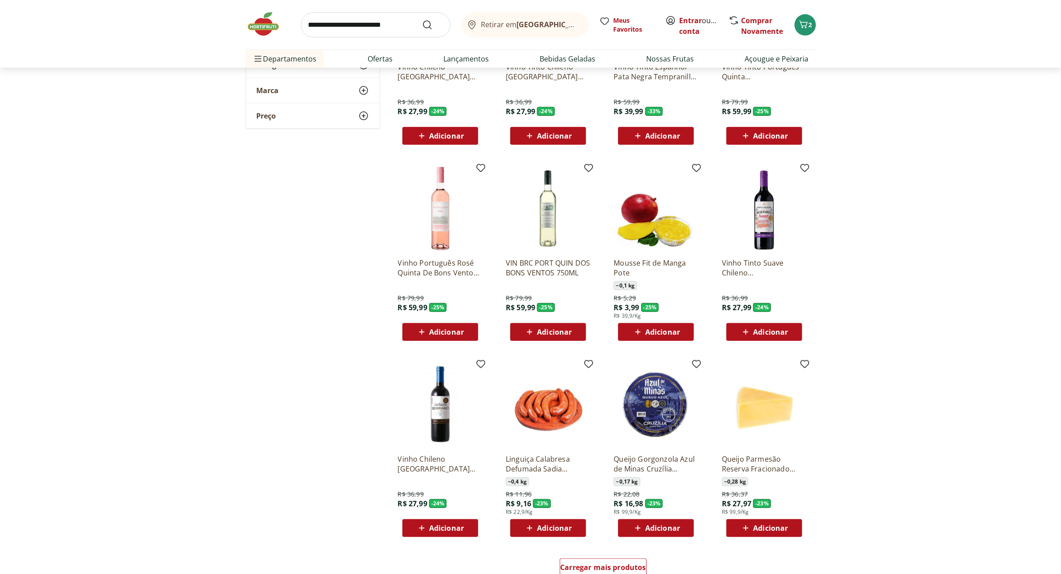
scroll to position [1003, 0]
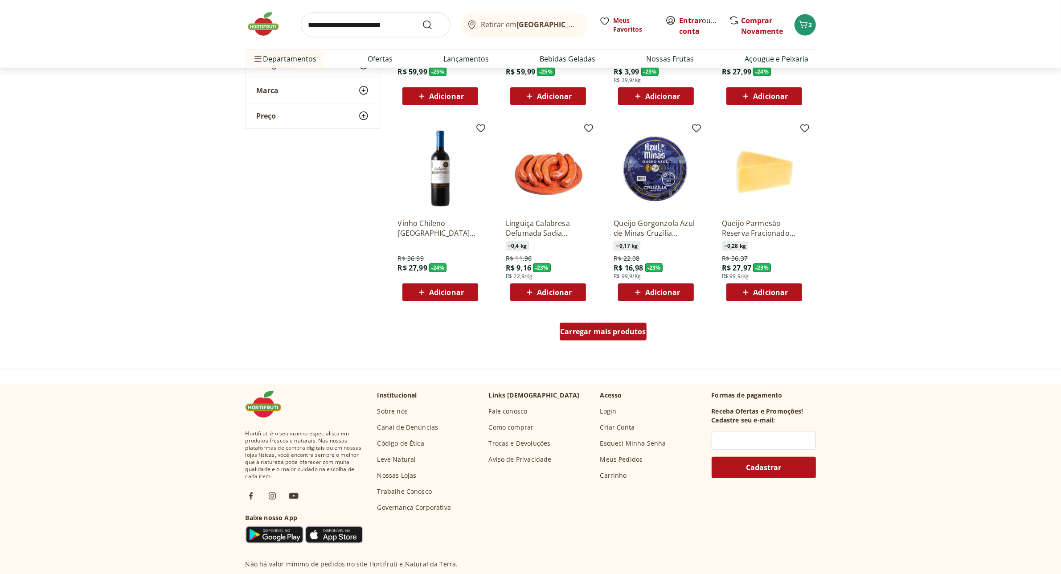
click at [593, 333] on span "Carregar mais produtos" at bounding box center [603, 331] width 86 height 7
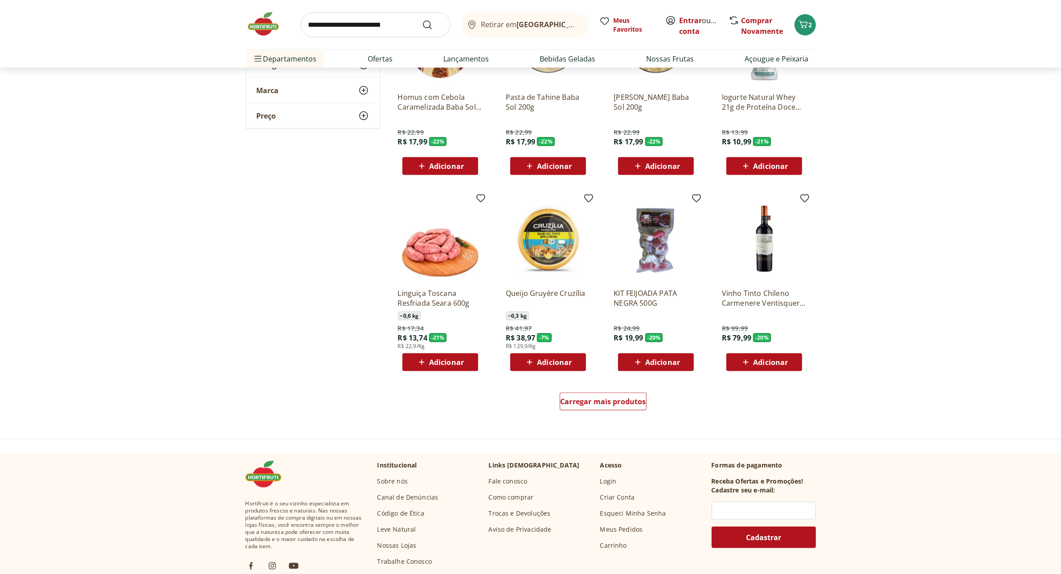
scroll to position [1560, 0]
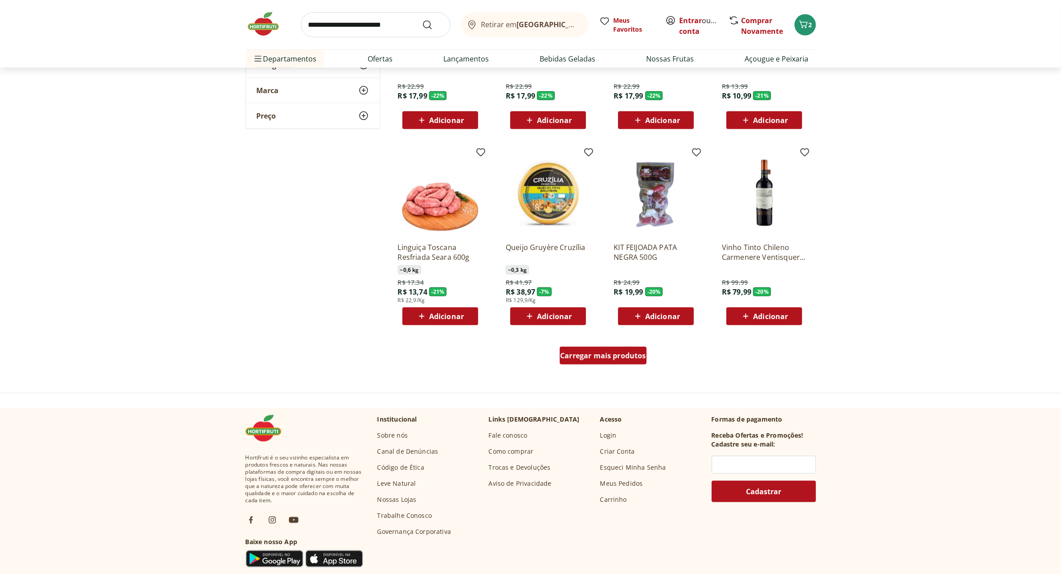
click at [623, 356] on span "Carregar mais produtos" at bounding box center [603, 355] width 86 height 7
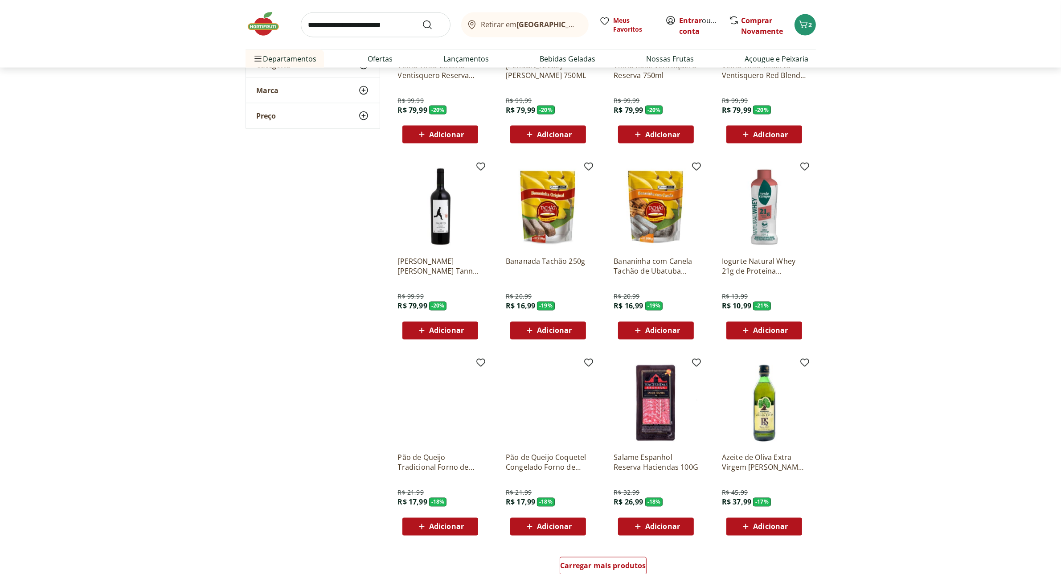
scroll to position [1894, 0]
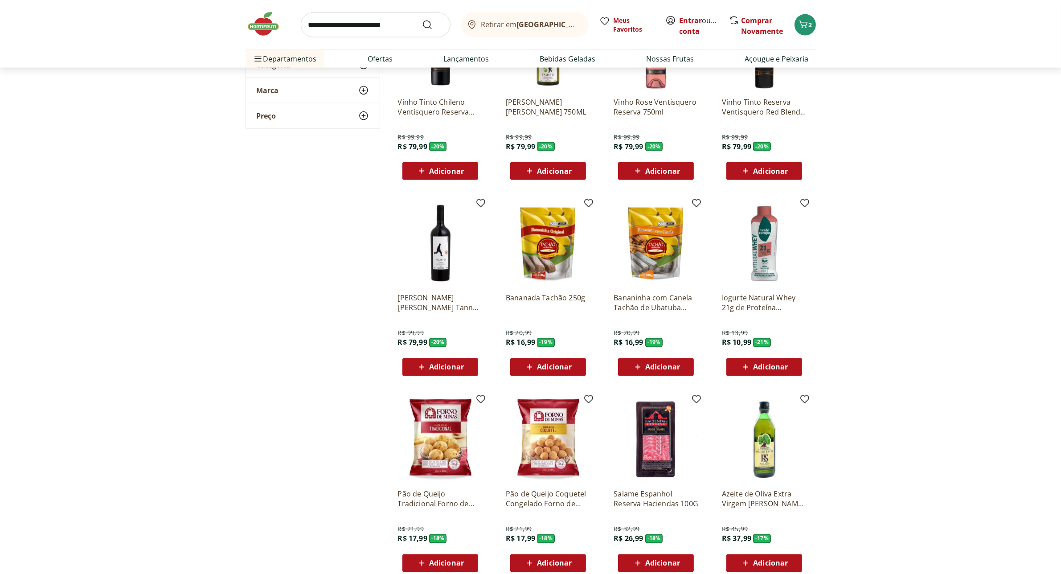
click at [364, 32] on input "search" at bounding box center [376, 24] width 150 height 25
type input "**********"
click at [422, 20] on button "Submit Search" at bounding box center [432, 25] width 21 height 11
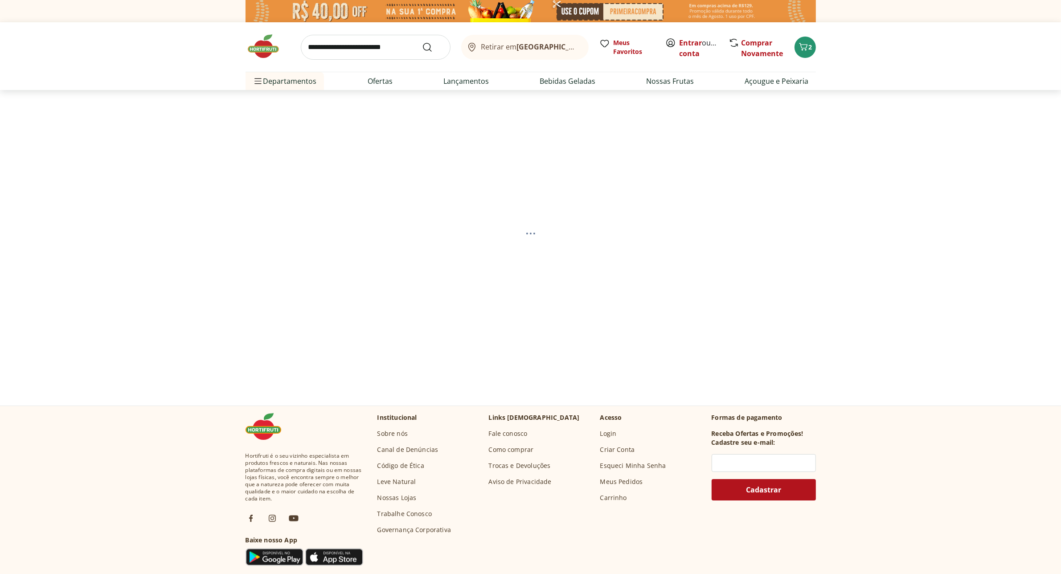
select select "**********"
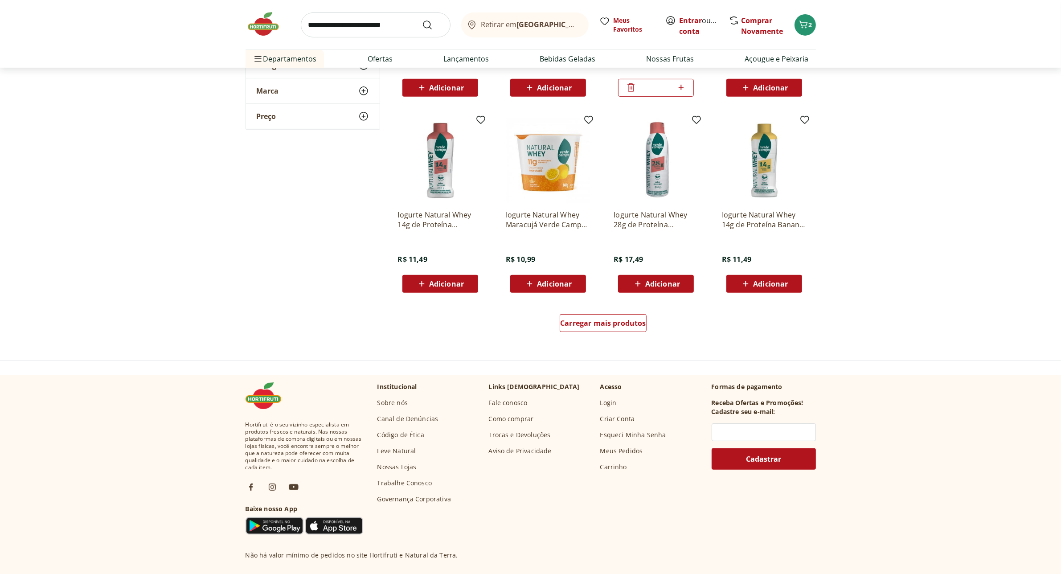
scroll to position [501, 0]
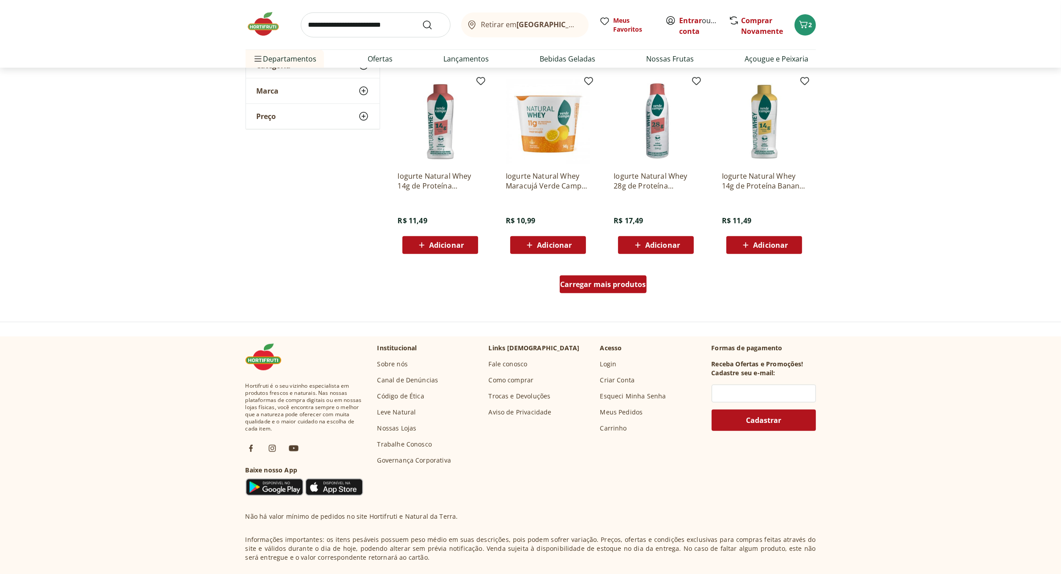
click at [610, 285] on span "Carregar mais produtos" at bounding box center [603, 284] width 86 height 7
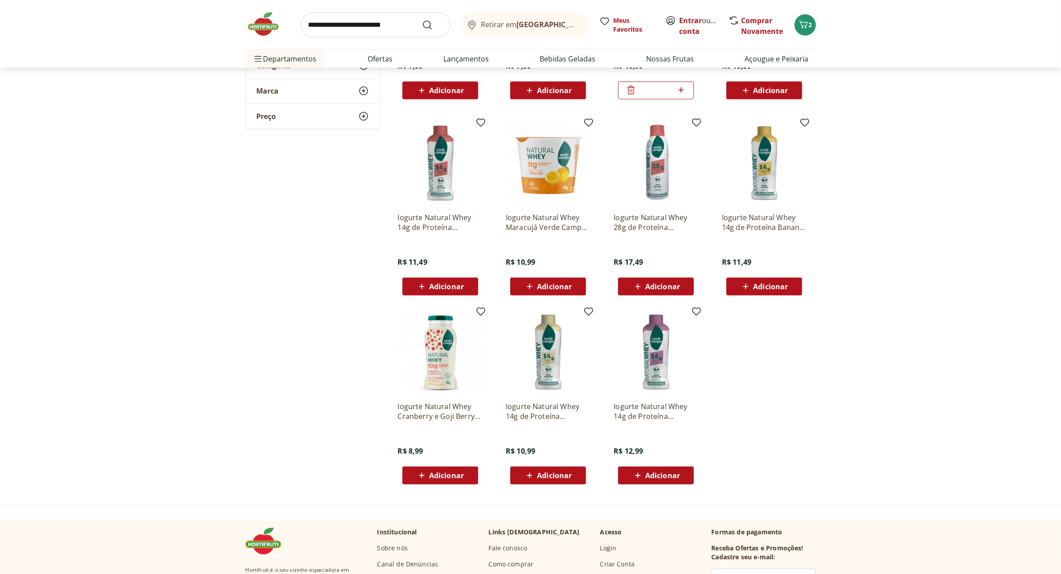
scroll to position [390, 0]
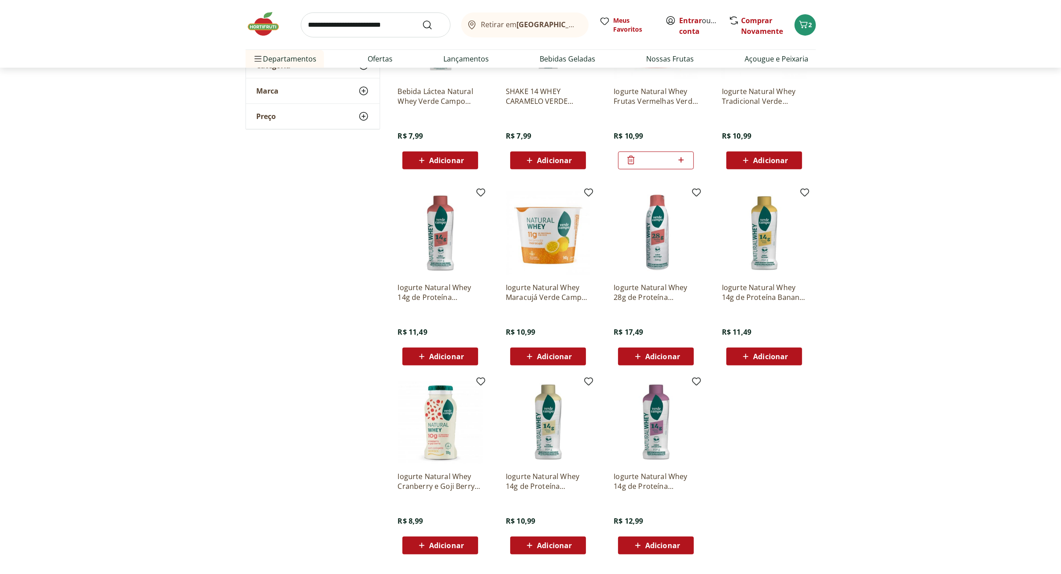
click at [654, 240] on img at bounding box center [656, 233] width 85 height 85
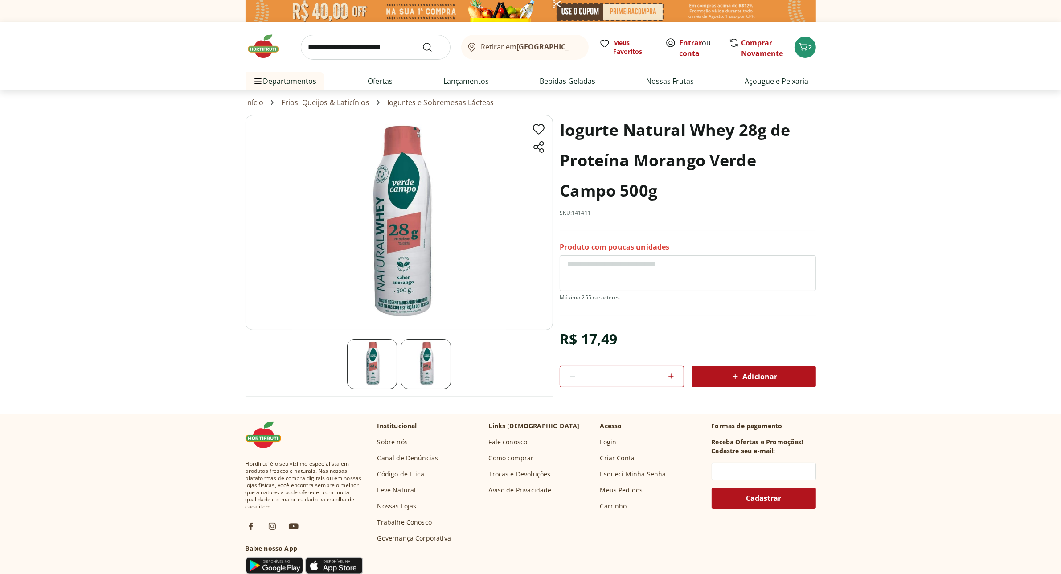
scroll to position [390, 0]
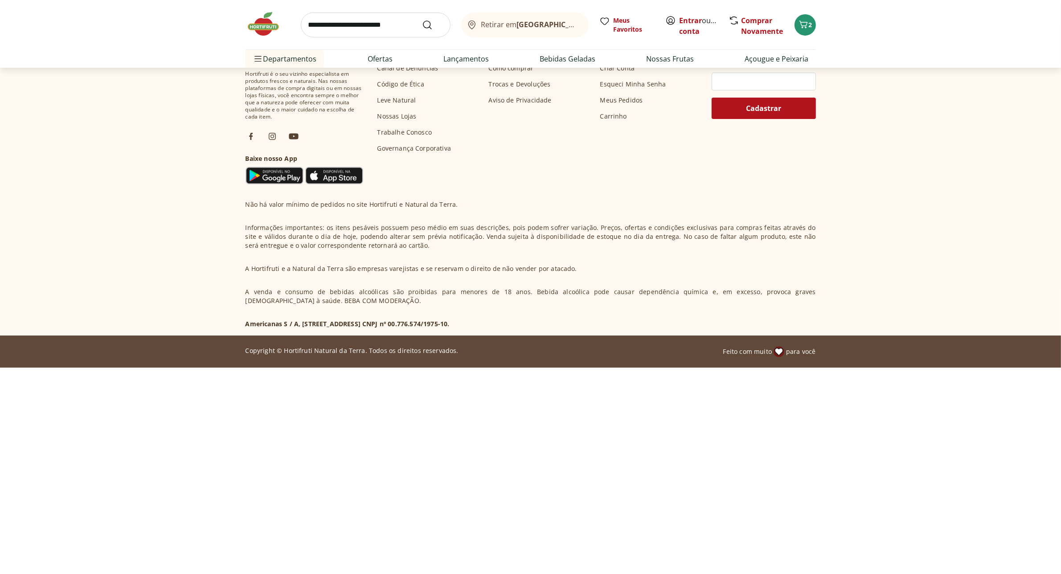
select select "**********"
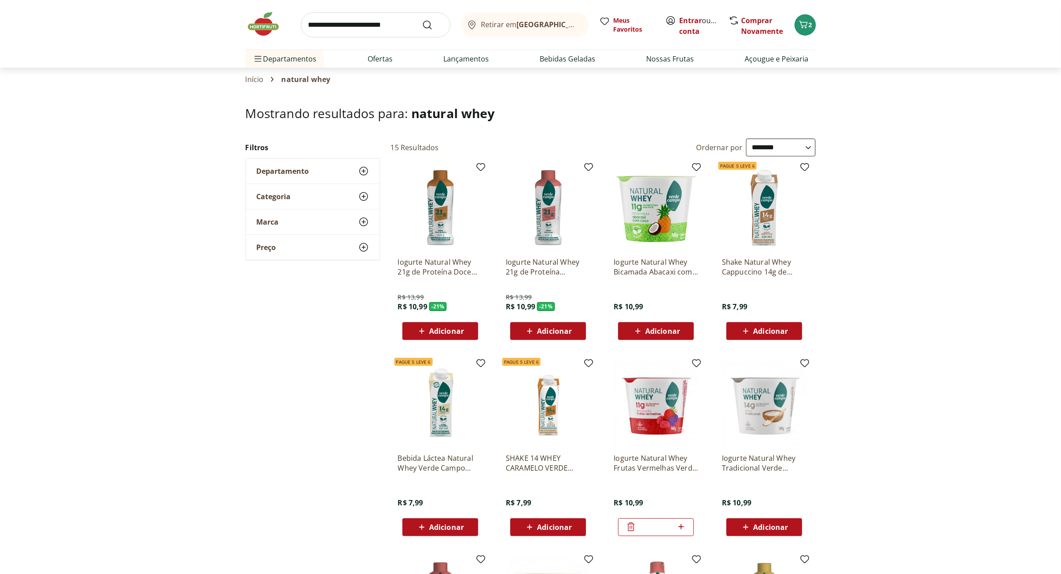
scroll to position [0, 0]
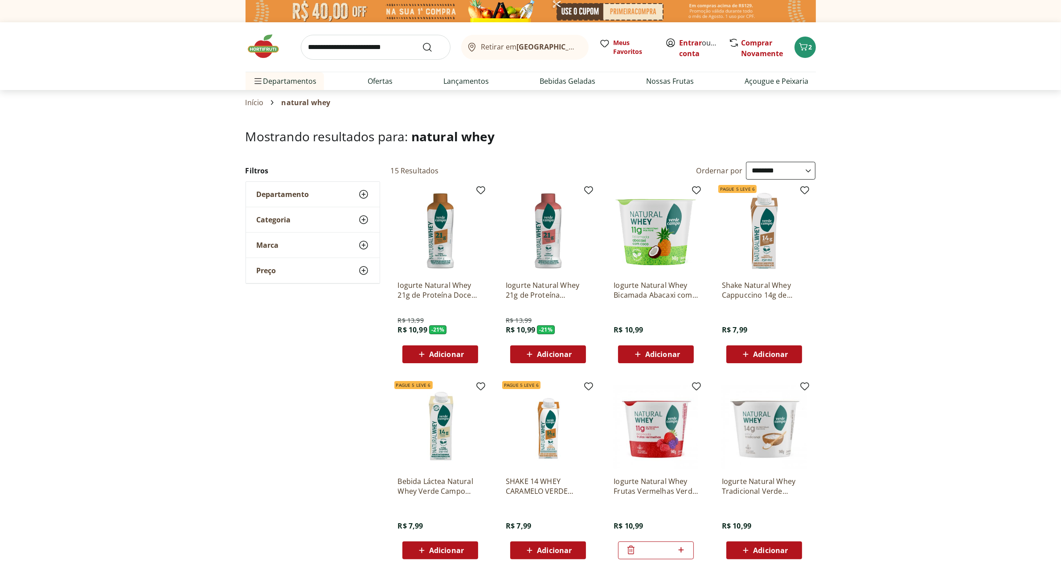
click at [548, 226] on img at bounding box center [548, 231] width 85 height 85
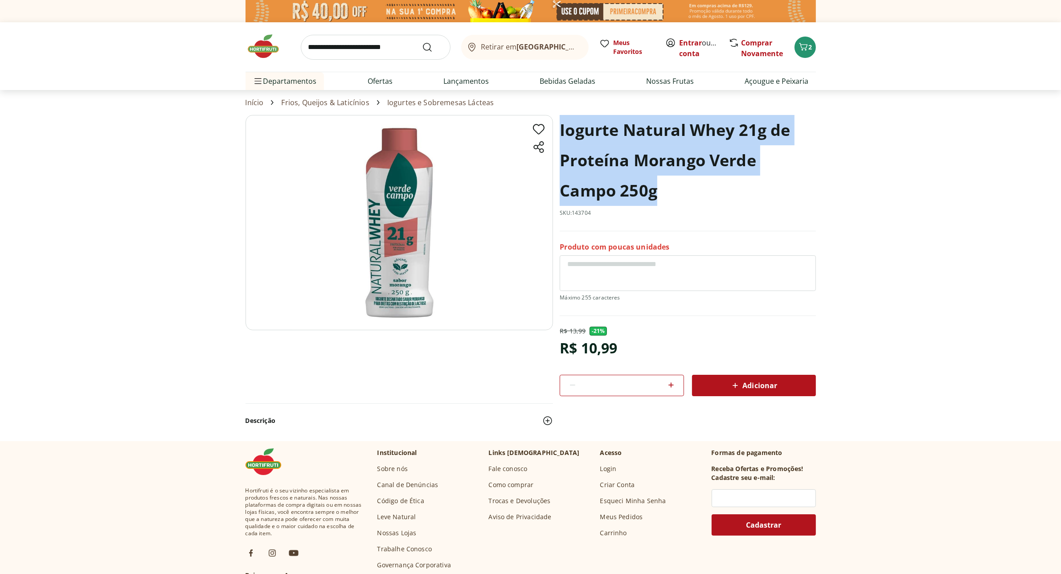
drag, startPoint x: 560, startPoint y: 127, endPoint x: 666, endPoint y: 188, distance: 122.5
click at [666, 188] on h1 "Iogurte Natural Whey 21g de Proteína Morango Verde Campo 250g" at bounding box center [688, 160] width 256 height 91
copy h1 "Iogurte Natural Whey 21g de Proteína Morango Verde Campo 250g"
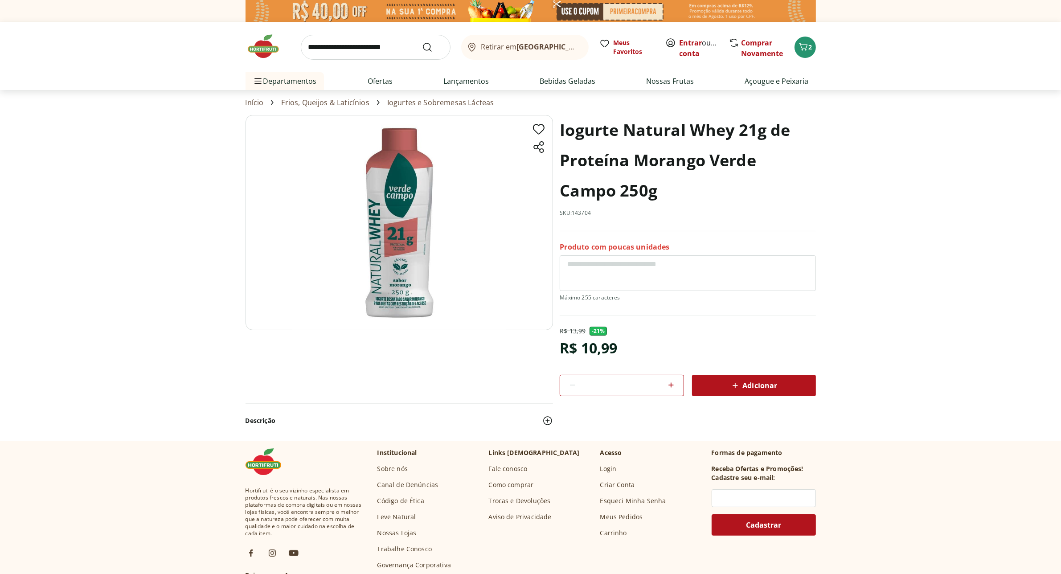
click at [266, 49] on img at bounding box center [268, 46] width 45 height 27
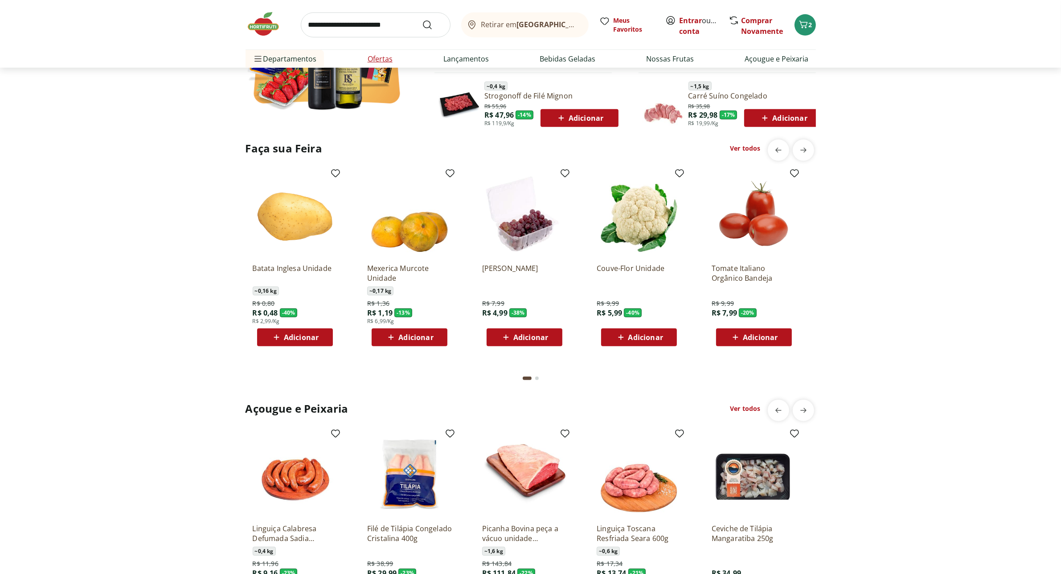
scroll to position [557, 0]
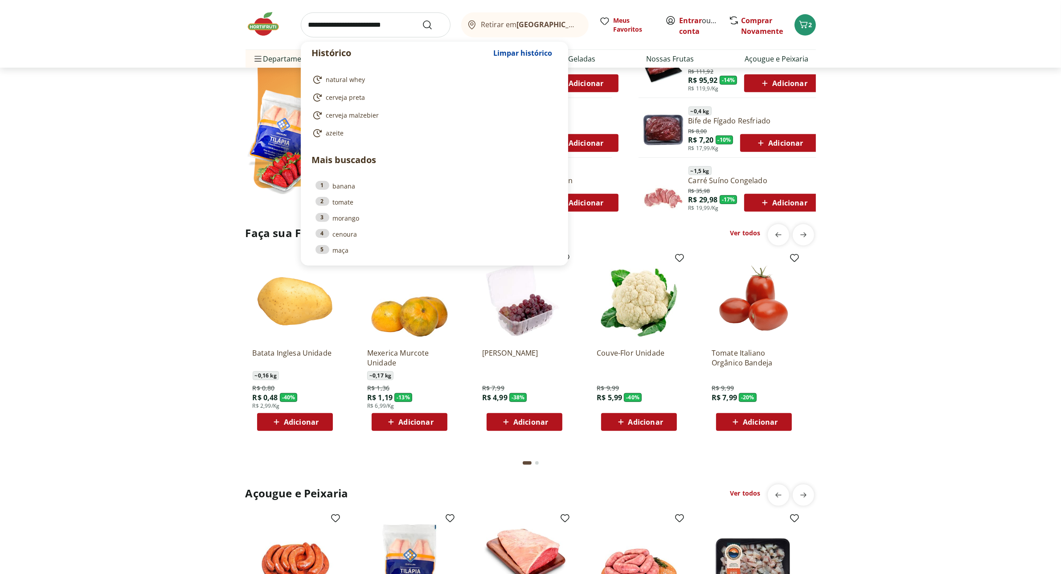
click at [358, 20] on input "search" at bounding box center [376, 24] width 150 height 25
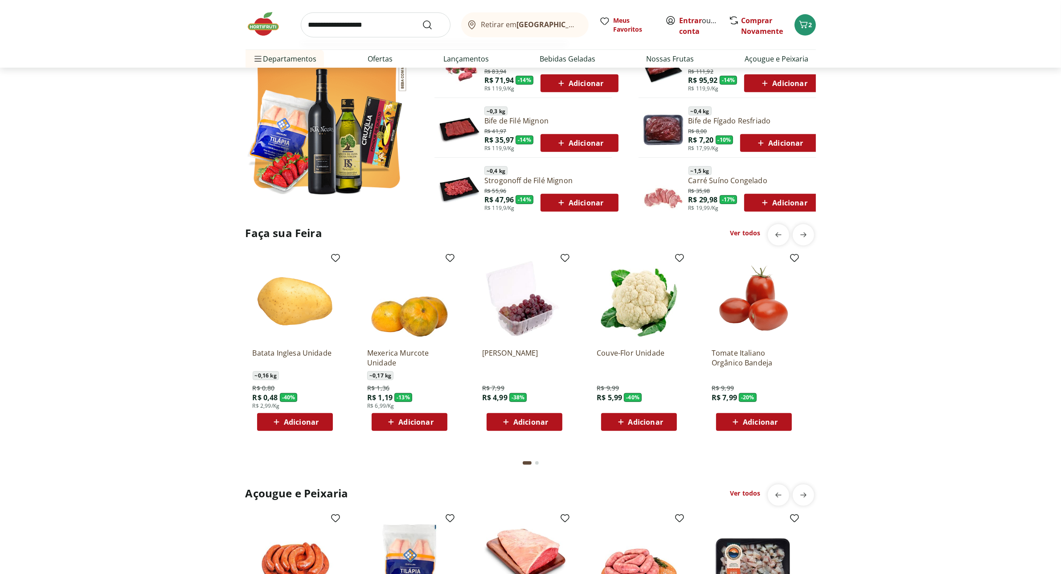
type input "**********"
click at [422, 20] on button "Submit Search" at bounding box center [432, 25] width 21 height 11
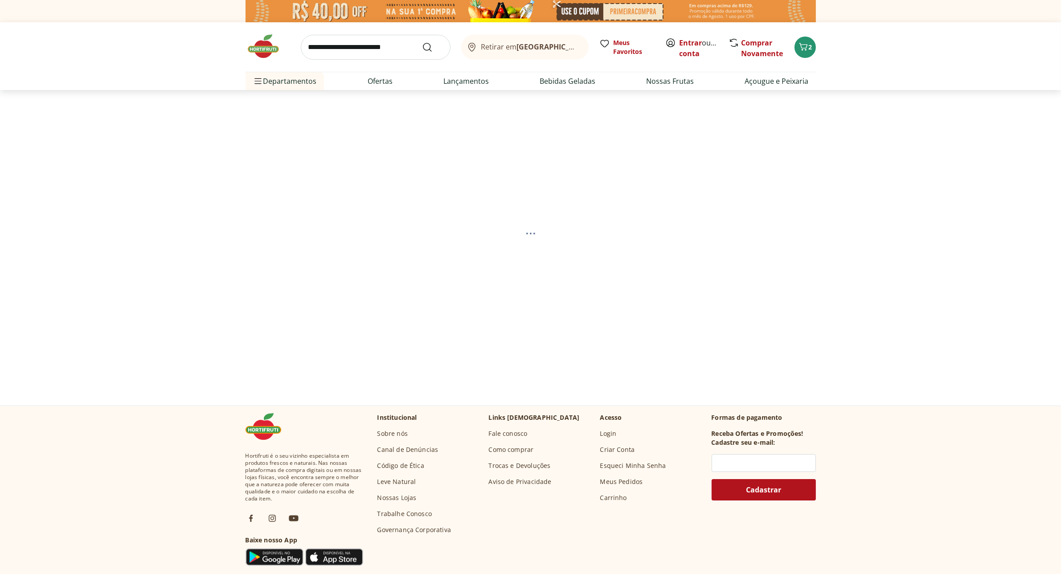
select select "**********"
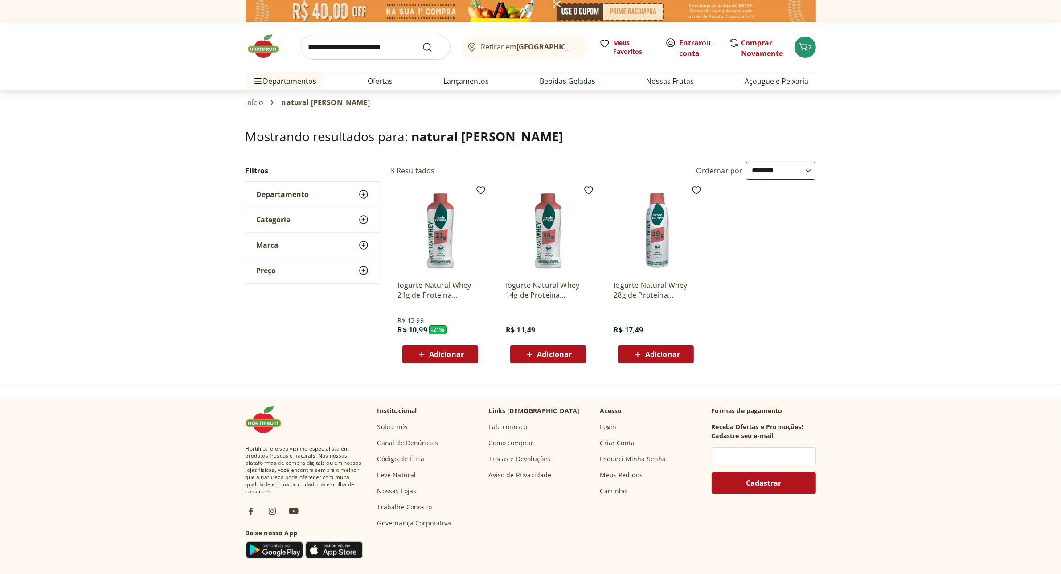
click at [437, 244] on img at bounding box center [440, 231] width 85 height 85
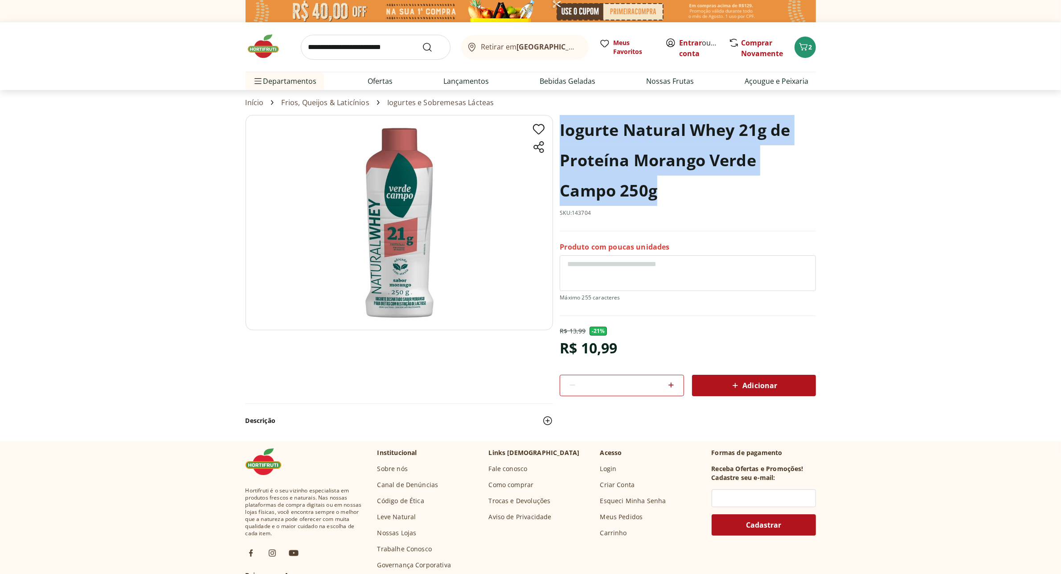
drag, startPoint x: 560, startPoint y: 124, endPoint x: 666, endPoint y: 193, distance: 126.6
click at [666, 193] on h1 "Iogurte Natural Whey 21g de Proteína Morango Verde Campo 250g" at bounding box center [688, 160] width 256 height 91
copy h1 "Iogurte Natural Whey 21g de Proteína Morango Verde Campo 250g"
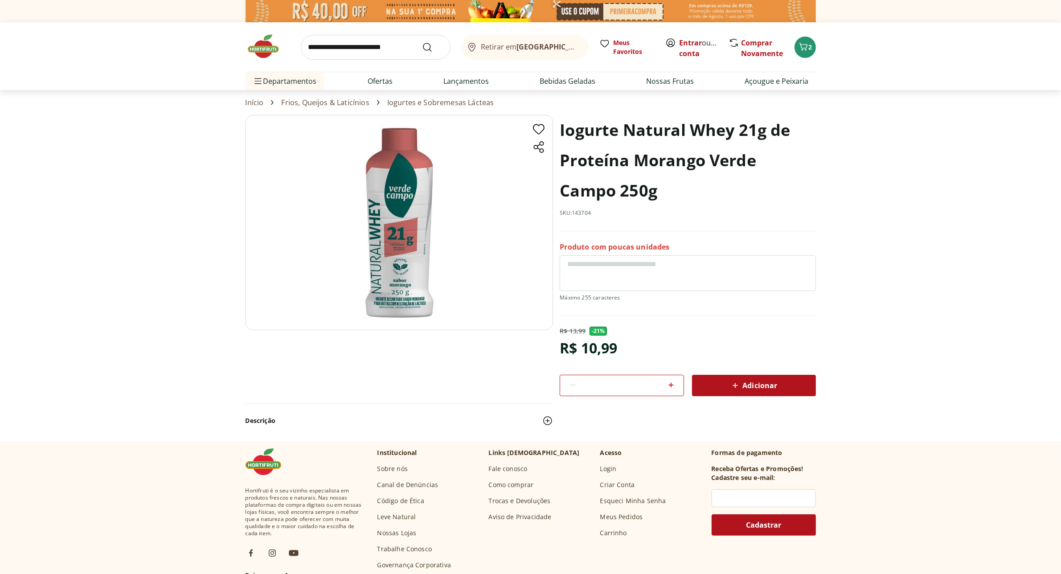
click at [269, 51] on img at bounding box center [268, 46] width 45 height 27
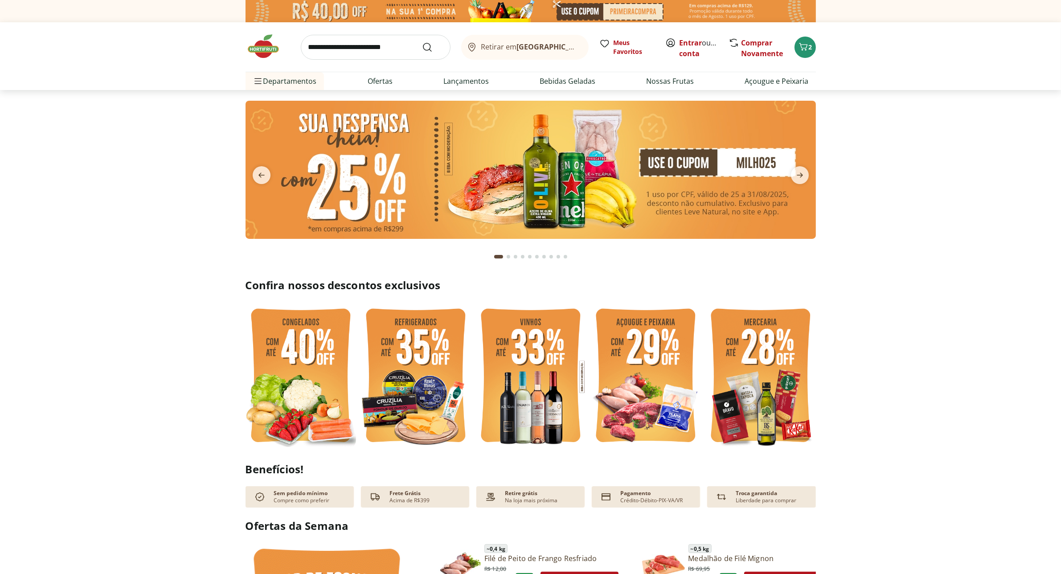
click at [757, 159] on img at bounding box center [531, 170] width 570 height 138
click at [804, 176] on icon "next" at bounding box center [800, 175] width 11 height 11
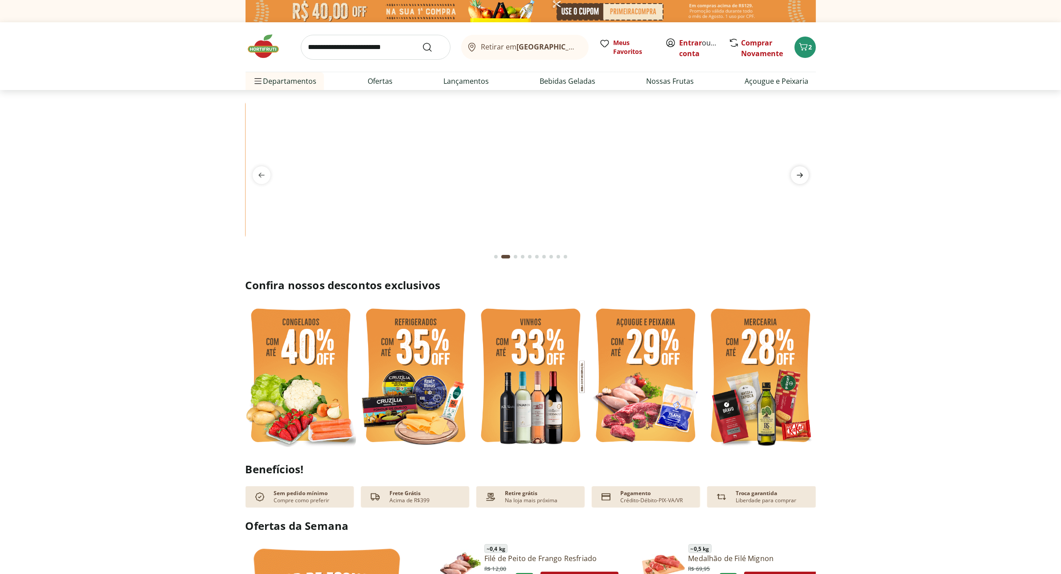
click at [804, 176] on icon "next" at bounding box center [800, 175] width 11 height 11
click at [258, 176] on icon "previous" at bounding box center [261, 175] width 11 height 11
click at [263, 175] on icon "previous" at bounding box center [261, 175] width 6 height 5
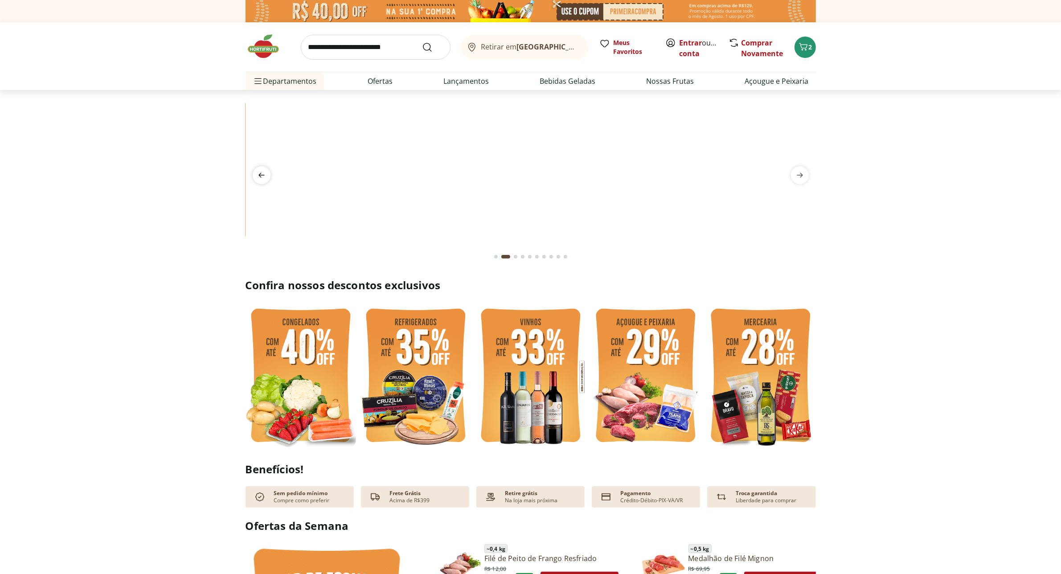
click at [263, 175] on icon "previous" at bounding box center [261, 175] width 6 height 5
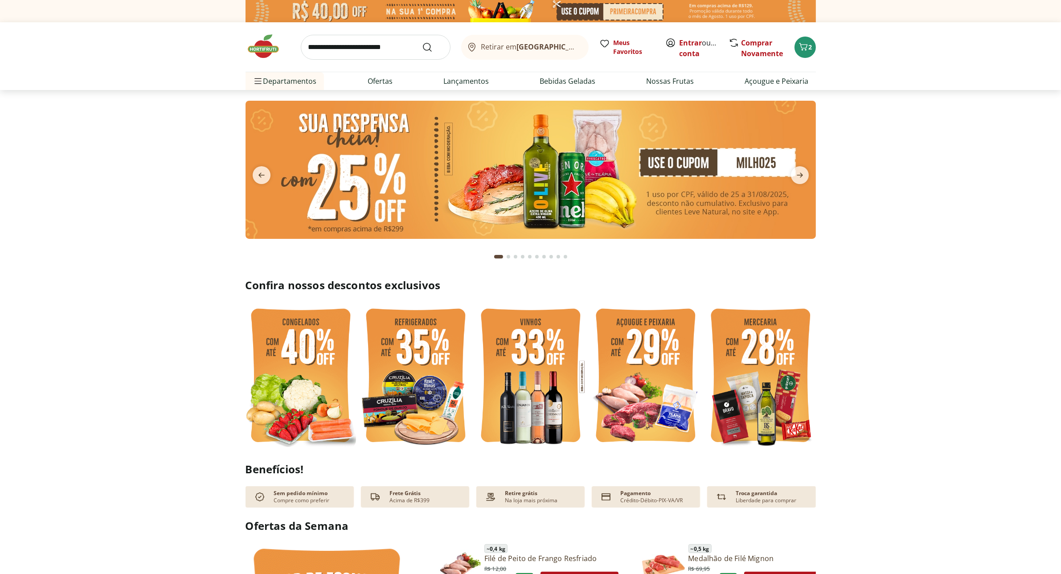
click at [760, 164] on img at bounding box center [531, 170] width 570 height 138
